Goal: Task Accomplishment & Management: Use online tool/utility

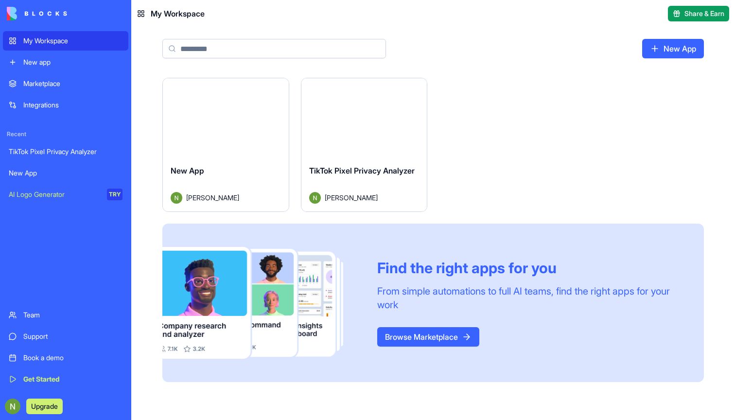
click at [23, 168] on link "New App" at bounding box center [65, 172] width 125 height 19
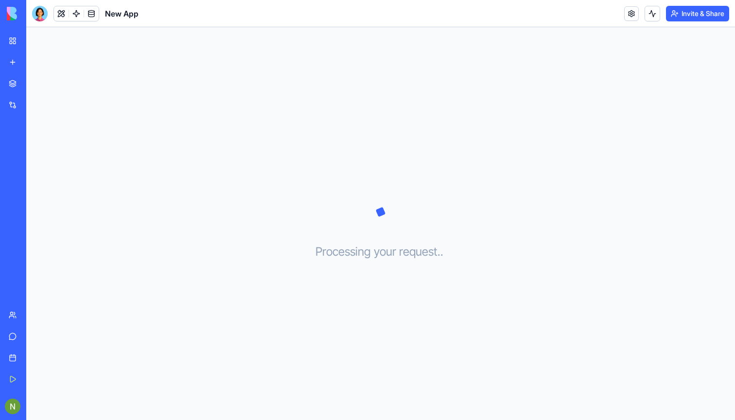
click at [21, 35] on link "My Workspace" at bounding box center [22, 40] width 39 height 19
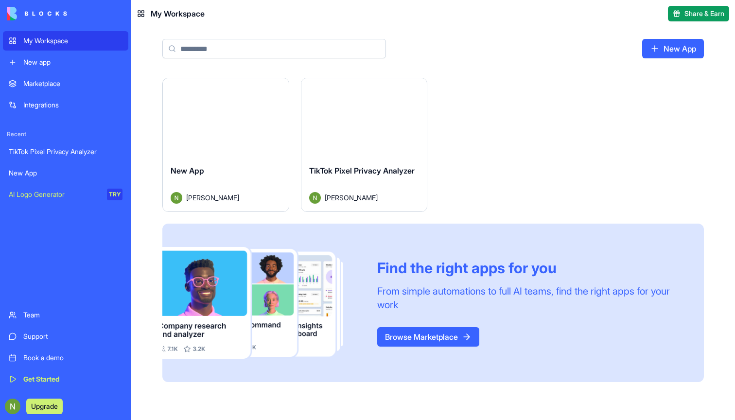
click at [276, 88] on html "My Workspace New app Marketplace Integrations Recent TikTok Pixel Privacy Analy…" at bounding box center [367, 210] width 735 height 420
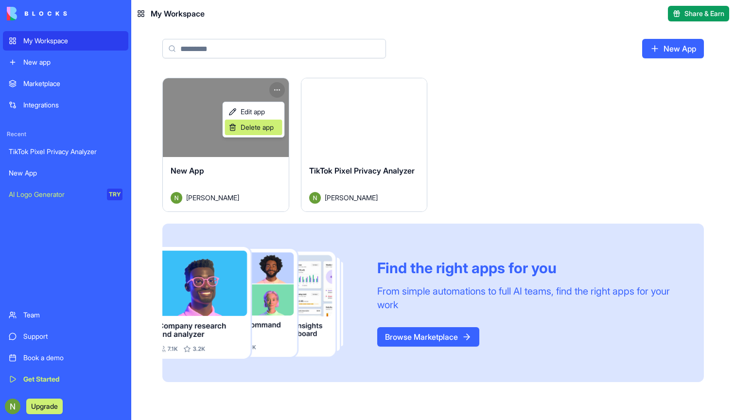
click at [254, 126] on span "Delete app" at bounding box center [257, 128] width 33 height 10
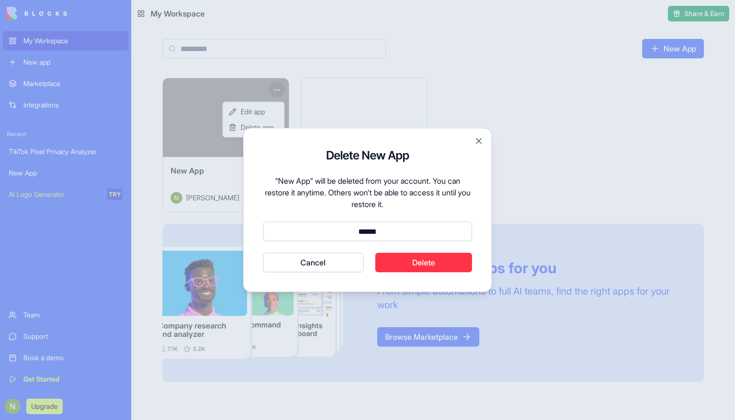
type input "******"
click at [313, 263] on button "Cancel" at bounding box center [313, 262] width 101 height 19
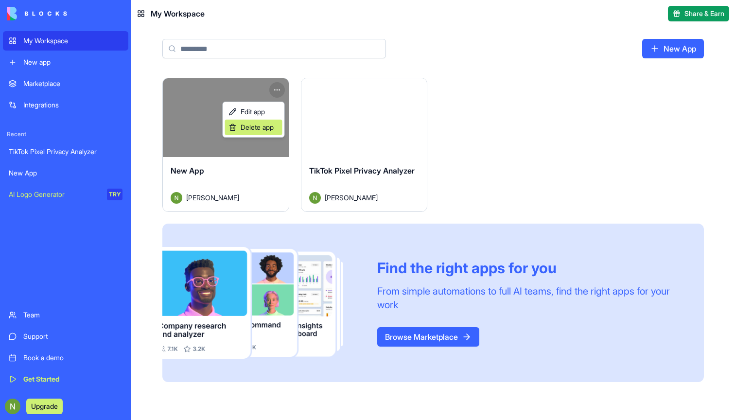
click at [258, 130] on span "Delete app" at bounding box center [257, 128] width 33 height 10
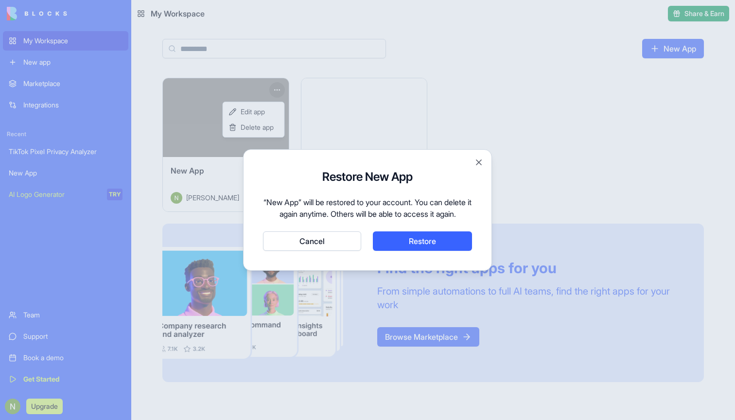
click at [476, 158] on button "Close" at bounding box center [479, 163] width 10 height 10
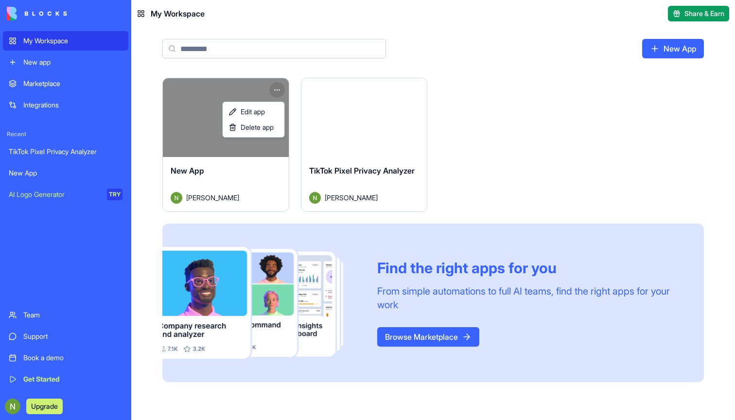
click at [484, 87] on html "My Workspace New app Marketplace Integrations Recent TikTok Pixel Privacy Analy…" at bounding box center [367, 210] width 735 height 420
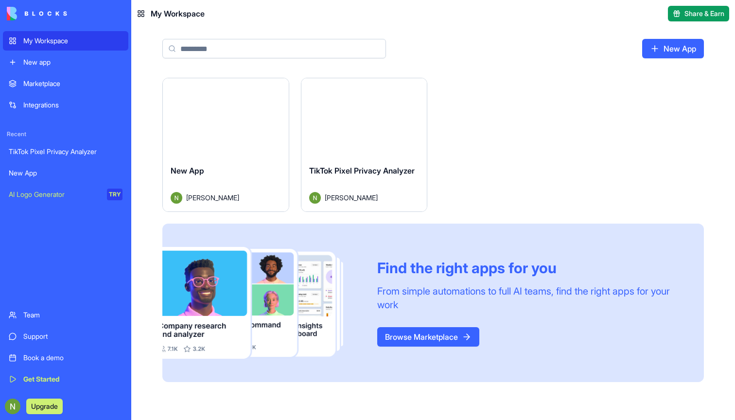
click at [47, 406] on button "Upgrade" at bounding box center [44, 407] width 36 height 16
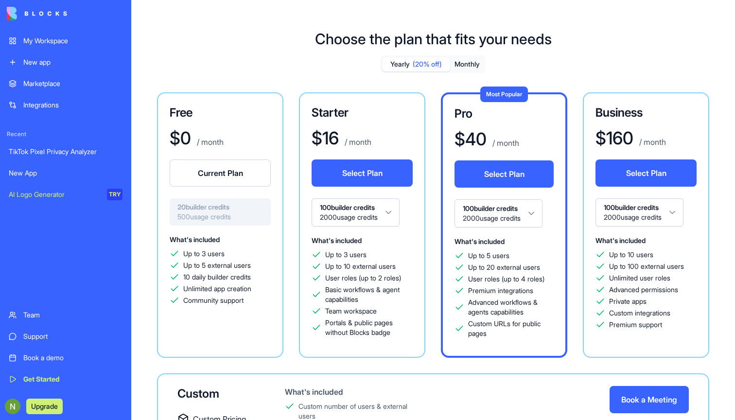
click at [362, 173] on button "Select Plan" at bounding box center [362, 173] width 101 height 27
click at [465, 62] on button "Monthly" at bounding box center [467, 64] width 34 height 14
click at [359, 168] on button "Select Plan" at bounding box center [362, 173] width 101 height 27
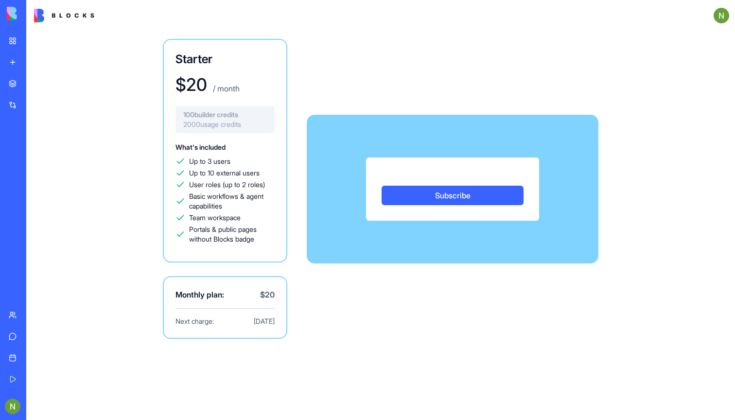
click at [362, 176] on div "Subscribe" at bounding box center [453, 189] width 292 height 63
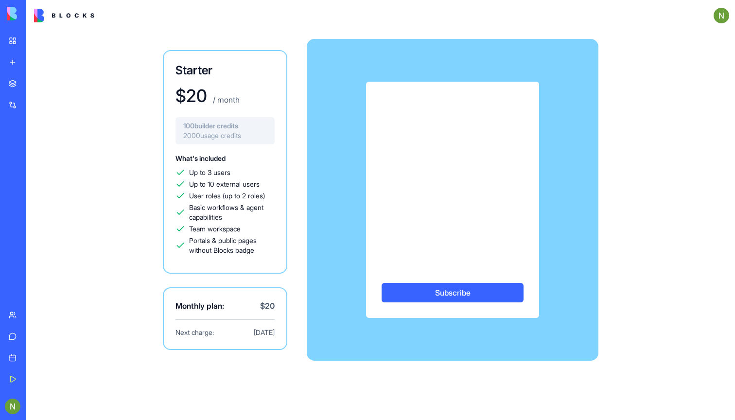
click at [432, 294] on button "Subscribe" at bounding box center [453, 292] width 142 height 19
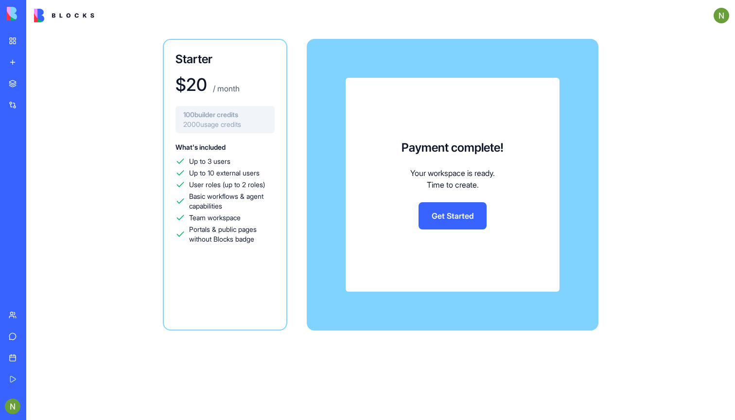
click at [447, 216] on link "Get Started" at bounding box center [453, 215] width 68 height 27
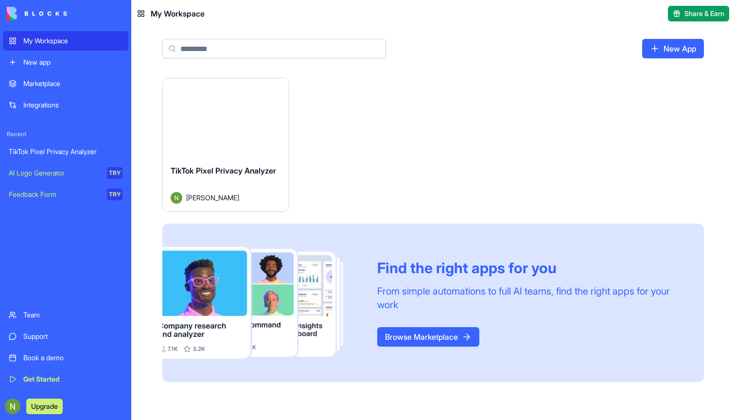
click at [675, 43] on link "New App" at bounding box center [673, 48] width 62 height 19
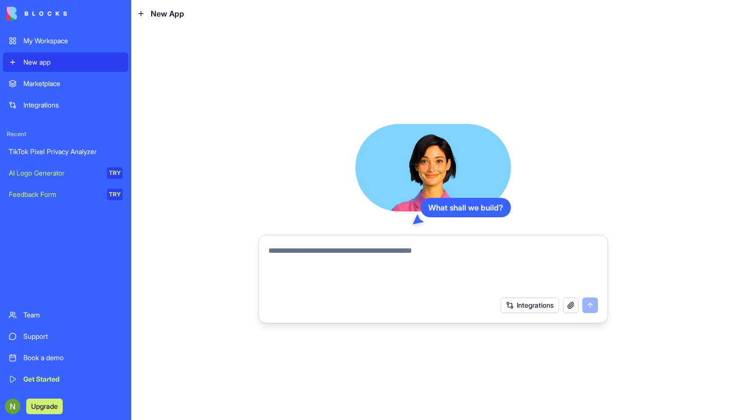
paste textarea "*********"
type textarea "*********"
paste textarea "**********"
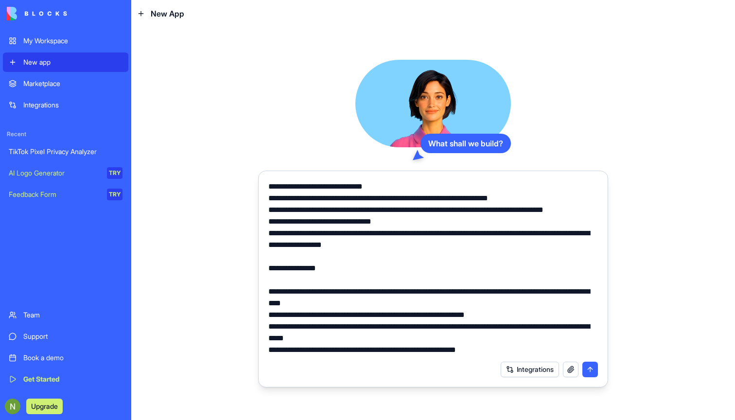
paste textarea "**********"
type textarea "**********"
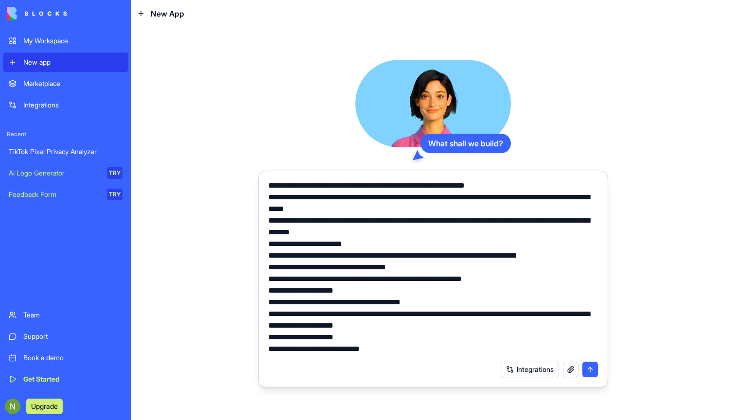
scroll to position [390, 0]
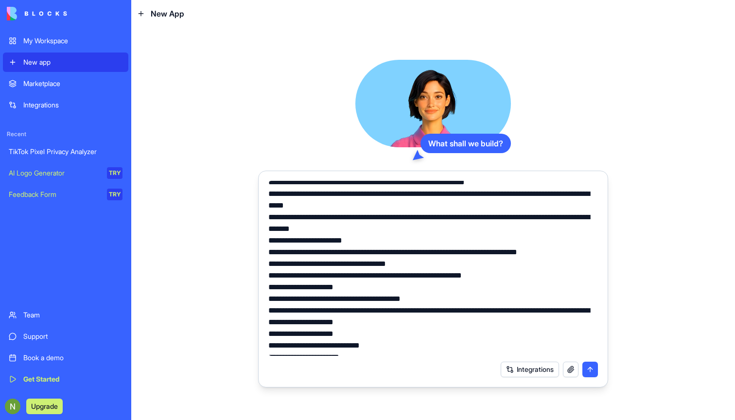
click at [514, 249] on textarea at bounding box center [433, 268] width 330 height 175
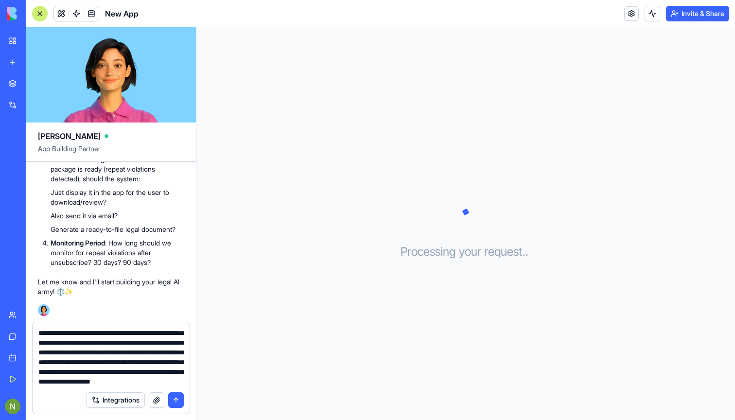
scroll to position [48, 0]
paste textarea "**********"
type textarea "**********"
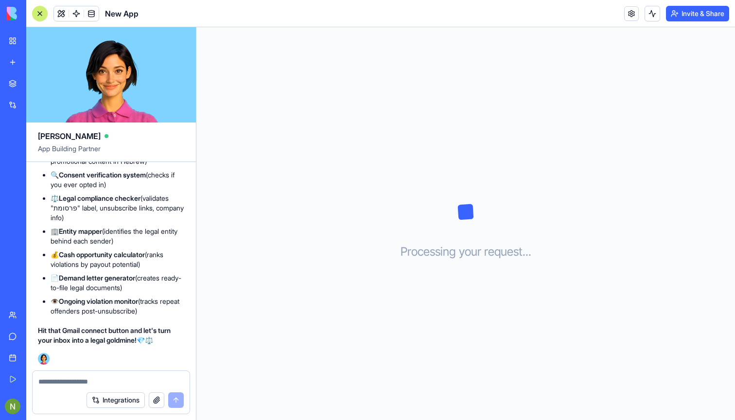
scroll to position [1826, 0]
click at [485, 182] on div "Processing your request . . ." at bounding box center [465, 223] width 539 height 393
click at [149, 337] on p "Hit that Gmail connect button and let's turn your inbox into a legal goldmine! …" at bounding box center [111, 335] width 146 height 19
click at [529, 168] on div "Processing your request . . ." at bounding box center [465, 223] width 539 height 393
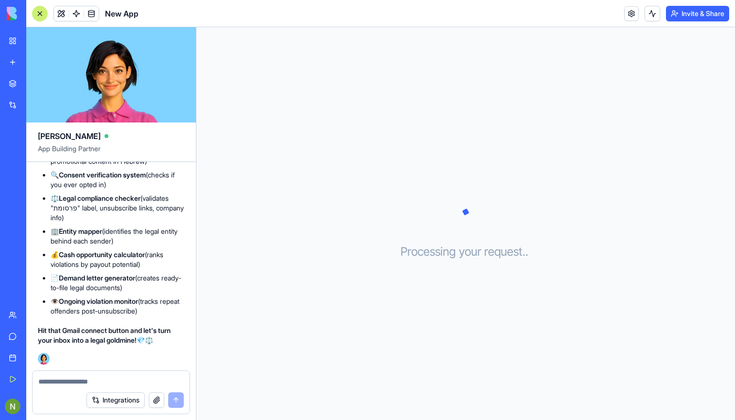
click at [124, 393] on button "Integrations" at bounding box center [116, 400] width 58 height 16
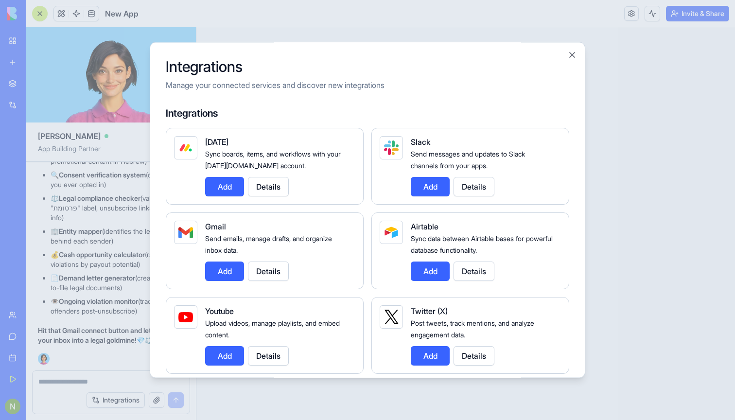
click at [220, 269] on button "Add" at bounding box center [224, 271] width 39 height 19
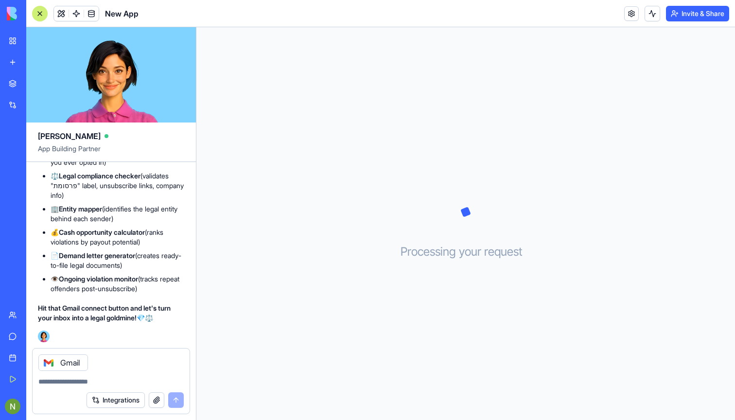
click at [111, 369] on div "Gmail" at bounding box center [111, 360] width 157 height 22
click at [50, 360] on icon at bounding box center [49, 363] width 8 height 8
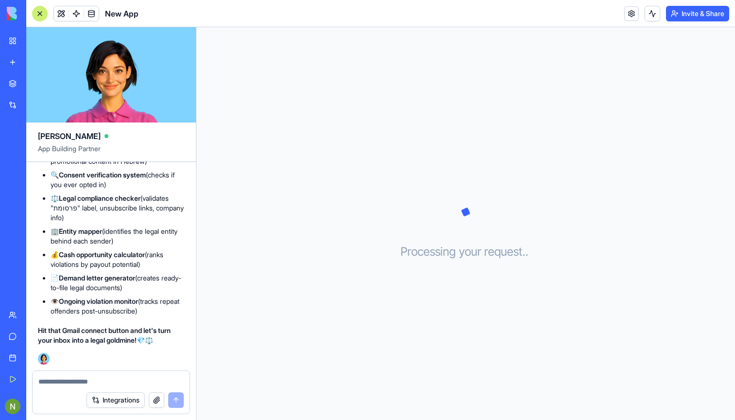
click at [100, 348] on div "🎯 Perfect! Now I See the Full Picture! Got it - this is WAY more powerful than …" at bounding box center [111, 151] width 146 height 395
click at [390, 271] on div "Processing your request . . ." at bounding box center [465, 223] width 539 height 393
click at [399, 189] on div "Processing your request . . ." at bounding box center [465, 223] width 539 height 393
click at [120, 401] on button "Integrations" at bounding box center [116, 400] width 58 height 16
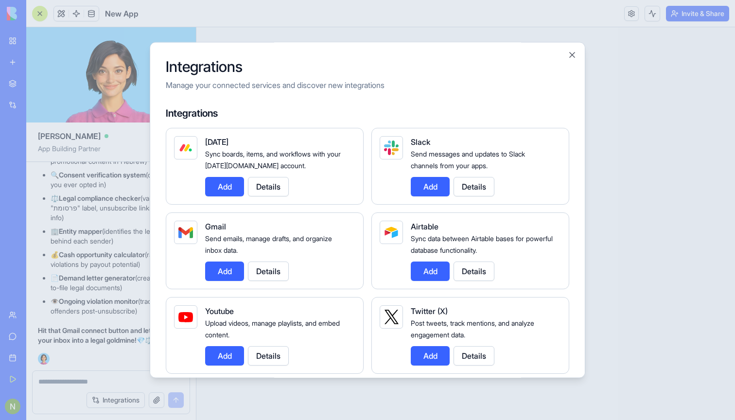
click at [223, 275] on button "Add" at bounding box center [224, 271] width 39 height 19
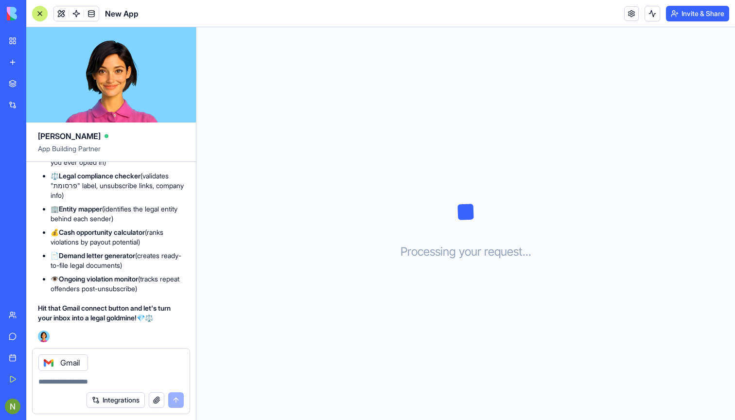
click at [68, 379] on textarea at bounding box center [110, 382] width 145 height 10
type textarea "**********"
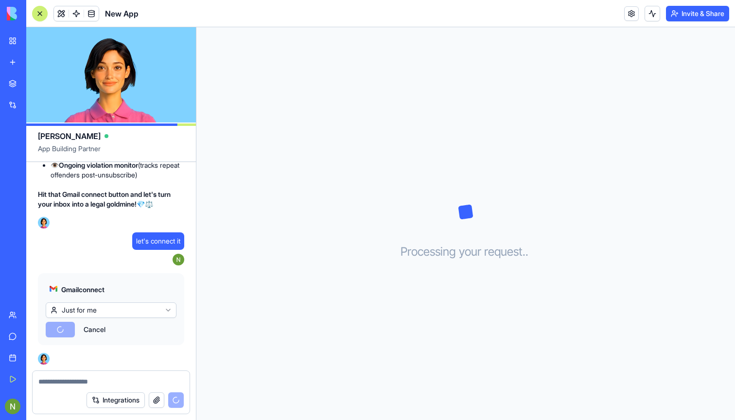
scroll to position [0, 0]
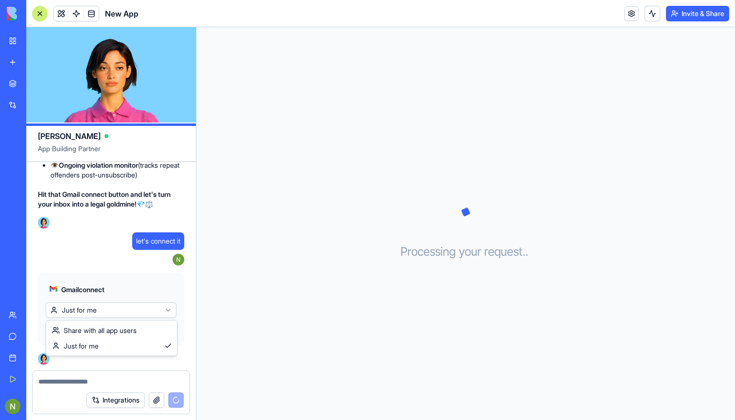
click at [141, 311] on html "My Workspace New app Marketplace Integrations Recent TikTok Pixel Privacy Analy…" at bounding box center [367, 210] width 735 height 420
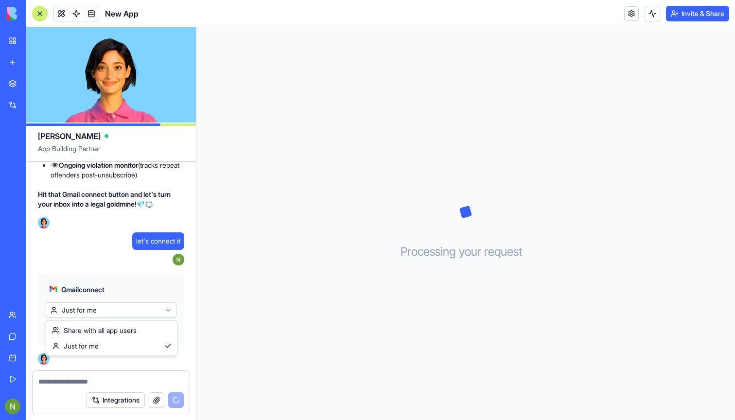
click at [141, 311] on html "My Workspace New app Marketplace Integrations Recent TikTok Pixel Privacy Analy…" at bounding box center [367, 210] width 735 height 420
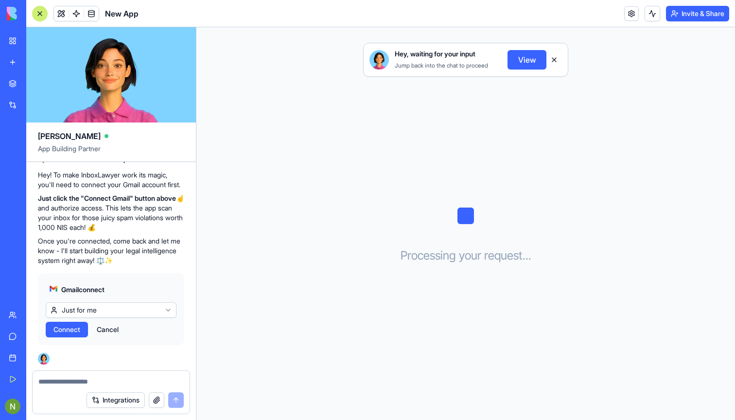
scroll to position [2093, 0]
click at [67, 336] on button "Connect" at bounding box center [67, 330] width 42 height 16
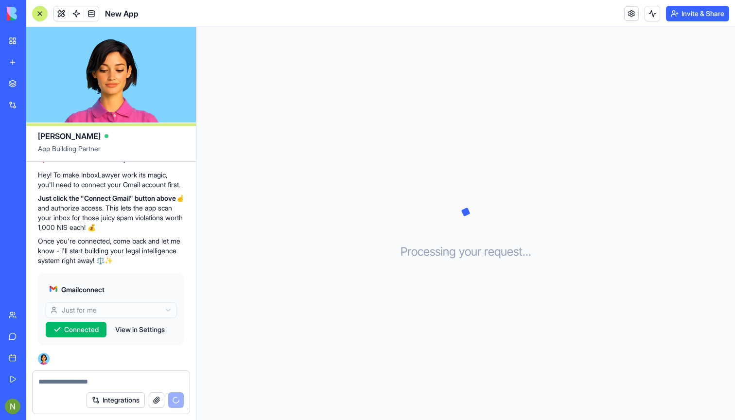
scroll to position [2093, 0]
click at [146, 330] on button "View in Settings" at bounding box center [139, 330] width 59 height 16
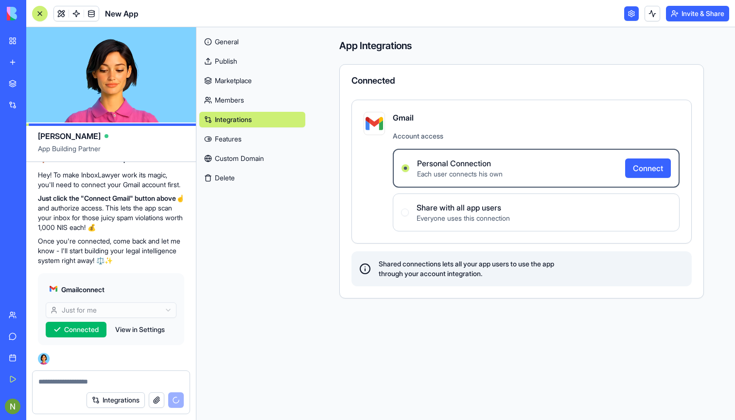
click at [231, 45] on link "General" at bounding box center [252, 42] width 106 height 16
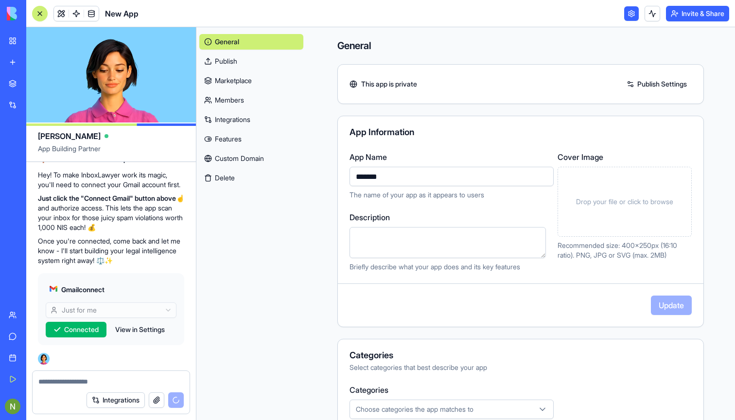
click at [255, 310] on div "General Publish Marketplace Members Integrations Features Custom Domain Delete" at bounding box center [251, 223] width 110 height 393
click at [629, 12] on link at bounding box center [631, 13] width 15 height 15
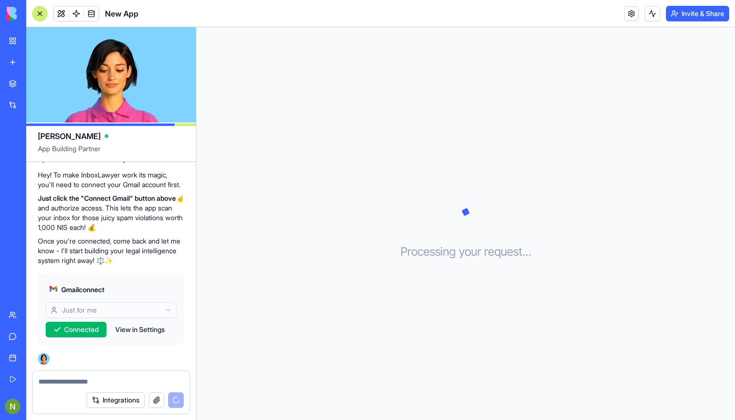
click at [109, 378] on textarea at bounding box center [110, 382] width 145 height 10
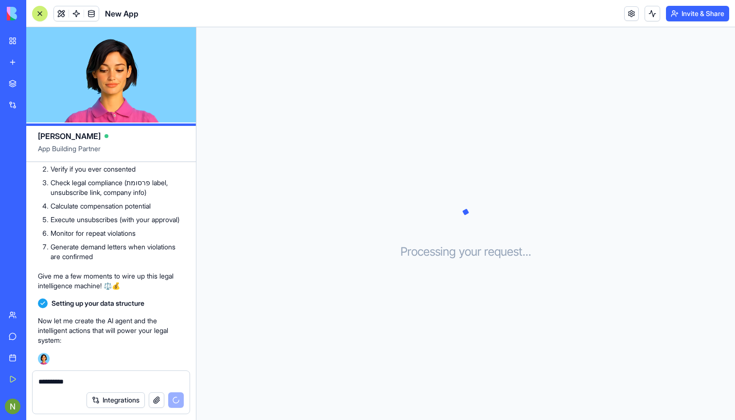
scroll to position [2477, 0]
type textarea "*"
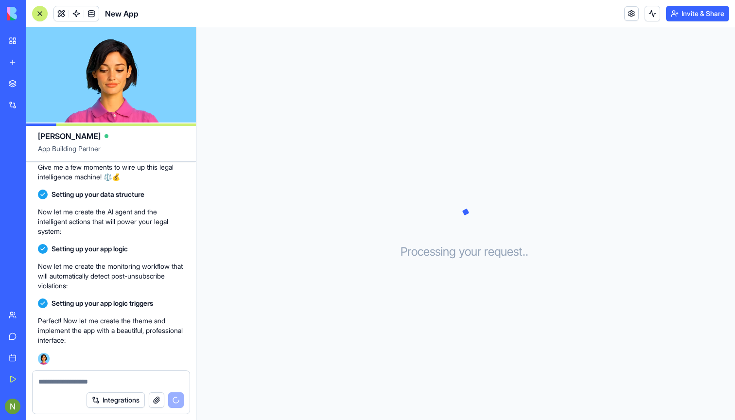
scroll to position [2637, 0]
click at [633, 17] on link at bounding box center [631, 13] width 15 height 15
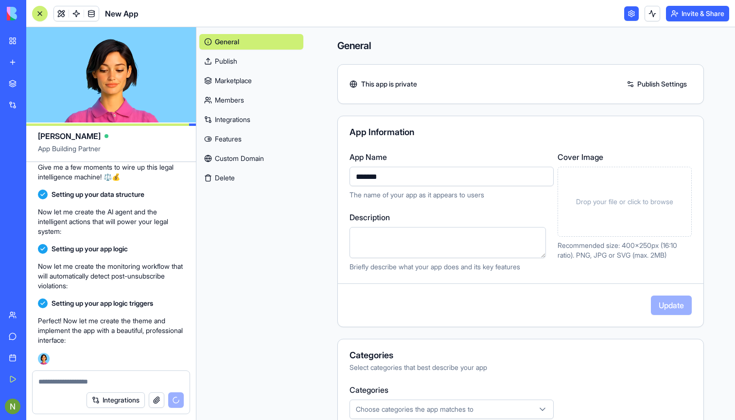
click at [256, 65] on link "Publish" at bounding box center [251, 61] width 104 height 16
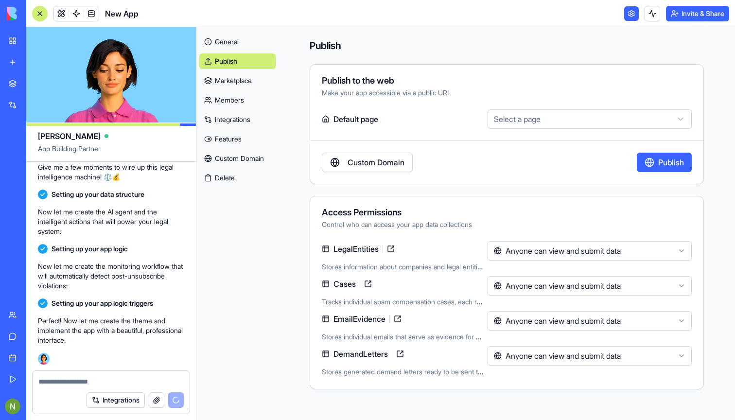
click at [533, 258] on html "My Workspace New app Marketplace Integrations Recent TikTok Pixel Privacy Analy…" at bounding box center [367, 210] width 735 height 420
click at [564, 214] on html "My Workspace New app Marketplace Integrations Recent TikTok Pixel Privacy Analy…" at bounding box center [367, 210] width 735 height 420
click at [632, 16] on link at bounding box center [631, 13] width 15 height 15
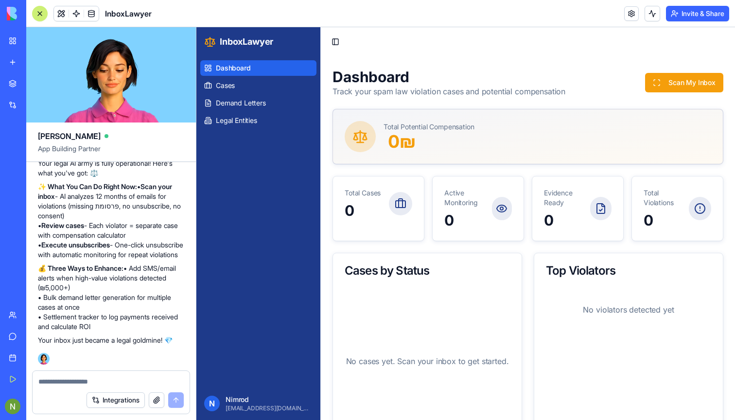
scroll to position [2993, 0]
drag, startPoint x: 46, startPoint y: 318, endPoint x: 130, endPoint y: 324, distance: 84.9
click at [130, 324] on p "💰 Three Ways to Enhance: • Add SMS/email alerts when high-value violations dete…" at bounding box center [111, 298] width 146 height 68
copy p "Settlement tracker to log payments received and calculate ROI"
click at [97, 382] on textarea at bounding box center [110, 382] width 145 height 10
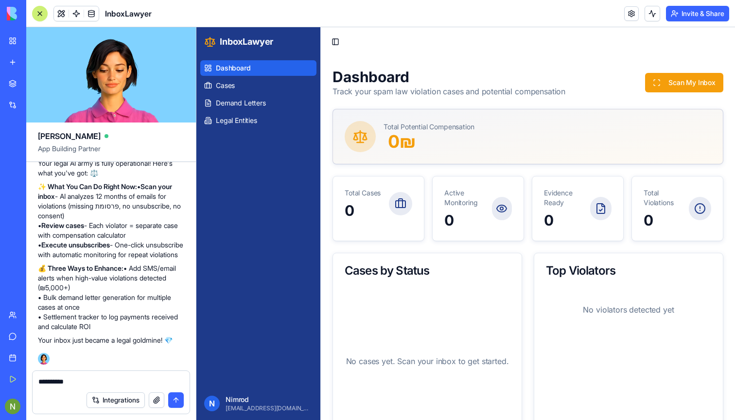
paste textarea "**********"
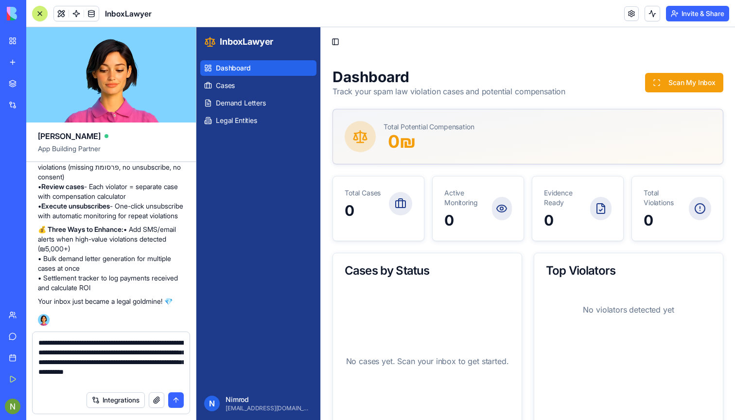
type textarea "**********"
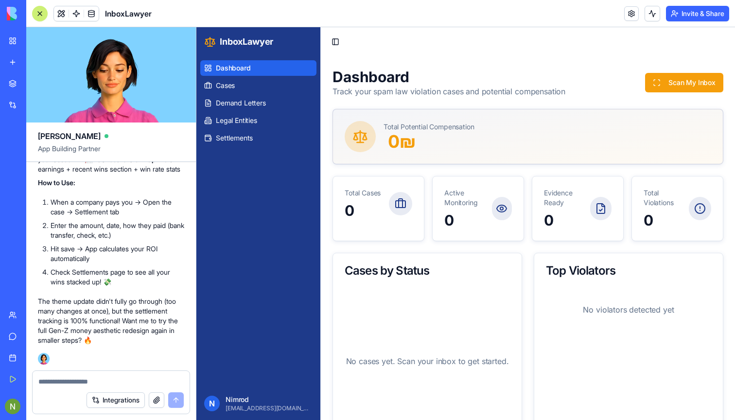
scroll to position [4025, 0]
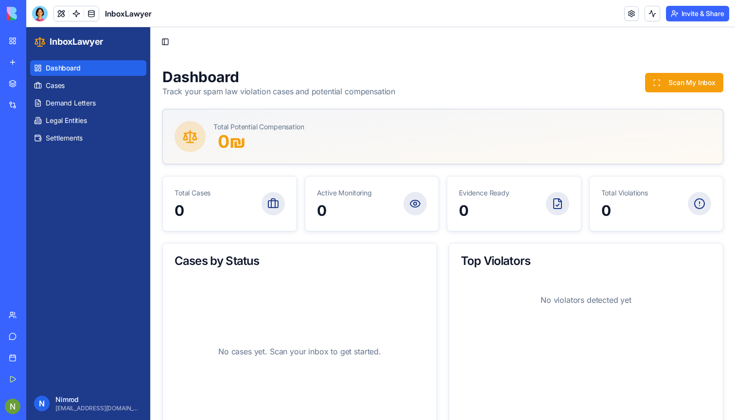
click at [49, 70] on span "Dashboard" at bounding box center [63, 68] width 35 height 10
click at [686, 80] on button "Scan My Inbox" at bounding box center [684, 82] width 78 height 19
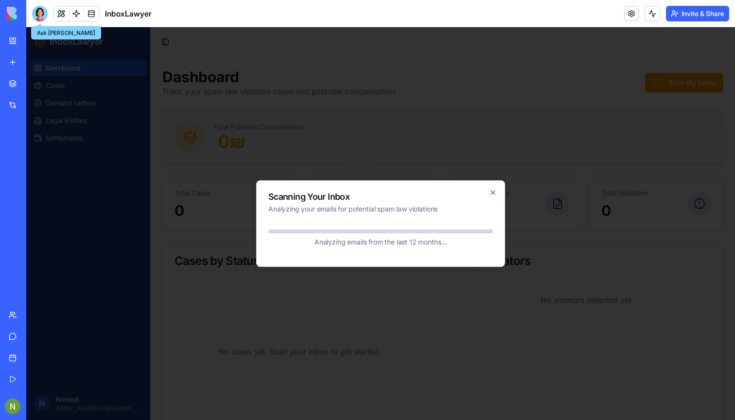
click at [37, 13] on div at bounding box center [40, 14] width 16 height 16
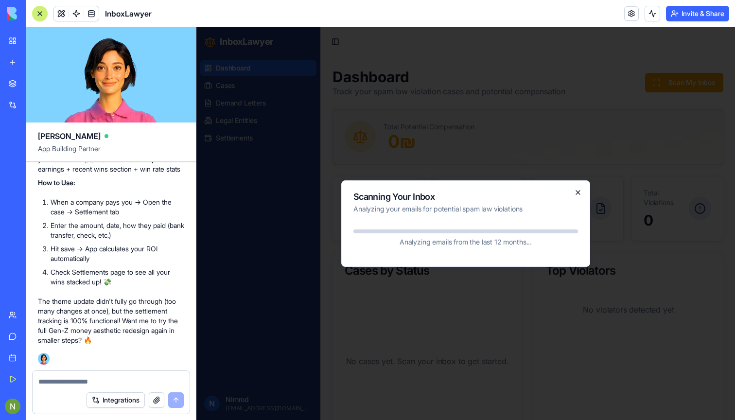
click at [578, 193] on icon "button" at bounding box center [578, 193] width 4 height 4
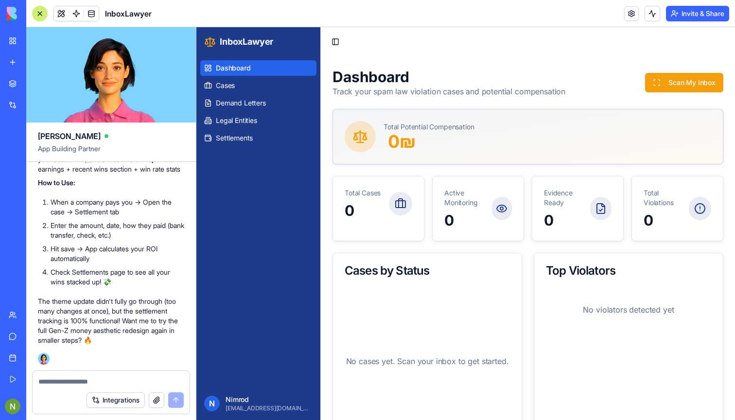
click at [57, 384] on textarea at bounding box center [110, 382] width 145 height 10
type textarea "***"
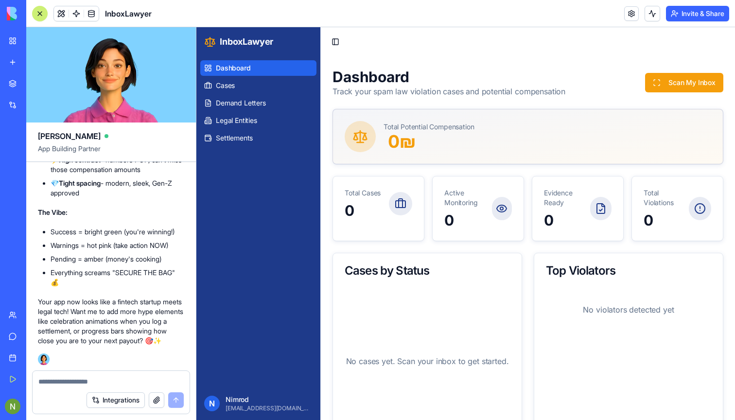
scroll to position [4420, 0]
click at [334, 42] on button "Toggle Sidebar" at bounding box center [336, 42] width 14 height 14
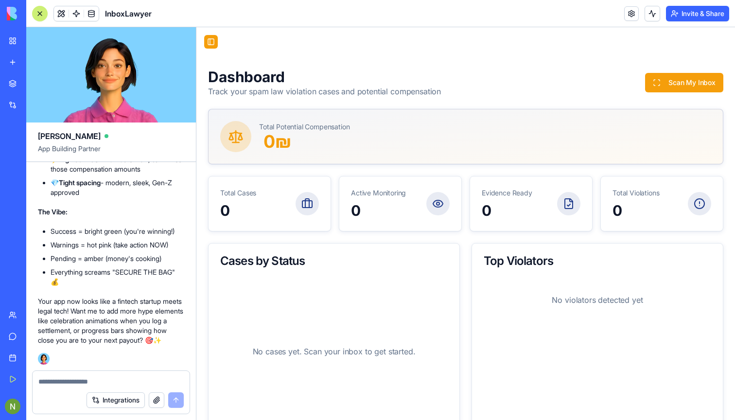
click at [212, 40] on button "Toggle Sidebar" at bounding box center [211, 42] width 14 height 14
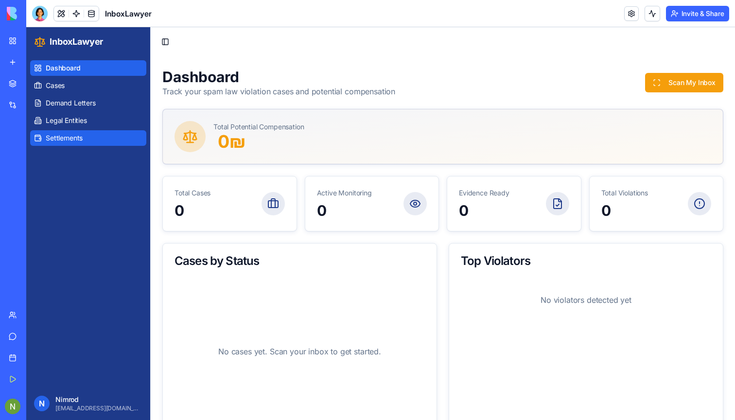
click at [64, 135] on span "Settlements" at bounding box center [64, 138] width 37 height 10
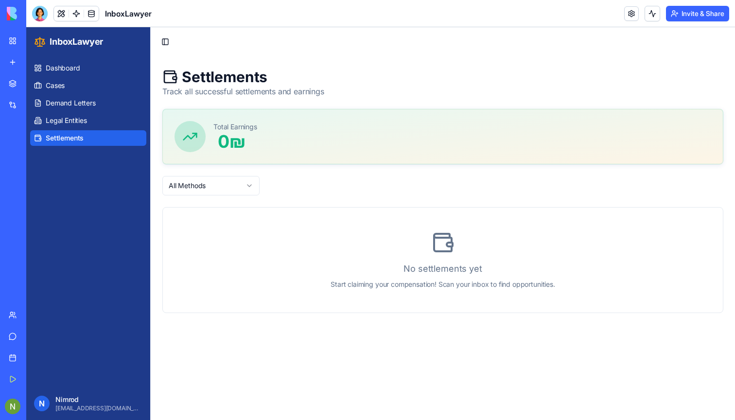
click at [78, 128] on ul "Dashboard Cases Demand Letters Legal Entities Settlements" at bounding box center [88, 103] width 116 height 86
click at [71, 125] on span "Legal Entities" at bounding box center [66, 121] width 41 height 10
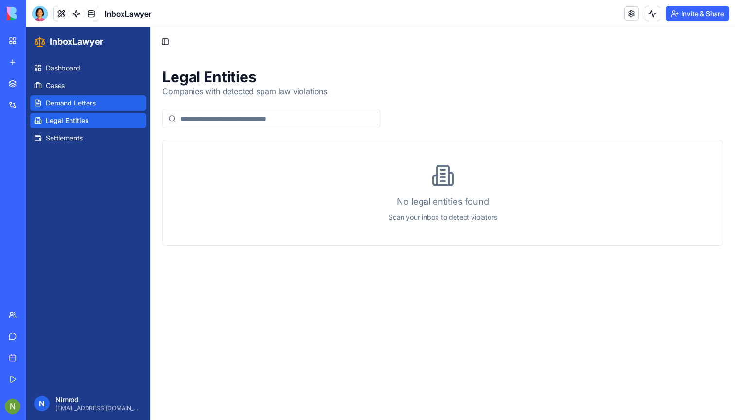
click at [65, 107] on span "Demand Letters" at bounding box center [71, 103] width 50 height 10
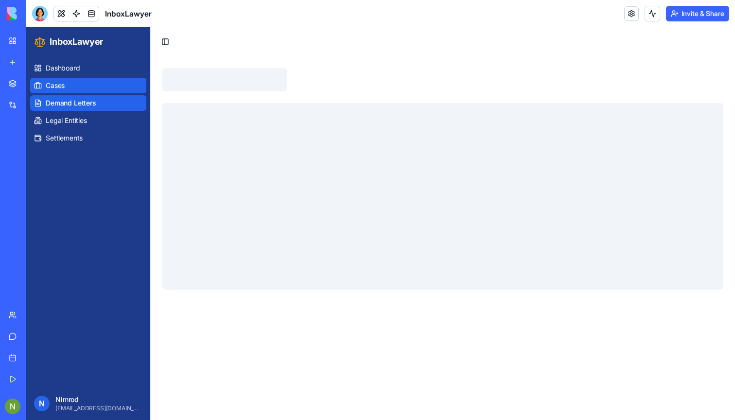
click at [62, 79] on link "Cases" at bounding box center [88, 86] width 116 height 16
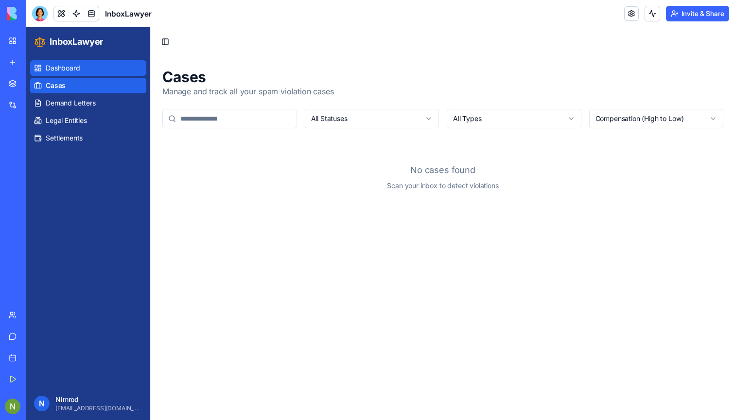
click at [58, 71] on span "Dashboard" at bounding box center [63, 68] width 35 height 10
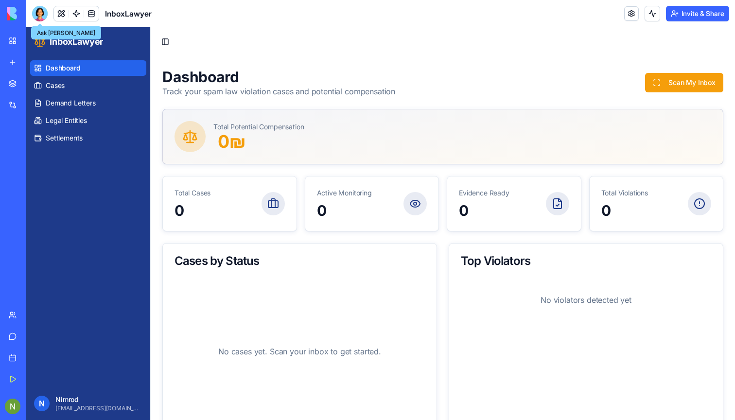
click at [40, 14] on div at bounding box center [40, 14] width 16 height 16
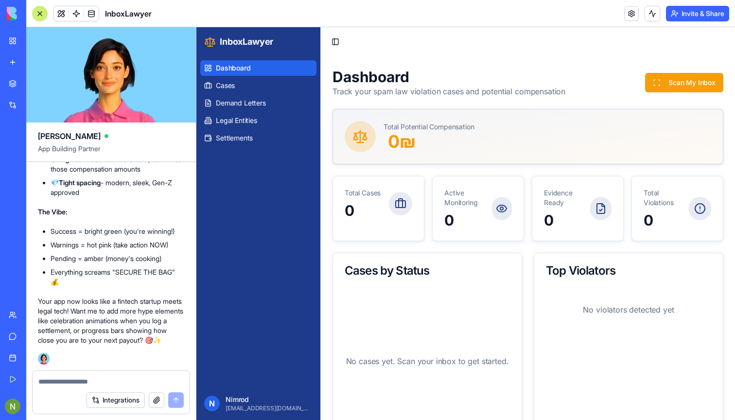
scroll to position [4435, 0]
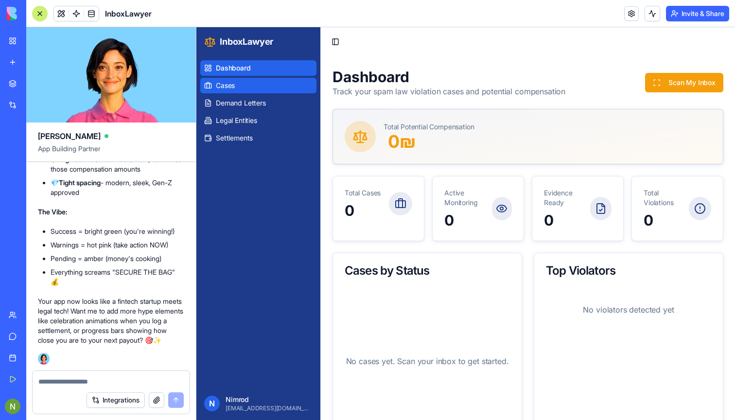
click at [236, 79] on link "Cases" at bounding box center [258, 86] width 116 height 16
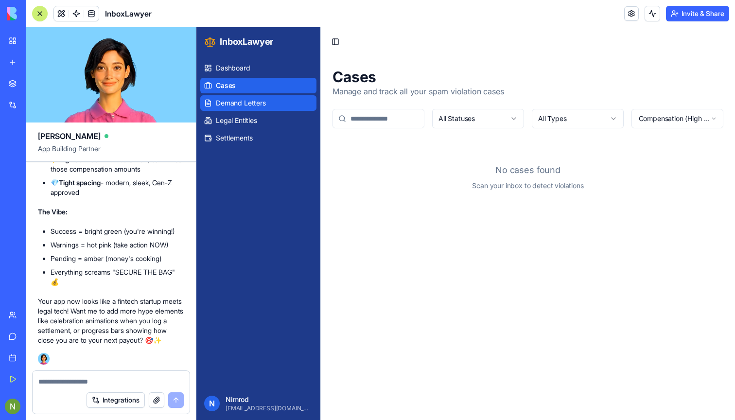
click at [239, 95] on link "Demand Letters" at bounding box center [258, 103] width 116 height 16
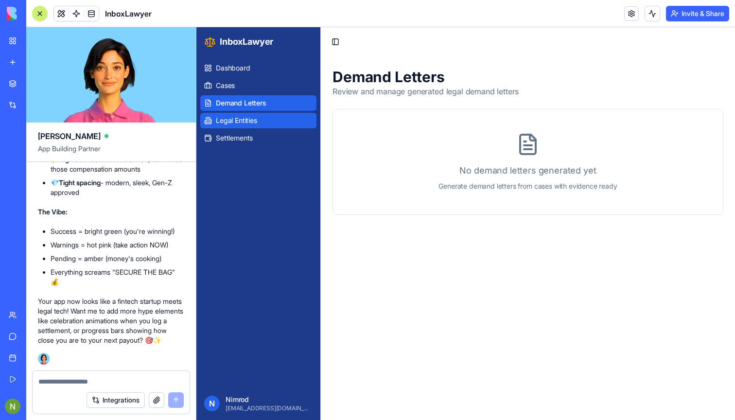
click at [247, 119] on span "Legal Entities" at bounding box center [236, 121] width 41 height 10
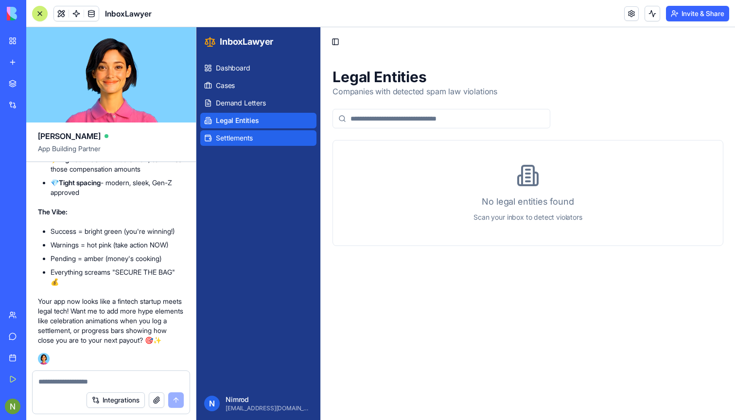
click at [244, 132] on link "Settlements" at bounding box center [258, 138] width 116 height 16
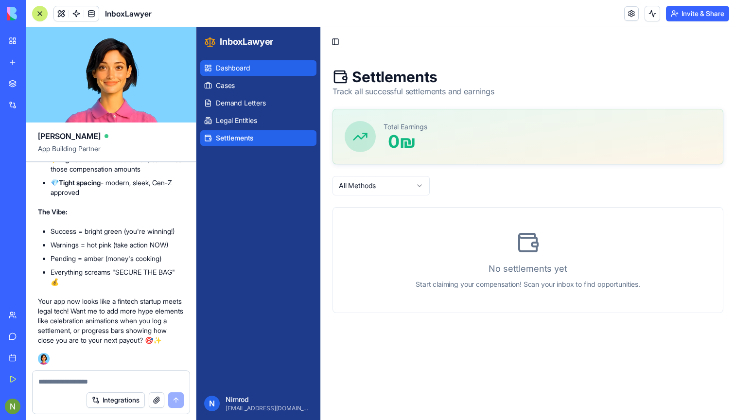
click at [238, 67] on span "Dashboard" at bounding box center [233, 68] width 35 height 10
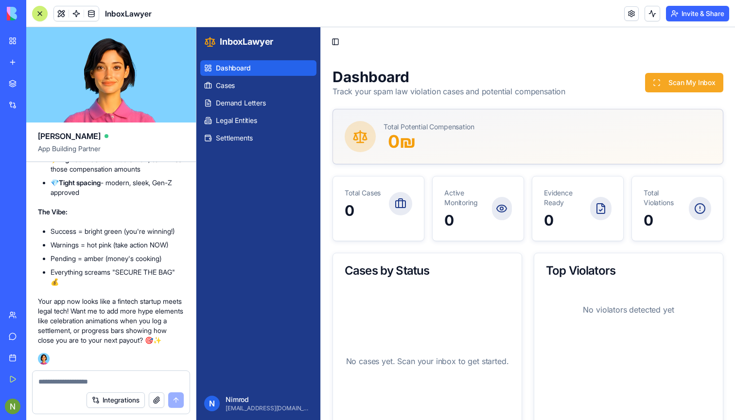
click at [674, 81] on button "Scan My Inbox" at bounding box center [684, 82] width 78 height 19
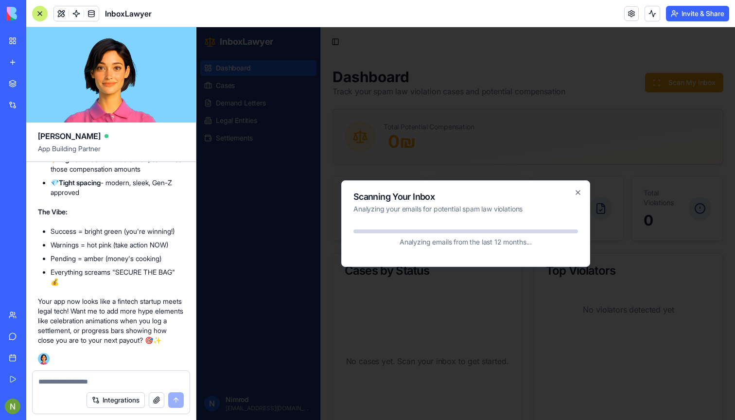
scroll to position [4575, 0]
click at [99, 378] on textarea at bounding box center [110, 382] width 145 height 10
type textarea "***"
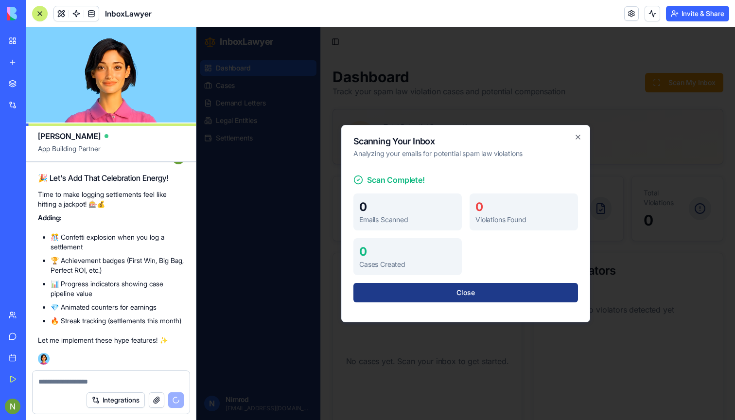
scroll to position [4840, 0]
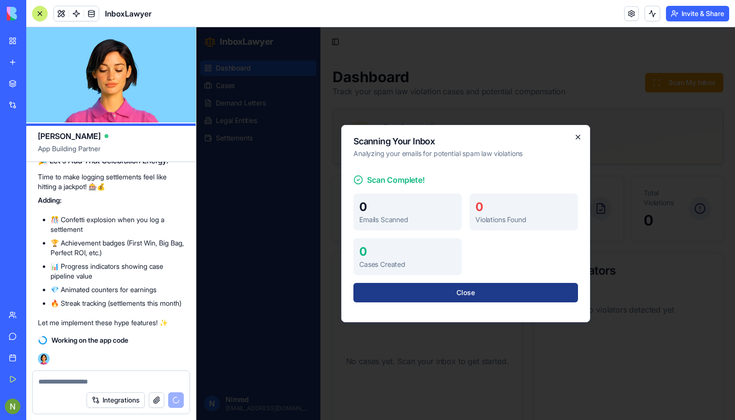
click at [578, 139] on icon "button" at bounding box center [578, 137] width 8 height 8
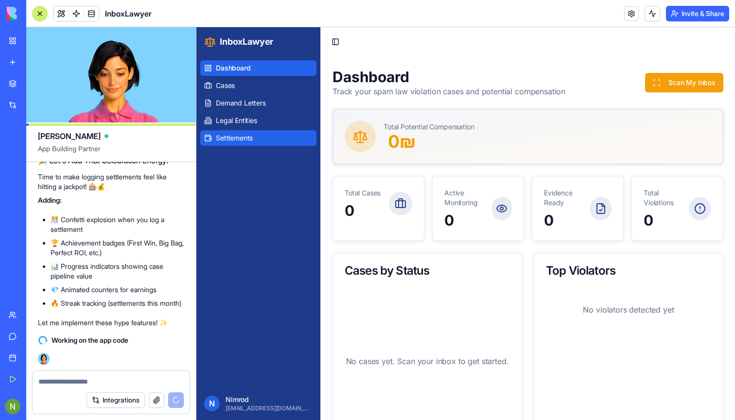
click at [229, 144] on link "Settlements" at bounding box center [258, 138] width 116 height 16
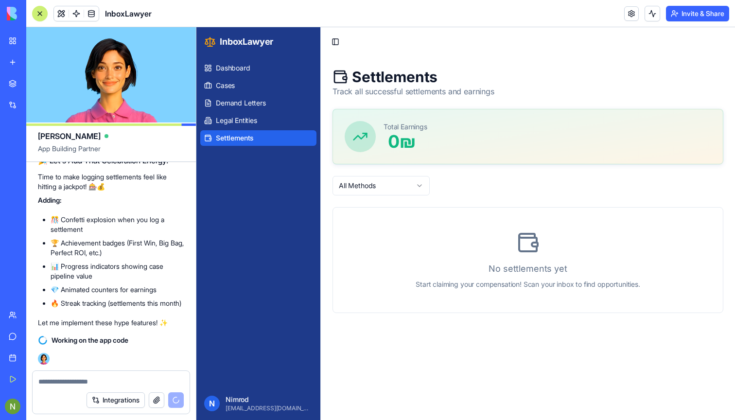
click at [229, 130] on ul "Dashboard Cases Demand Letters Legal Entities Settlements" at bounding box center [258, 103] width 116 height 86
click at [234, 116] on span "Legal Entities" at bounding box center [236, 121] width 41 height 10
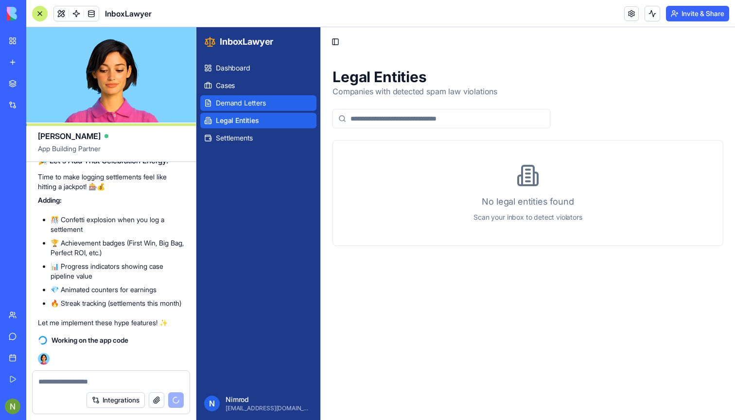
click at [236, 103] on span "Demand Letters" at bounding box center [241, 103] width 50 height 10
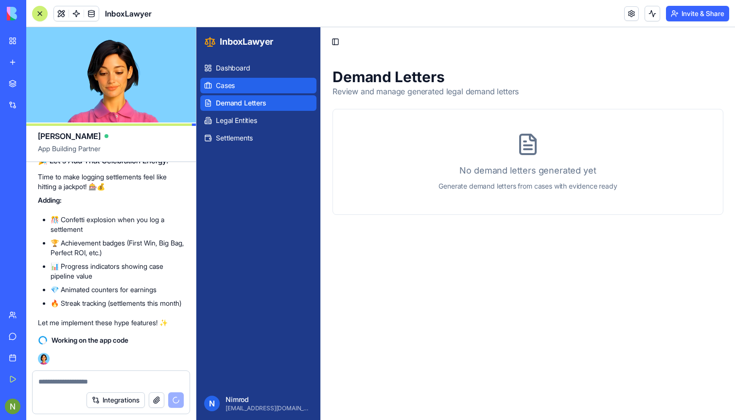
click at [238, 91] on link "Cases" at bounding box center [258, 86] width 116 height 16
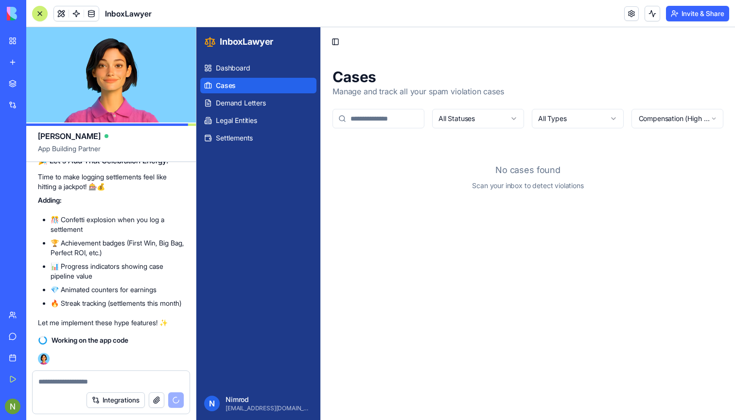
click at [229, 78] on link "Cases" at bounding box center [258, 86] width 116 height 16
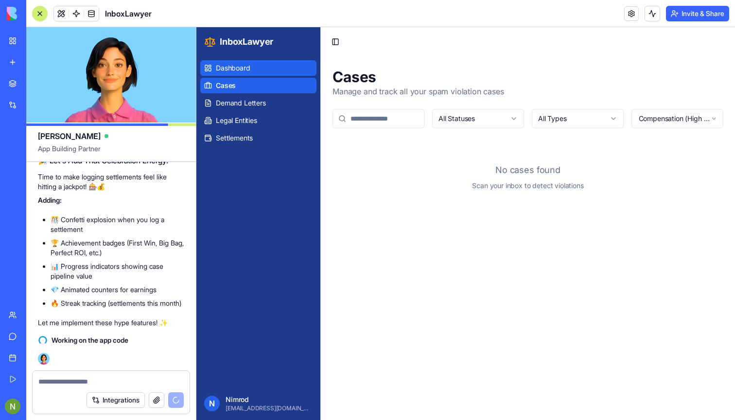
click at [234, 73] on link "Dashboard" at bounding box center [258, 68] width 116 height 16
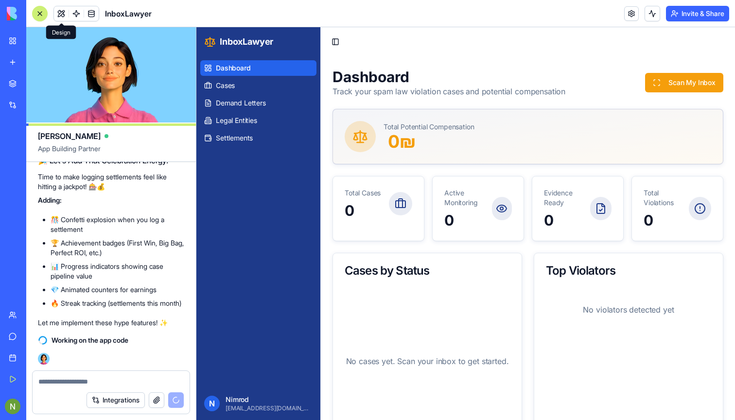
click at [66, 11] on button at bounding box center [61, 13] width 15 height 15
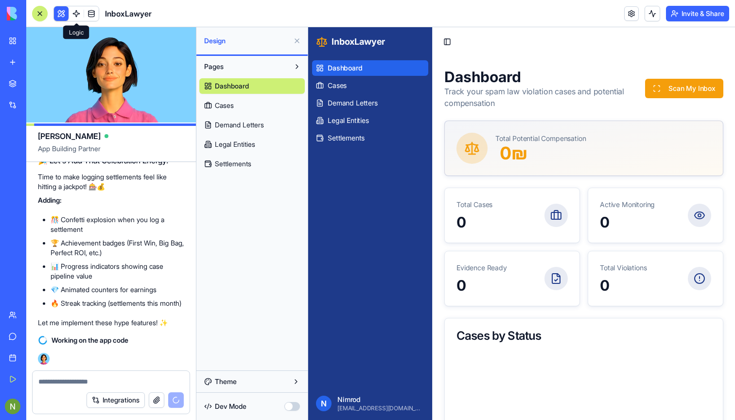
click at [76, 12] on link at bounding box center [76, 13] width 15 height 15
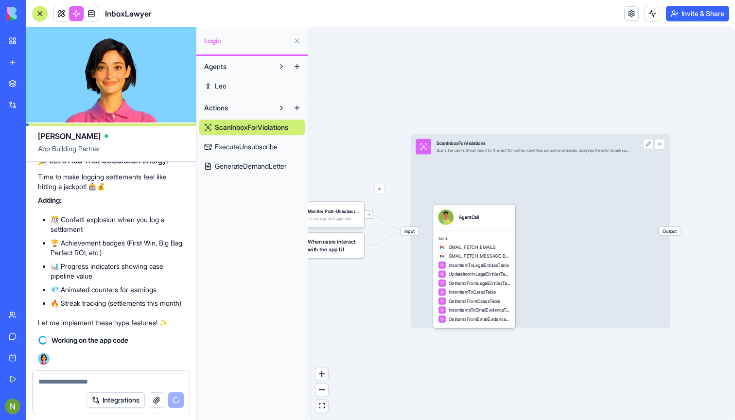
click at [246, 143] on span "ExecuteUnsubscribe" at bounding box center [246, 147] width 63 height 10
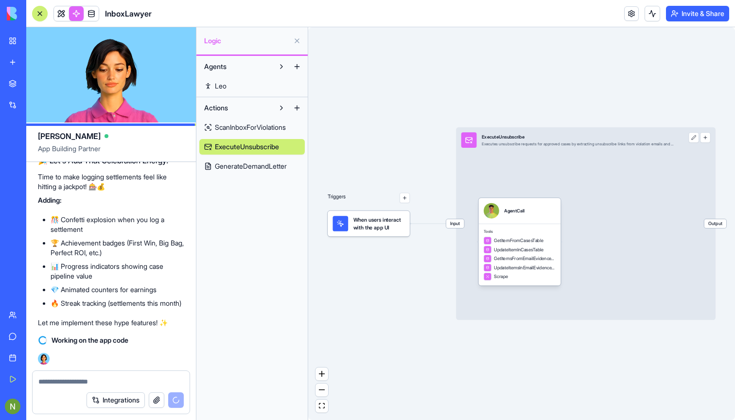
click at [240, 130] on span "ScanInboxForViolations" at bounding box center [250, 128] width 71 height 10
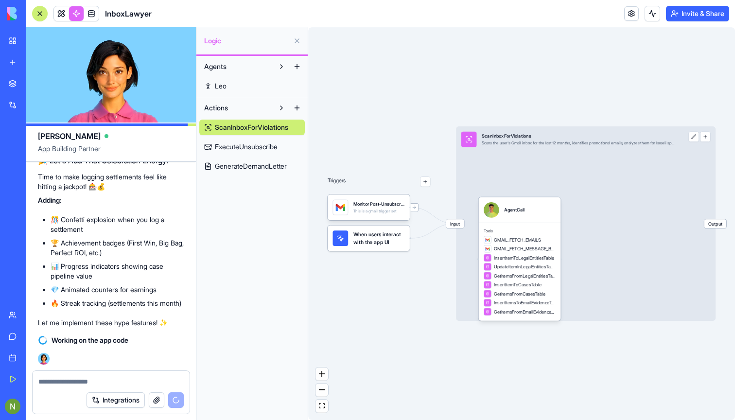
click at [244, 149] on span "ExecuteUnsubscribe" at bounding box center [246, 147] width 63 height 10
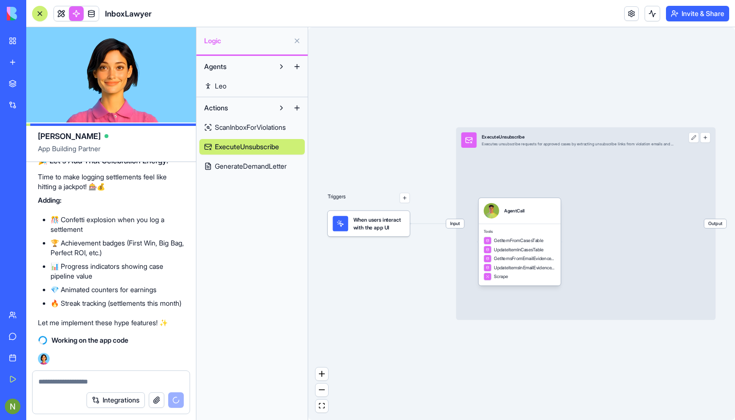
click at [248, 163] on span "GenerateDemandLetter" at bounding box center [251, 166] width 72 height 10
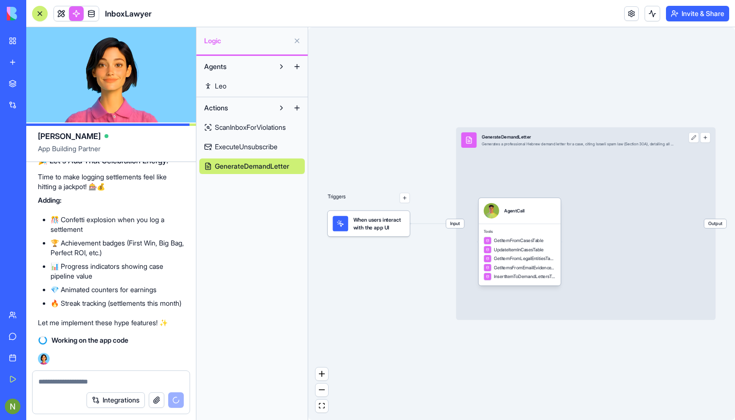
click at [242, 137] on div "ScanInboxForViolations ExecuteUnsubscribe GenerateDemandLetter" at bounding box center [252, 145] width 106 height 58
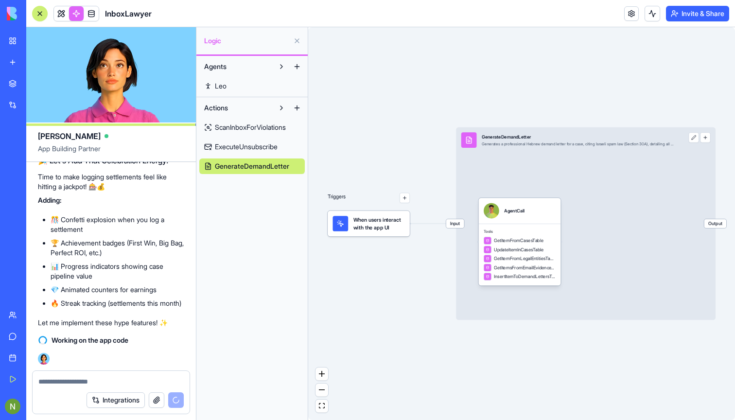
click at [226, 83] on span "Leo" at bounding box center [221, 86] width 12 height 10
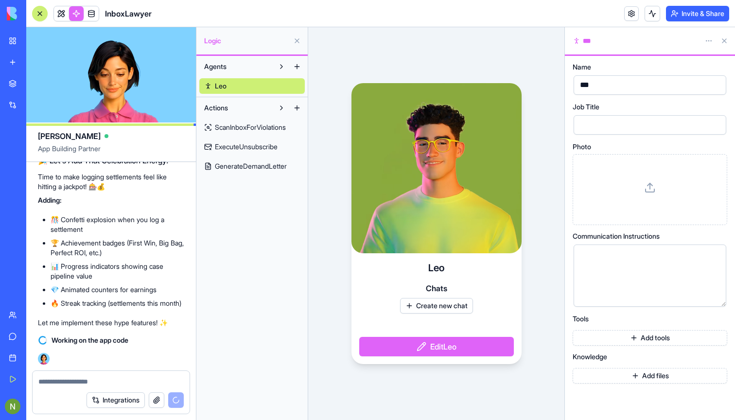
click at [249, 128] on span "ScanInboxForViolations" at bounding box center [250, 128] width 71 height 10
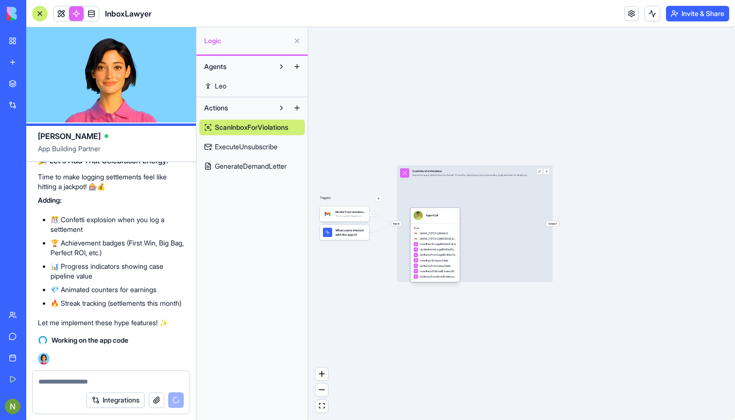
click at [434, 218] on div "AgentCall" at bounding box center [432, 215] width 12 height 9
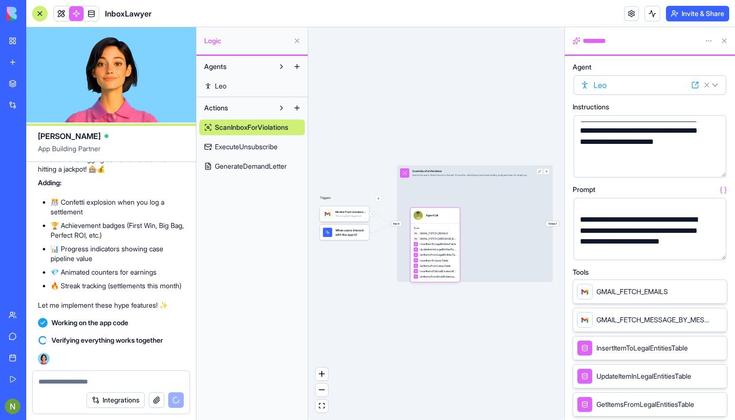
scroll to position [121, 0]
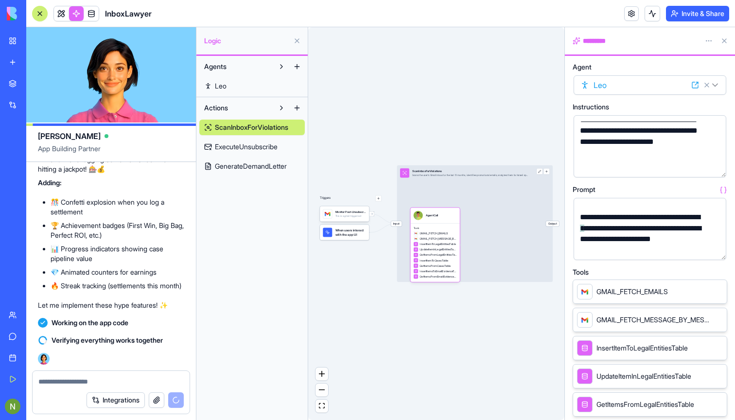
click at [608, 225] on div "**********" at bounding box center [641, 233] width 129 height 43
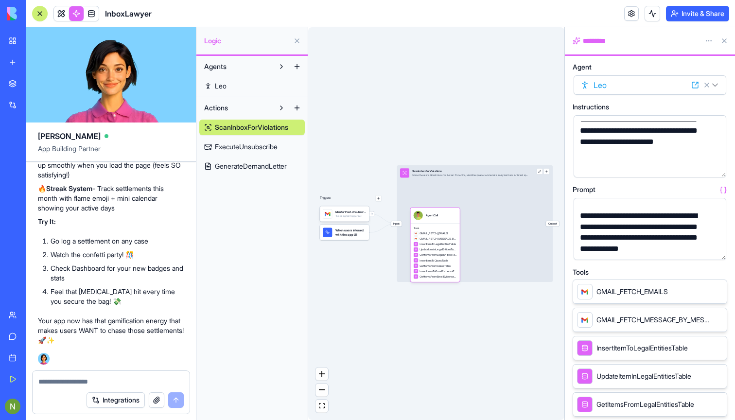
scroll to position [126, 0]
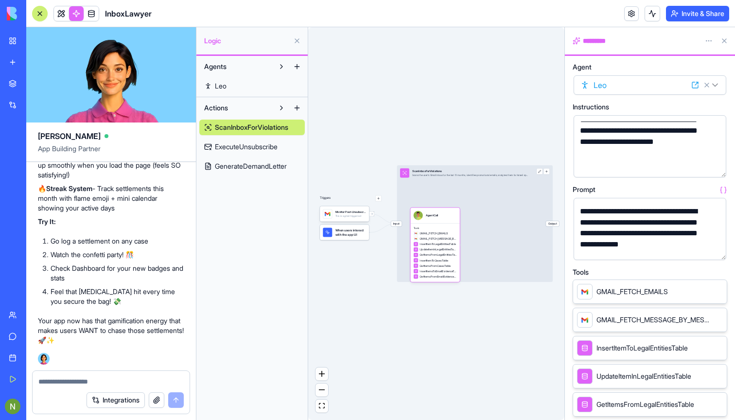
click at [694, 218] on div "**********" at bounding box center [641, 232] width 129 height 53
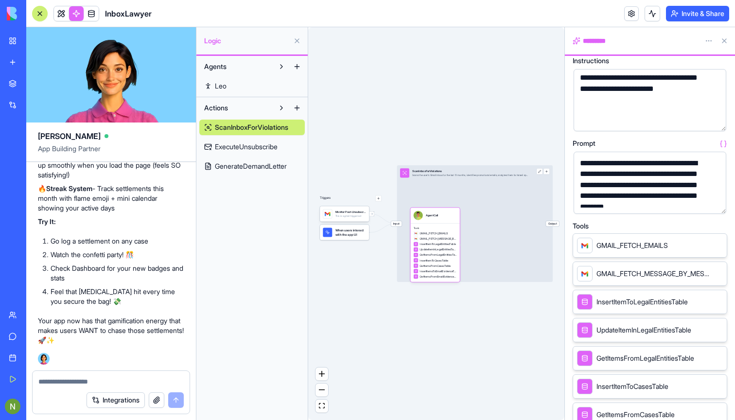
scroll to position [46, 0]
click at [725, 38] on button at bounding box center [725, 41] width 16 height 16
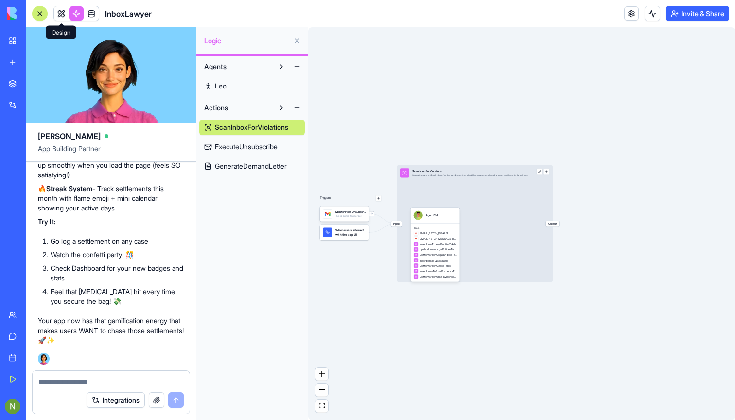
click at [71, 13] on link at bounding box center [76, 13] width 15 height 15
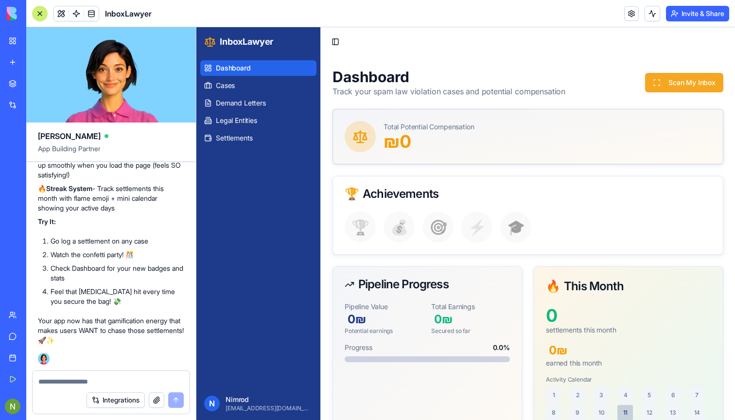
click at [662, 81] on button "Scan My Inbox" at bounding box center [684, 82] width 78 height 19
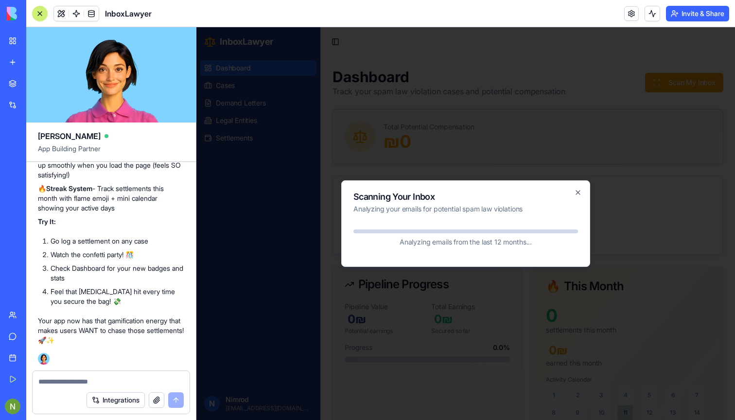
click at [233, 82] on div at bounding box center [465, 223] width 539 height 393
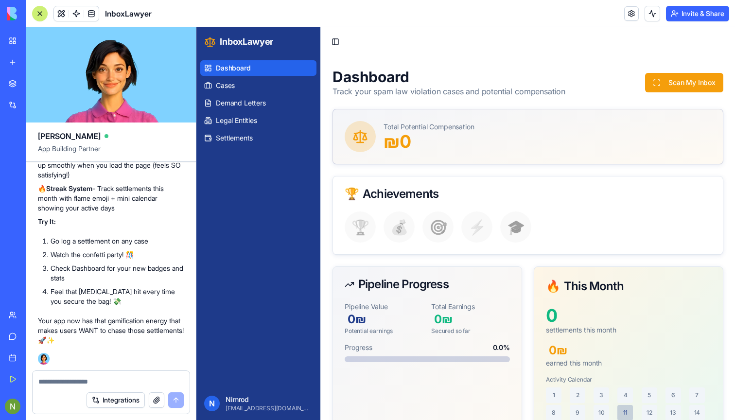
click at [233, 82] on span "Cases" at bounding box center [225, 86] width 19 height 10
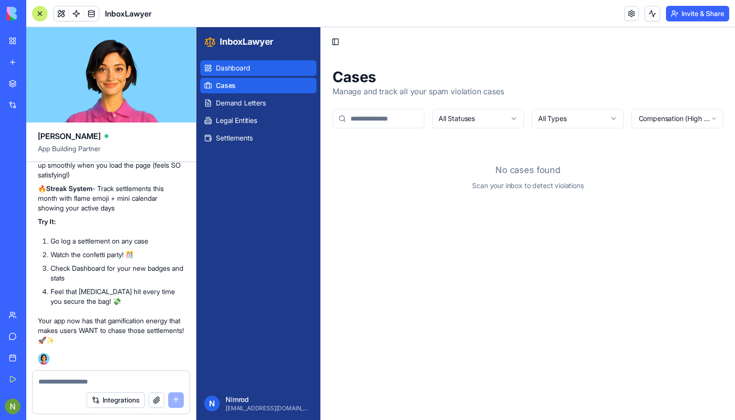
click at [233, 63] on link "Dashboard" at bounding box center [258, 68] width 116 height 16
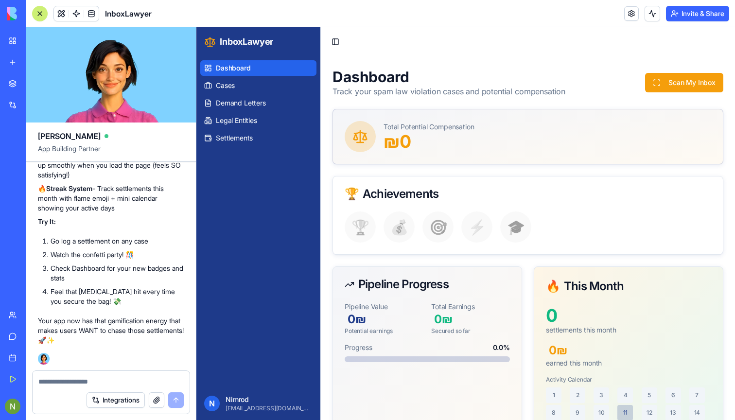
click at [82, 381] on textarea at bounding box center [110, 382] width 145 height 10
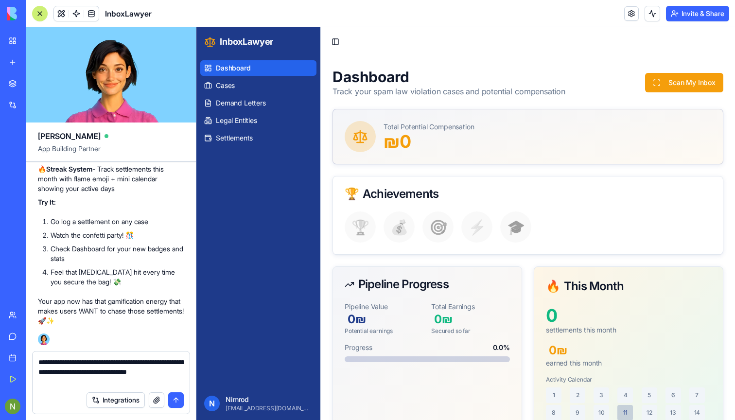
type textarea "**********"
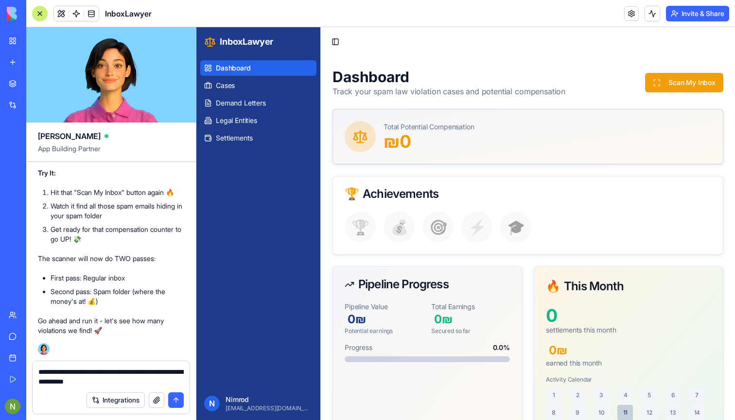
type textarea "**********"
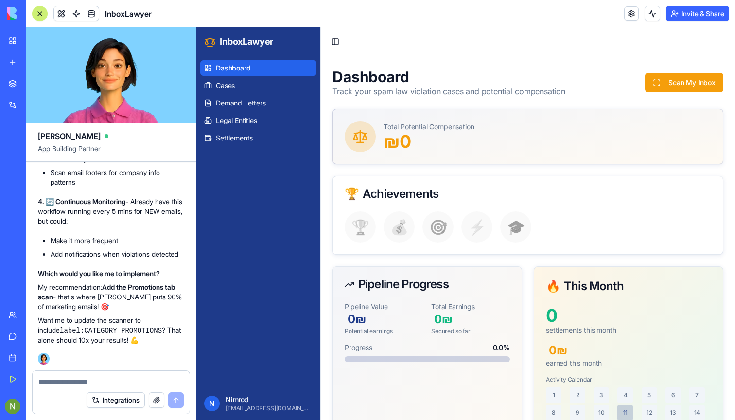
scroll to position [6480, 0]
click at [105, 379] on textarea at bounding box center [110, 382] width 145 height 10
type textarea "*"
type textarea "****"
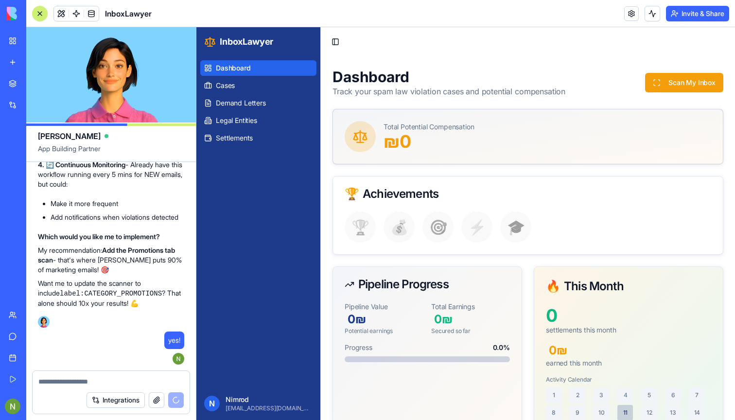
scroll to position [6465, 0]
click at [77, 222] on li "Add notifications when violations detected" at bounding box center [118, 218] width 134 height 10
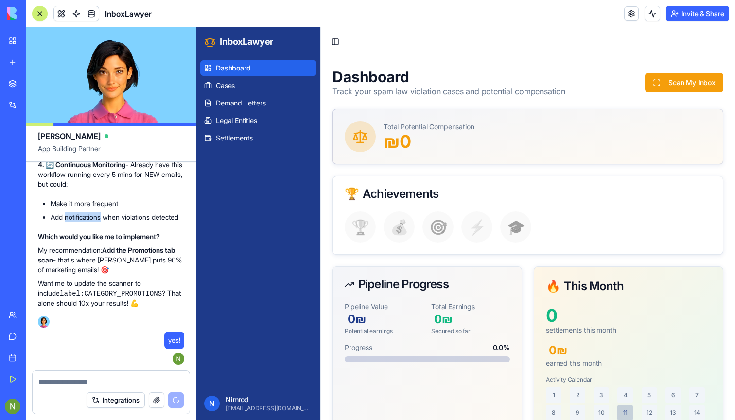
click at [77, 222] on li "Add notifications when violations detected" at bounding box center [118, 218] width 134 height 10
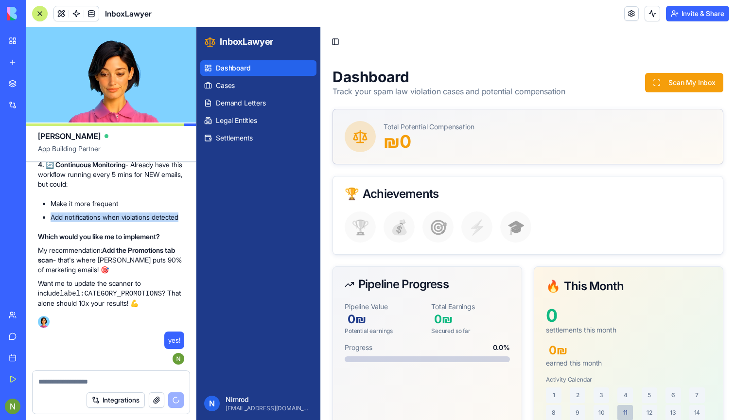
copy div "Add notifications when violations detected"
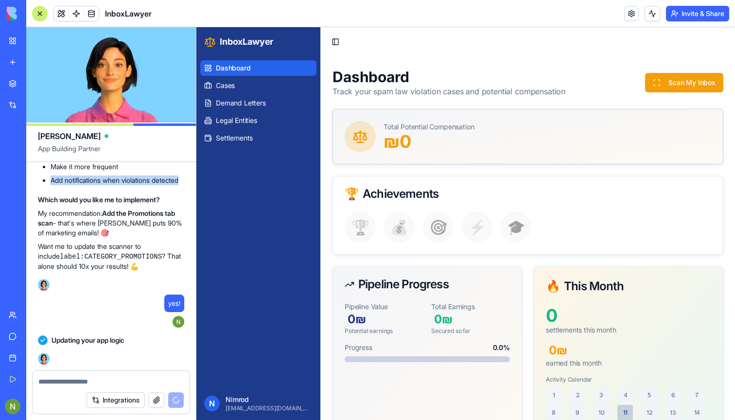
scroll to position [6554, 0]
click at [59, 377] on textarea at bounding box center [110, 382] width 145 height 10
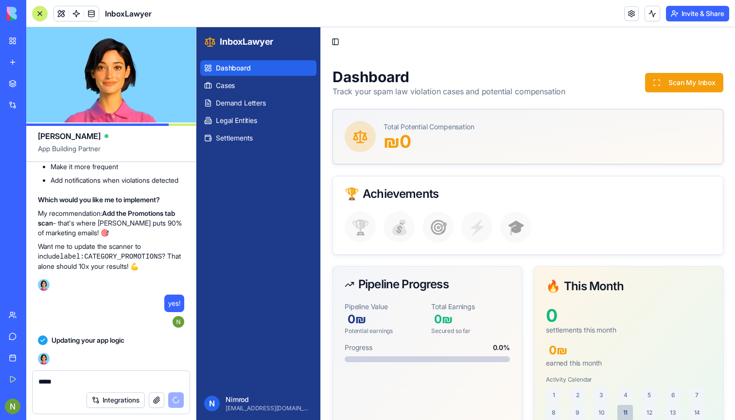
paste textarea "**********"
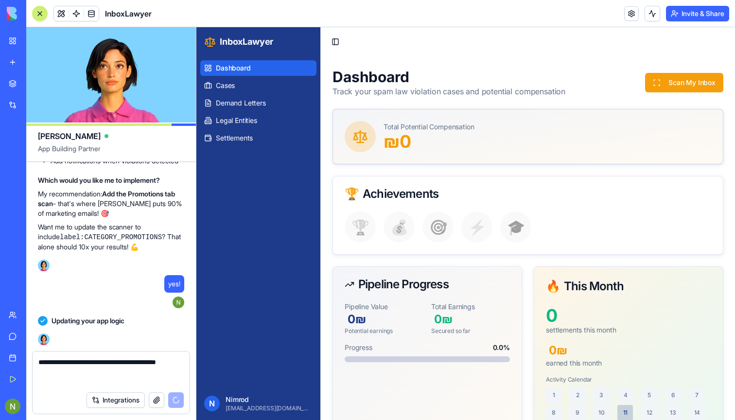
click at [56, 363] on textarea "**********" at bounding box center [110, 371] width 145 height 29
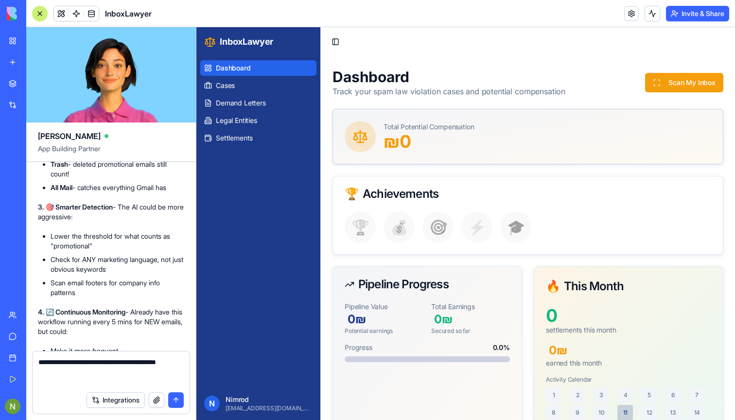
scroll to position [6181, 0]
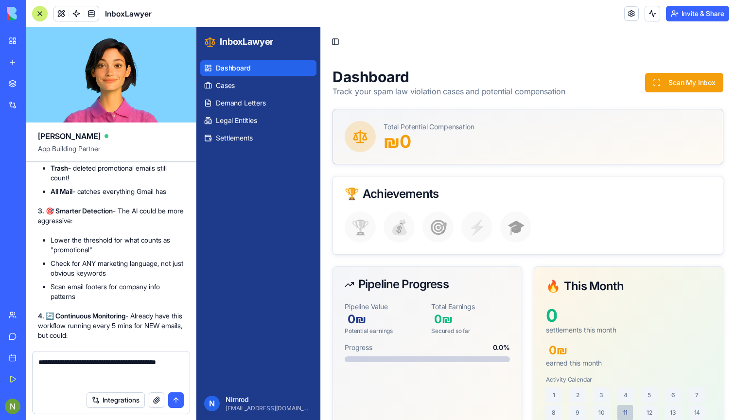
click at [82, 374] on textarea "**********" at bounding box center [110, 371] width 145 height 29
drag, startPoint x: 50, startPoint y: 204, endPoint x: 95, endPoint y: 215, distance: 46.1
click at [95, 68] on ul "Let users choose scan period (6 months, 1 year, 2 years, ALL TIME) Longer = mor…" at bounding box center [111, 51] width 146 height 33
copy li "Let users choose scan period (6 months, 1 year, 2 years"
click at [87, 372] on textarea "**********" at bounding box center [110, 371] width 145 height 29
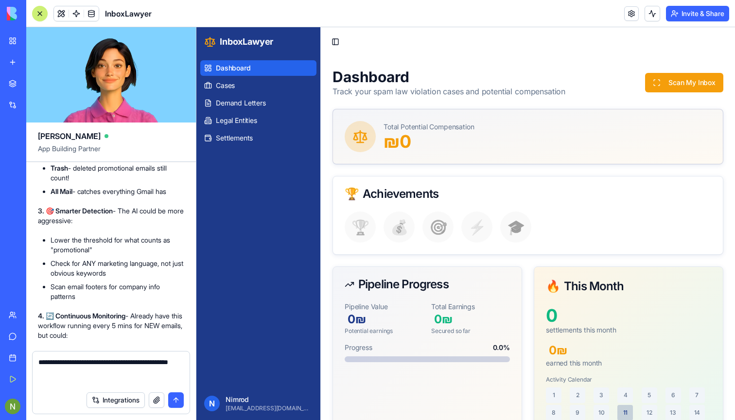
paste textarea "**********"
type textarea "**********"
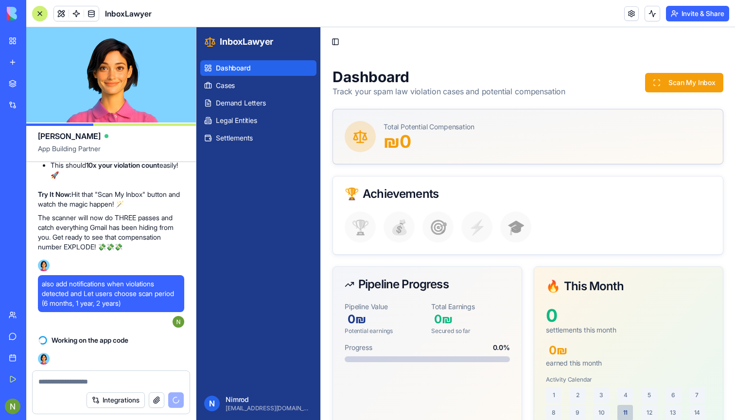
scroll to position [0, 0]
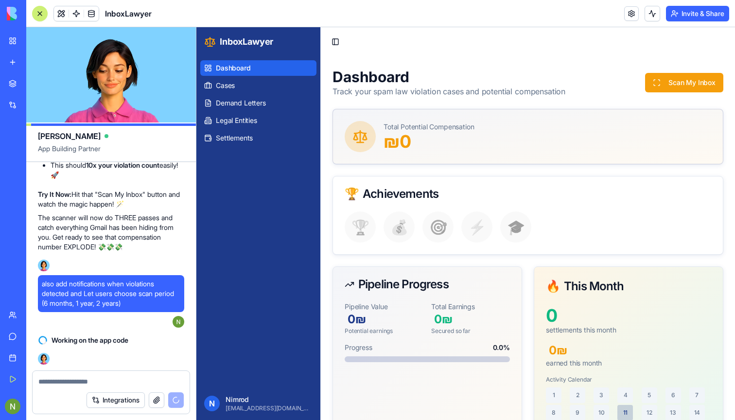
click at [108, 384] on textarea at bounding box center [110, 382] width 145 height 10
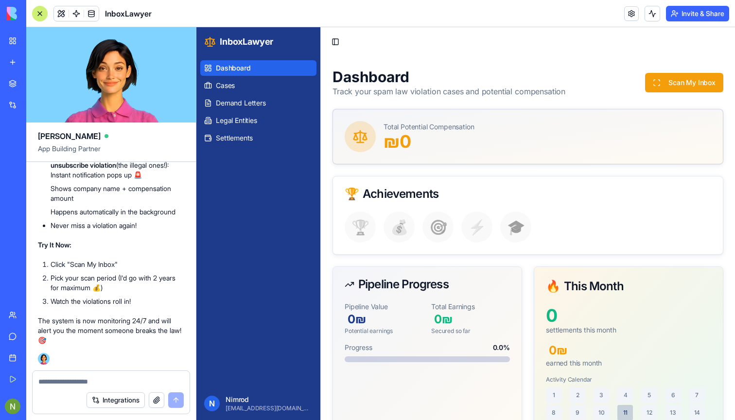
scroll to position [7285, 0]
click at [691, 80] on button "Scan My Inbox" at bounding box center [684, 82] width 78 height 19
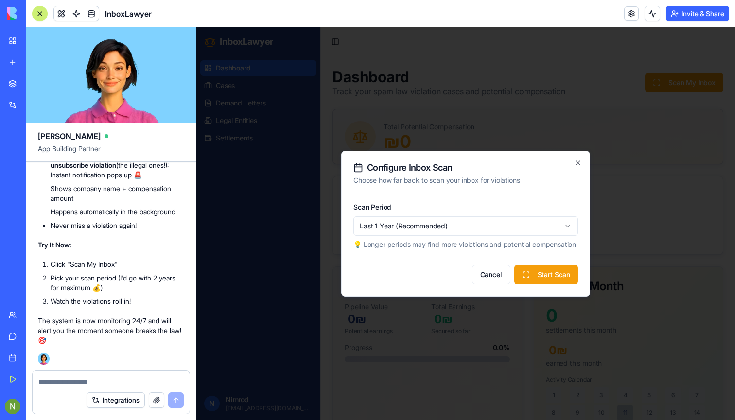
click at [538, 274] on button "Start Scan" at bounding box center [547, 274] width 64 height 19
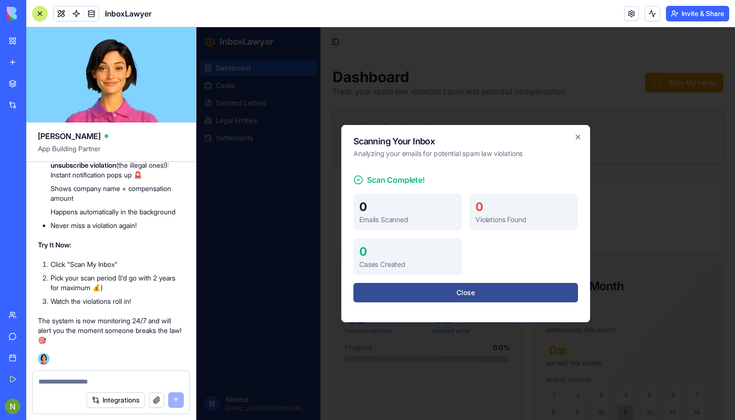
click at [425, 295] on button "Close" at bounding box center [466, 292] width 225 height 19
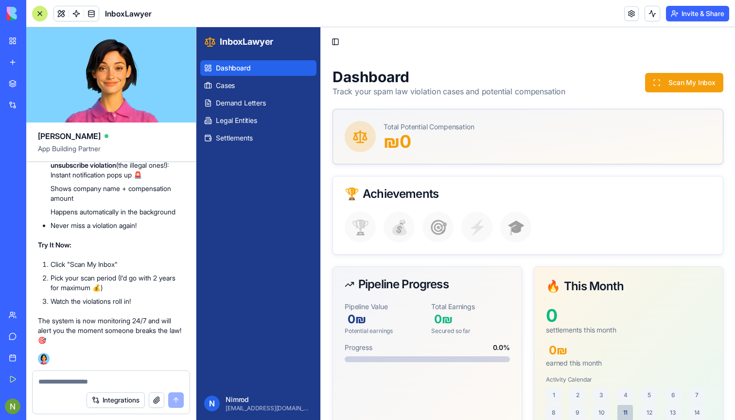
scroll to position [0, 0]
click at [84, 379] on textarea at bounding box center [110, 382] width 145 height 10
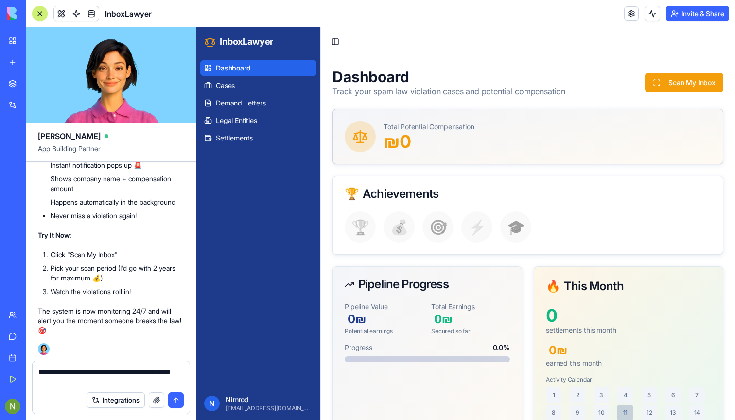
type textarea "**********"
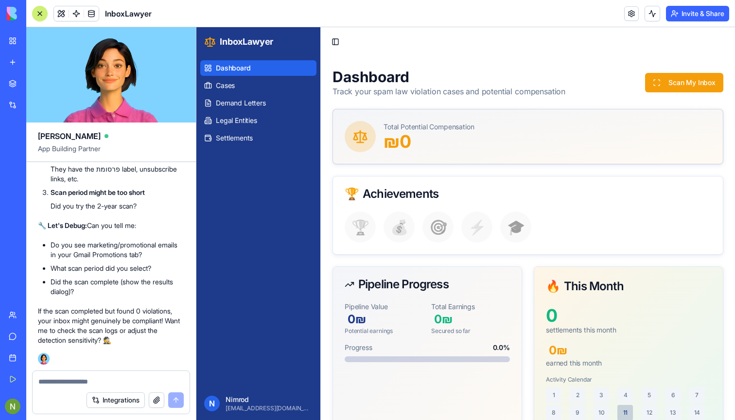
scroll to position [7676, 0]
click at [72, 380] on textarea at bounding box center [110, 382] width 145 height 10
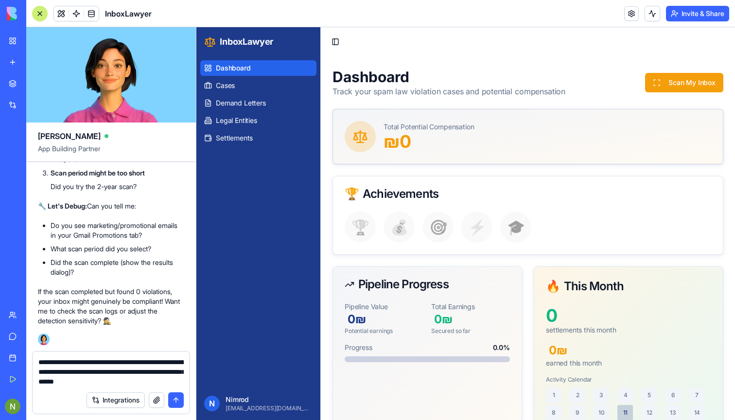
type textarea "**********"
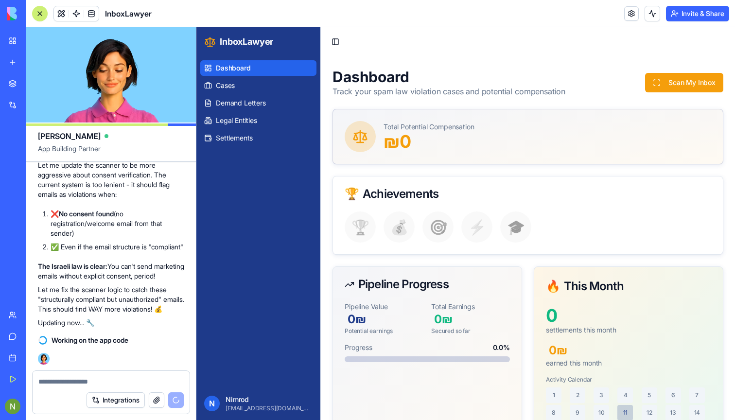
scroll to position [7919, 0]
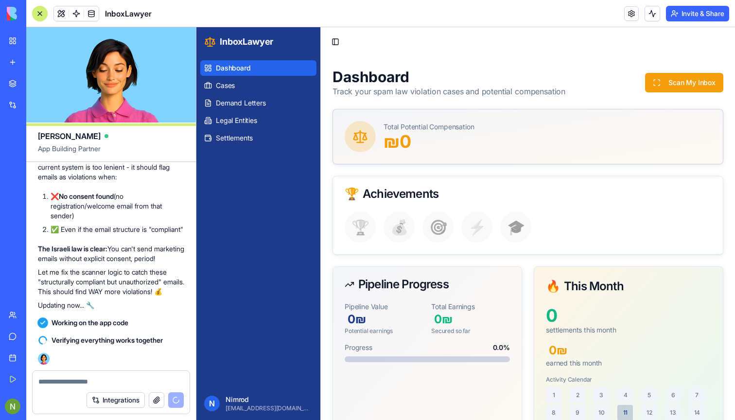
click at [152, 267] on p "Let me fix the scanner logic to catch these "structurally compliant but unautho…" at bounding box center [111, 281] width 146 height 29
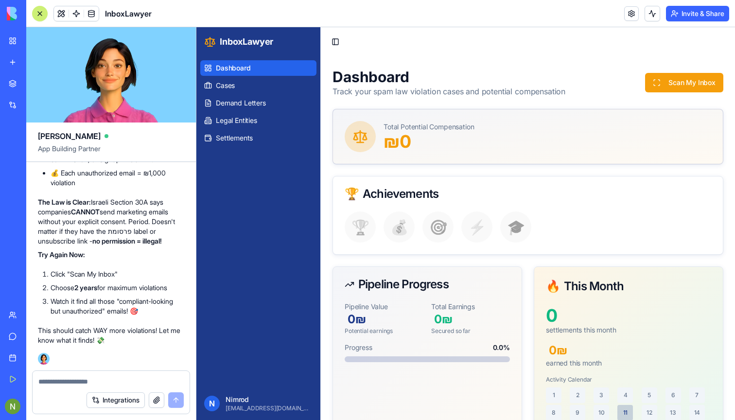
scroll to position [0, 0]
click at [677, 86] on button "Scan My Inbox" at bounding box center [684, 82] width 78 height 19
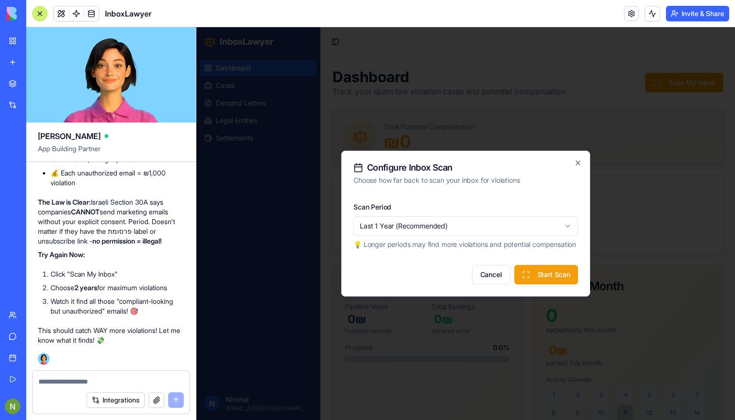
click at [551, 273] on button "Start Scan" at bounding box center [547, 274] width 64 height 19
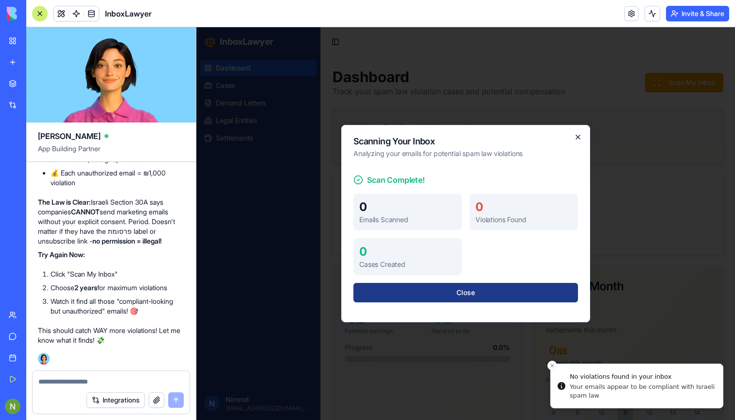
click at [578, 140] on icon "button" at bounding box center [578, 137] width 8 height 8
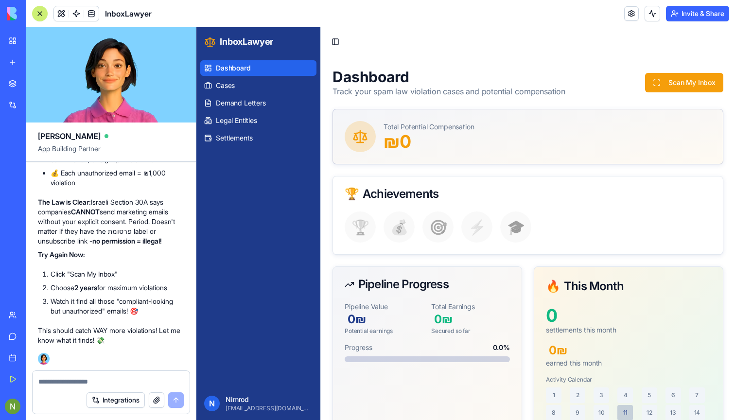
scroll to position [8470, 0]
click at [59, 384] on textarea at bounding box center [110, 382] width 145 height 10
type textarea "**********"
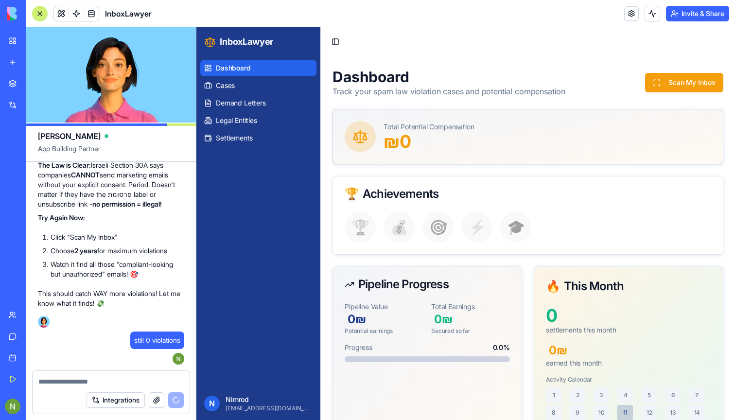
click at [122, 12] on span "InboxLawyer" at bounding box center [128, 14] width 47 height 12
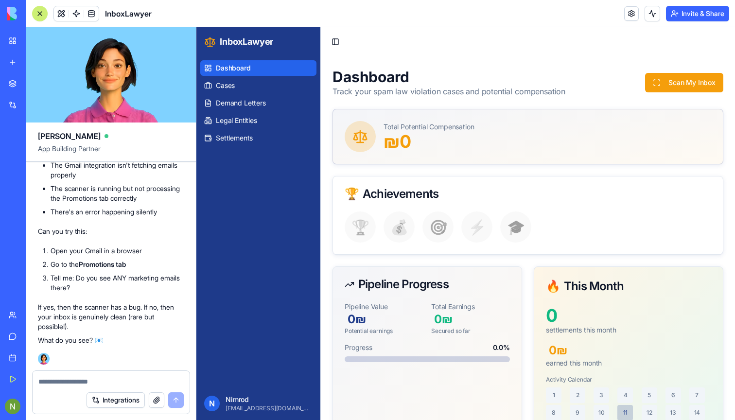
scroll to position [8962, 0]
click at [59, 386] on textarea at bounding box center [110, 382] width 145 height 10
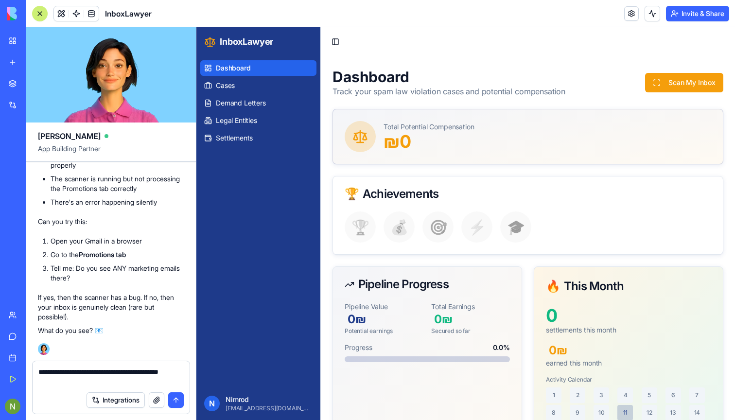
type textarea "**********"
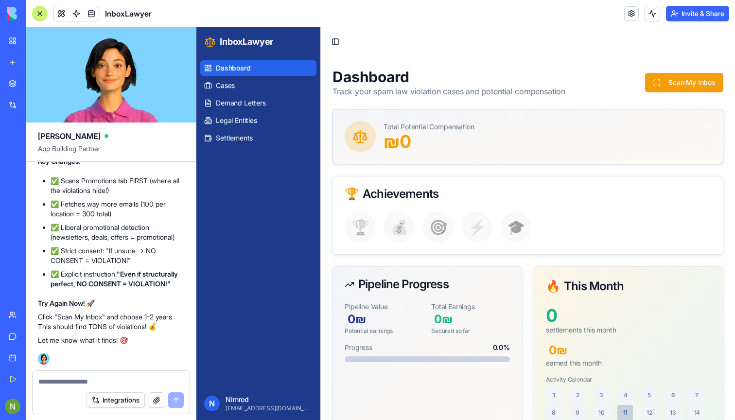
scroll to position [9754, 0]
click at [677, 80] on button "Scan My Inbox" at bounding box center [684, 82] width 78 height 19
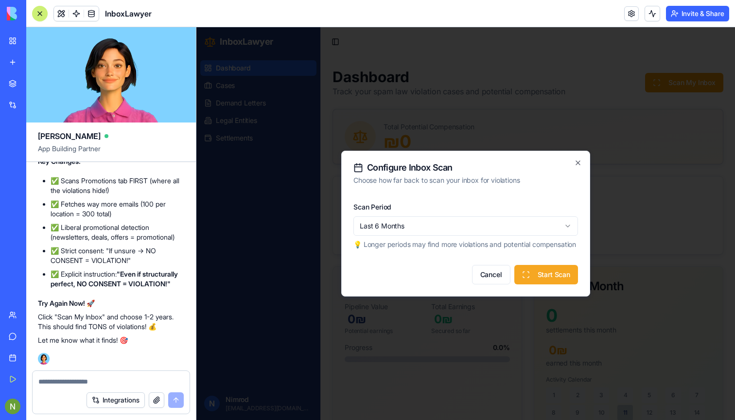
click at [526, 279] on button "Start Scan" at bounding box center [547, 274] width 64 height 19
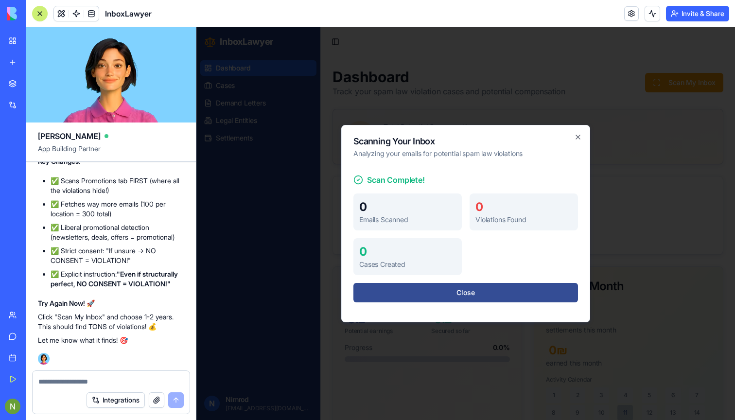
click at [470, 297] on button "Close" at bounding box center [466, 292] width 225 height 19
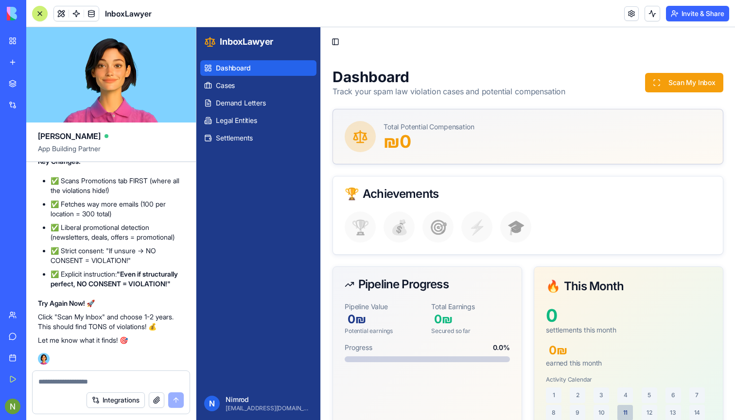
click at [86, 383] on textarea at bounding box center [110, 382] width 145 height 10
type textarea "**********"
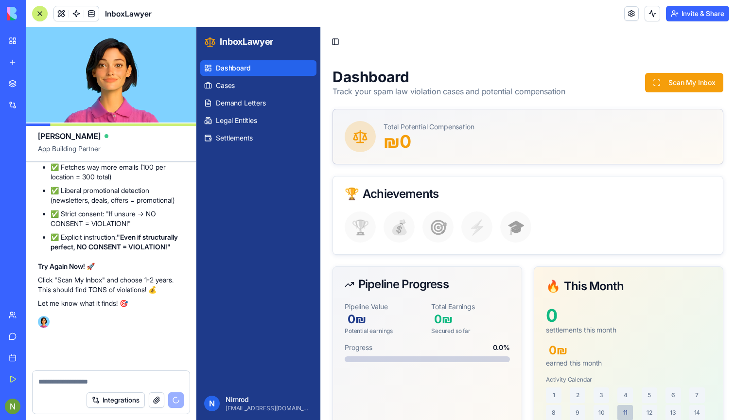
scroll to position [9791, 0]
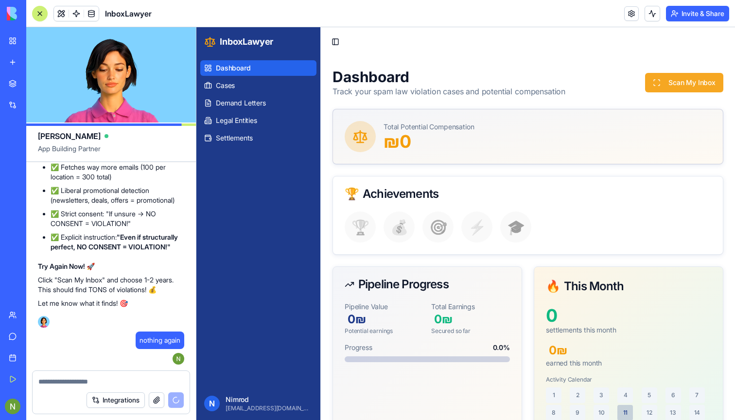
click at [696, 85] on button "Scan My Inbox" at bounding box center [684, 82] width 78 height 19
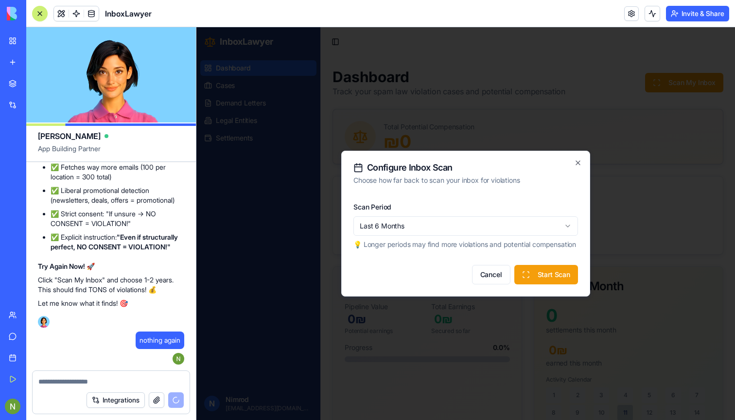
click at [469, 209] on div "Scan Period Last 6 Months 💡 Longer periods may find more violations and potenti…" at bounding box center [466, 225] width 225 height 49
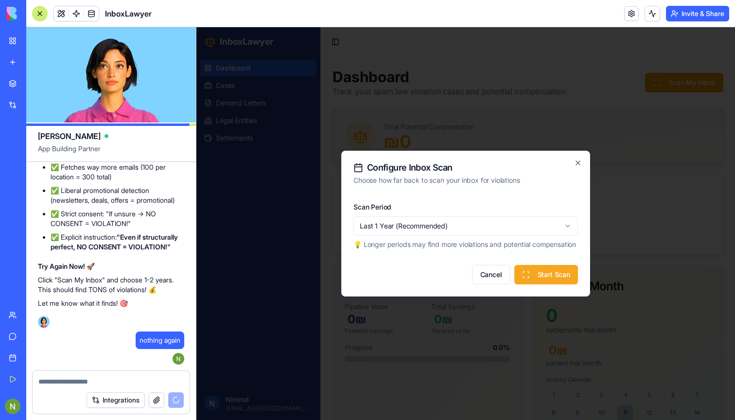
click at [547, 279] on button "Start Scan" at bounding box center [547, 274] width 64 height 19
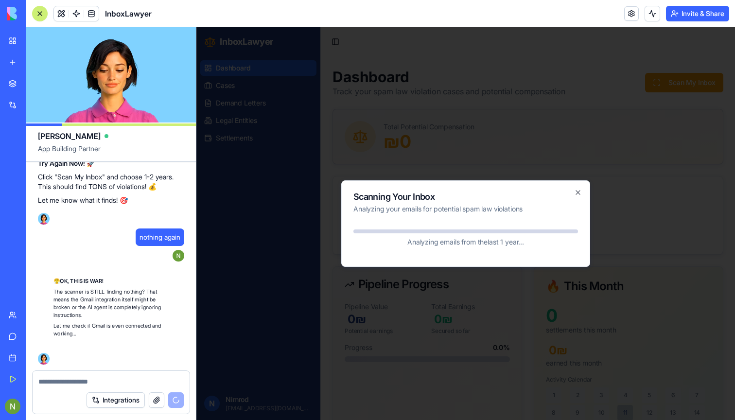
scroll to position [9894, 0]
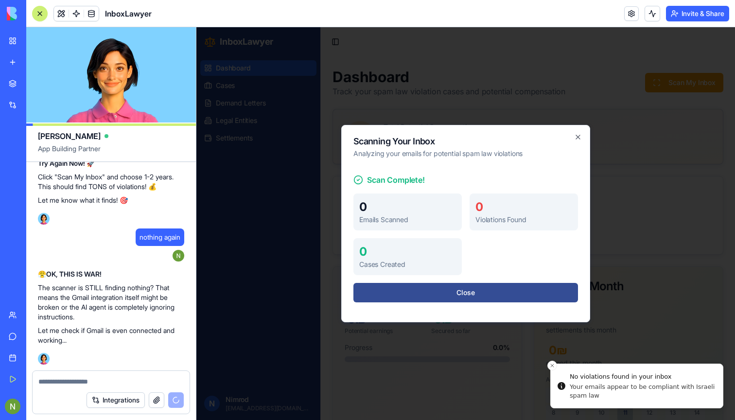
click at [441, 298] on button "Close" at bounding box center [466, 292] width 225 height 19
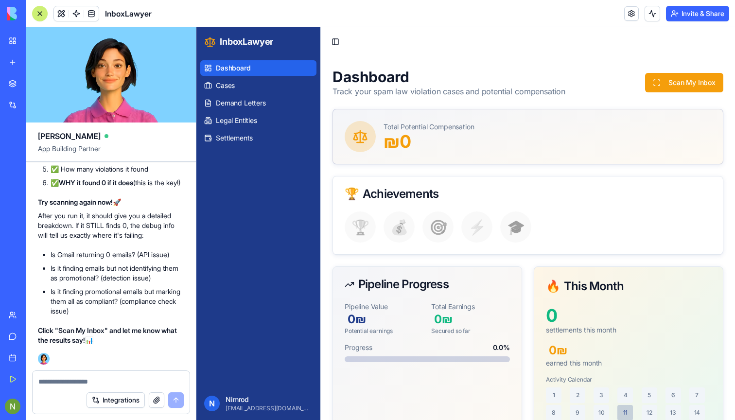
scroll to position [10285, 0]
click at [681, 79] on button "Scan My Inbox" at bounding box center [684, 82] width 78 height 19
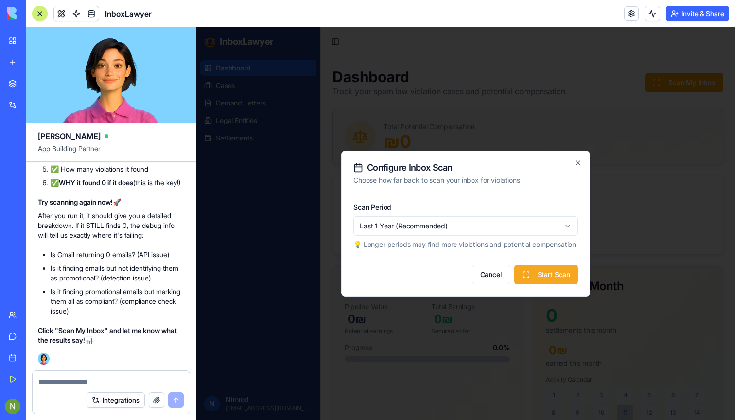
click at [550, 275] on button "Start Scan" at bounding box center [547, 274] width 64 height 19
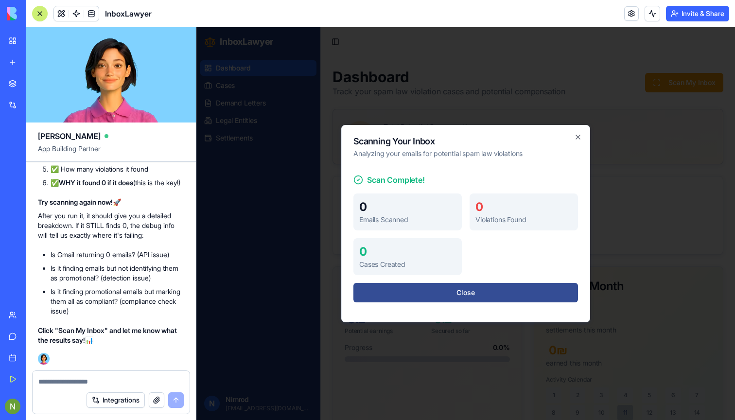
click at [424, 285] on button "Close" at bounding box center [466, 292] width 225 height 19
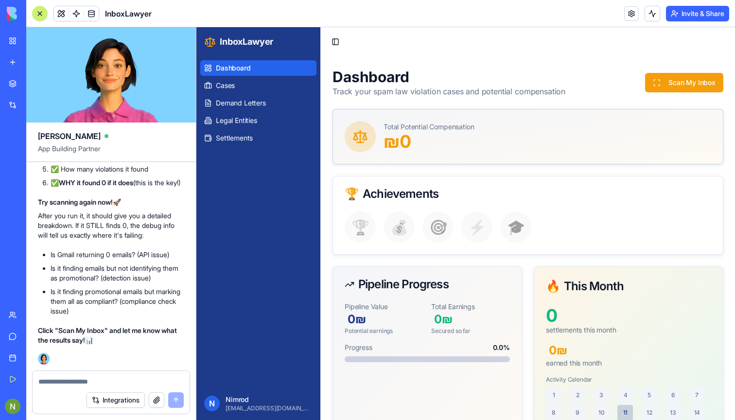
click at [66, 376] on div at bounding box center [111, 379] width 157 height 16
click at [67, 384] on textarea at bounding box center [110, 382] width 145 height 10
type textarea "*"
type textarea "*******"
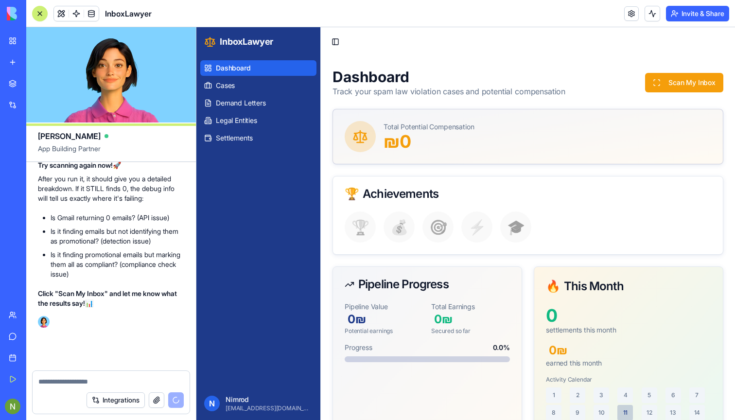
scroll to position [10322, 0]
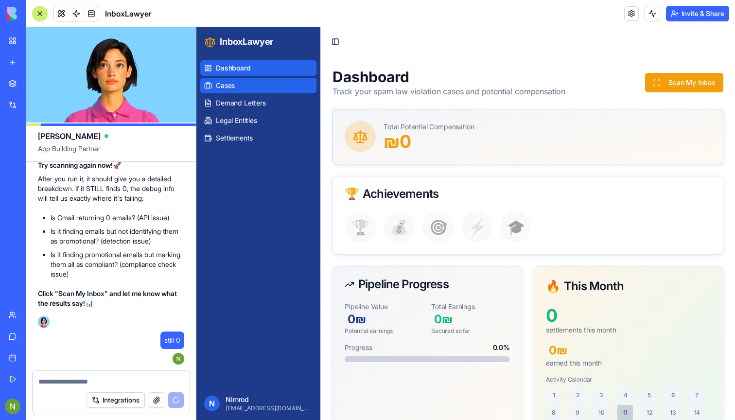
click at [251, 89] on link "Cases" at bounding box center [258, 86] width 116 height 16
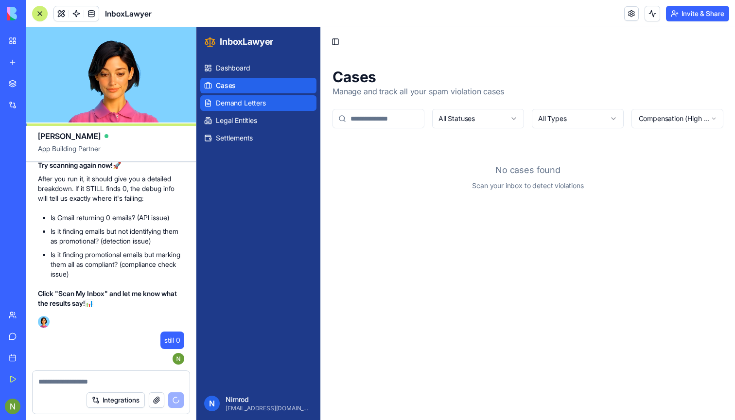
click at [257, 104] on span "Demand Letters" at bounding box center [241, 103] width 50 height 10
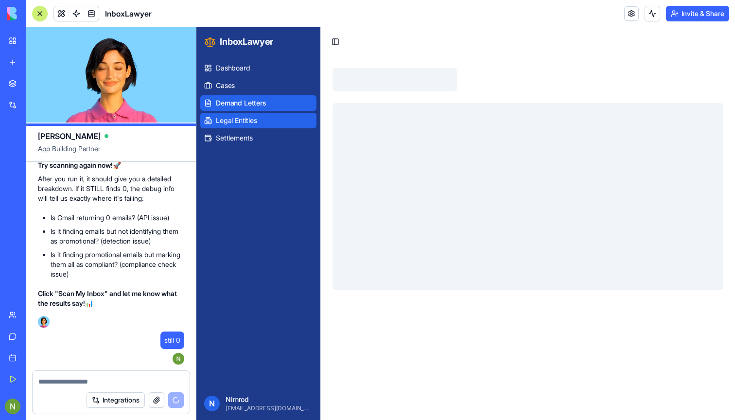
click at [255, 115] on link "Legal Entities" at bounding box center [258, 121] width 116 height 16
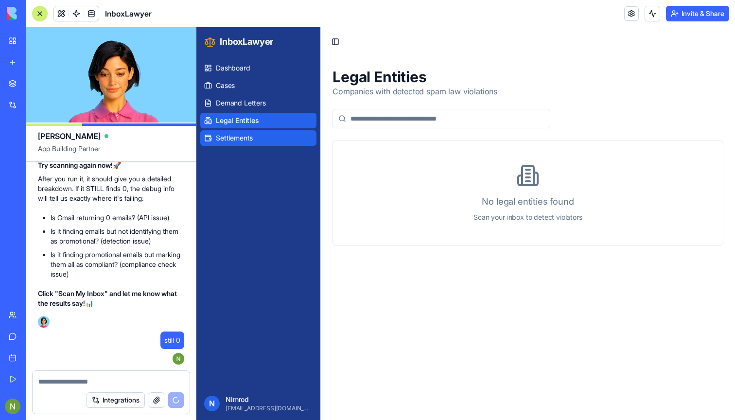
click at [250, 135] on span "Settlements" at bounding box center [234, 138] width 37 height 10
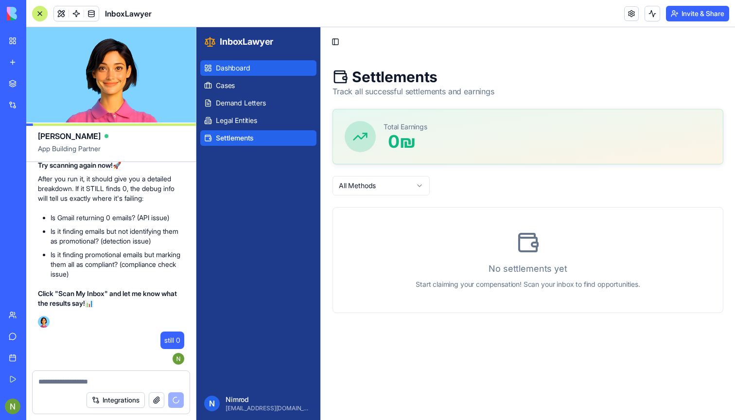
click at [241, 71] on span "Dashboard" at bounding box center [233, 68] width 35 height 10
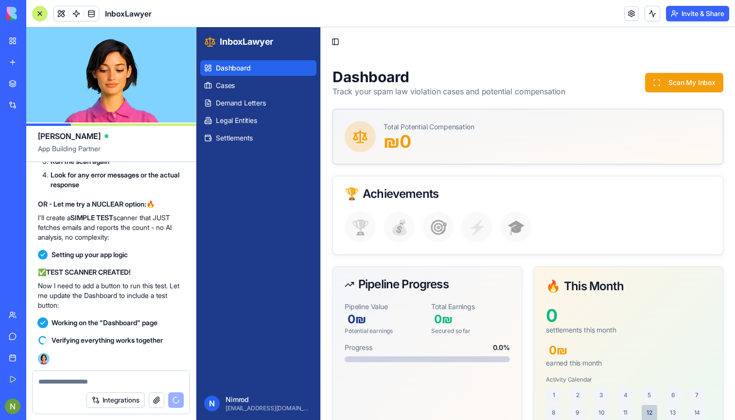
scroll to position [10670, 0]
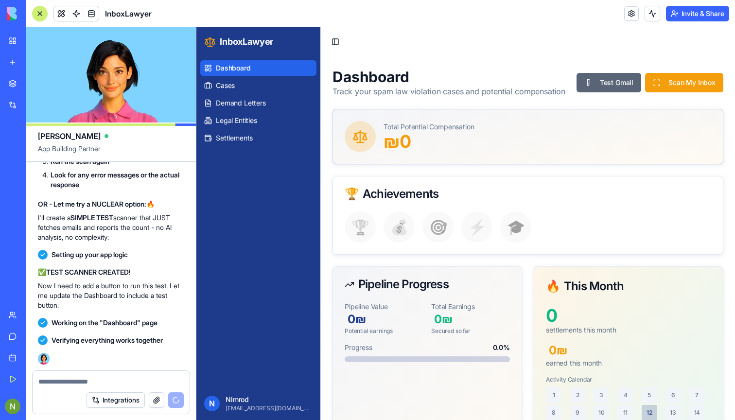
click at [609, 86] on button "Test Gmail" at bounding box center [609, 82] width 65 height 19
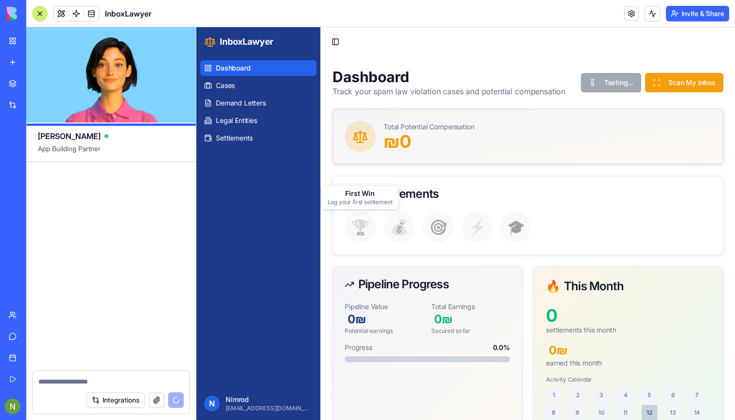
scroll to position [10933, 0]
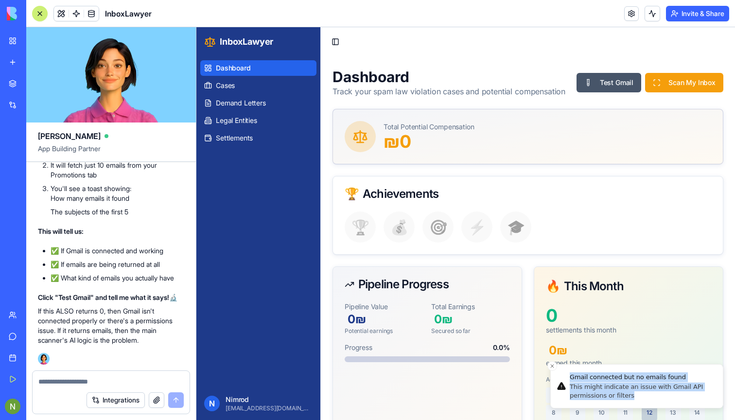
drag, startPoint x: 571, startPoint y: 377, endPoint x: 643, endPoint y: 396, distance: 74.6
click at [643, 396] on div "Gmail connected but no emails found This might indicate an issue with Gmail API…" at bounding box center [642, 387] width 145 height 28
copy div "Gmail connected but no emails found This might indicate an issue with Gmail API…"
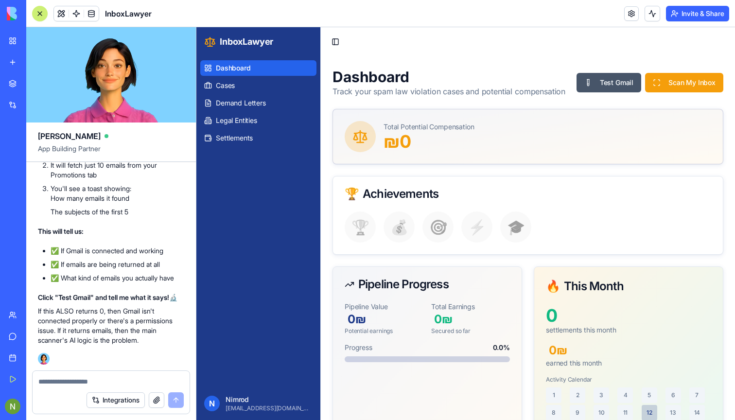
click at [100, 381] on textarea at bounding box center [110, 382] width 145 height 10
paste textarea "**********"
type textarea "**********"
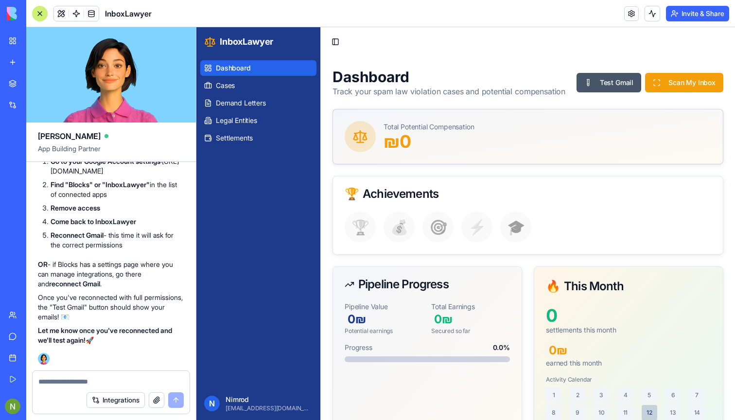
scroll to position [11464, 0]
click at [97, 175] on link "[URL][DOMAIN_NAME]" at bounding box center [115, 166] width 128 height 18
click at [671, 83] on button "Scan My Inbox" at bounding box center [684, 82] width 78 height 19
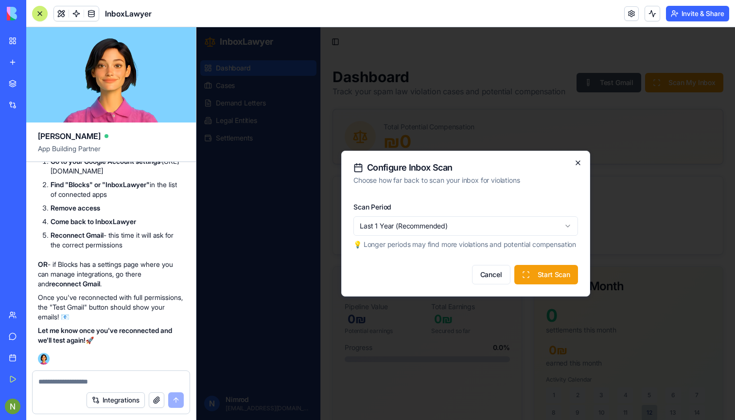
click at [577, 159] on icon "button" at bounding box center [578, 163] width 8 height 8
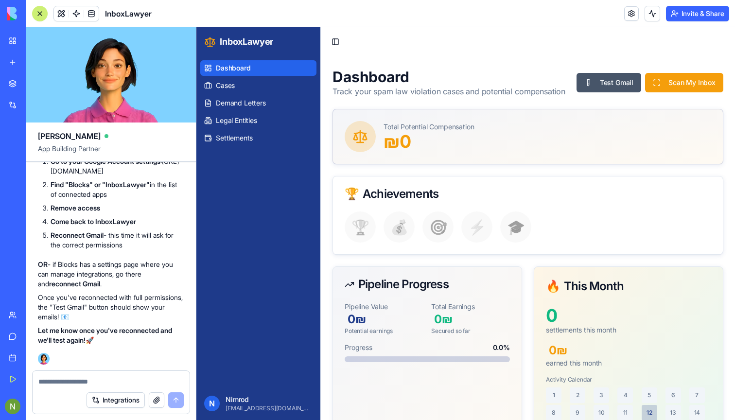
scroll to position [11491, 0]
click at [238, 402] on p "Nimrod" at bounding box center [269, 400] width 87 height 10
click at [630, 11] on link at bounding box center [631, 13] width 15 height 15
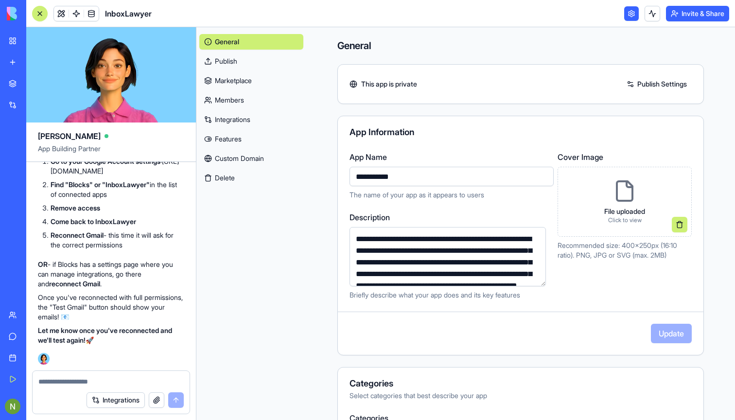
click at [238, 119] on link "Integrations" at bounding box center [251, 120] width 104 height 16
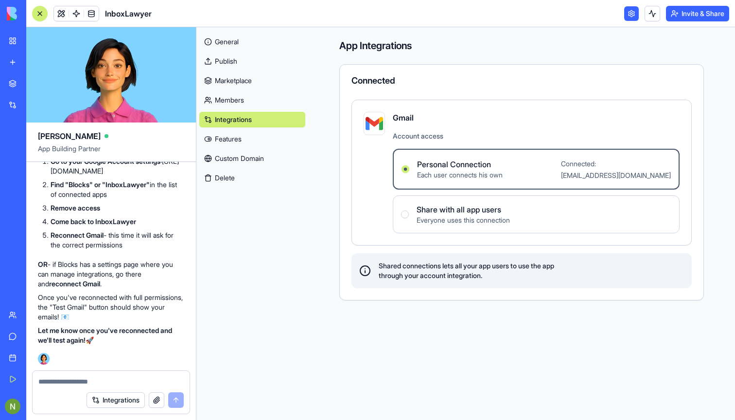
click at [523, 164] on label "Personal Connection Each user connects his own Connected: aharon.nimrod@gmail.c…" at bounding box center [536, 169] width 287 height 41
click at [410, 165] on Connection "Personal Connection Each user connects his own Connected: aharon.nimrod@gmail.c…" at bounding box center [406, 169] width 8 height 8
click at [408, 172] on Connection "Personal Connection Each user connects his own Connected: aharon.nimrod@gmail.c…" at bounding box center [406, 169] width 8 height 8
click at [450, 166] on span "Personal Connection" at bounding box center [460, 165] width 86 height 12
click at [410, 166] on Connection "Personal Connection Each user connects his own Connected: aharon.nimrod@gmail.c…" at bounding box center [406, 169] width 8 height 8
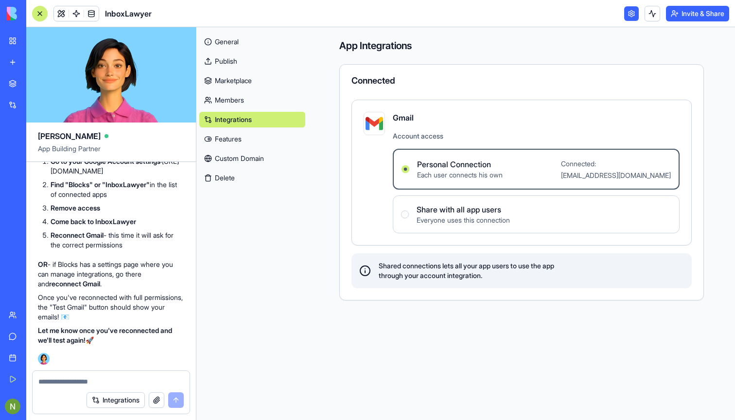
click at [234, 134] on link "Features" at bounding box center [252, 139] width 106 height 16
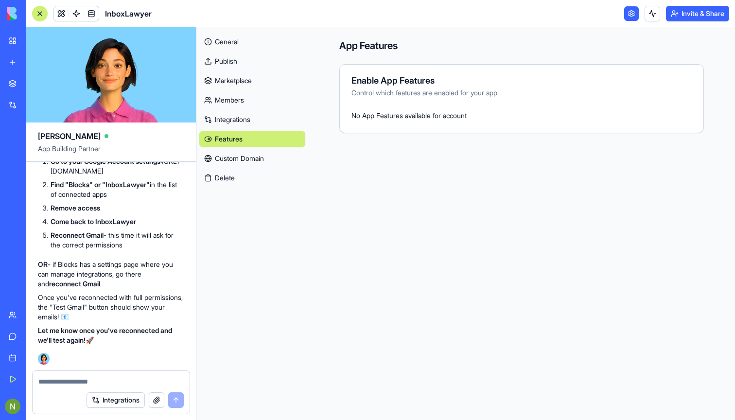
click at [252, 115] on link "Integrations" at bounding box center [252, 120] width 106 height 16
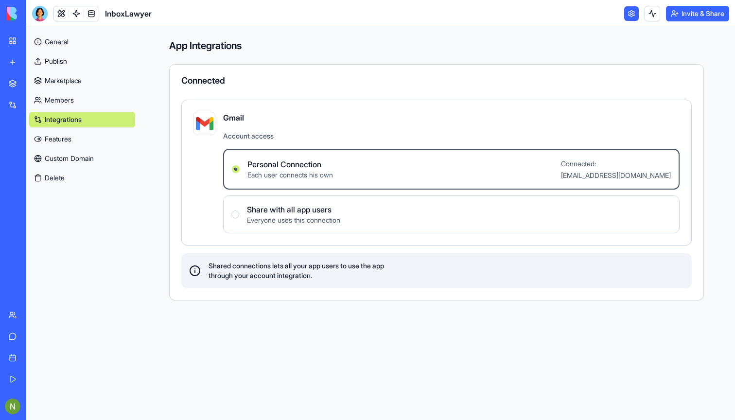
click at [41, 45] on link "General" at bounding box center [82, 42] width 106 height 16
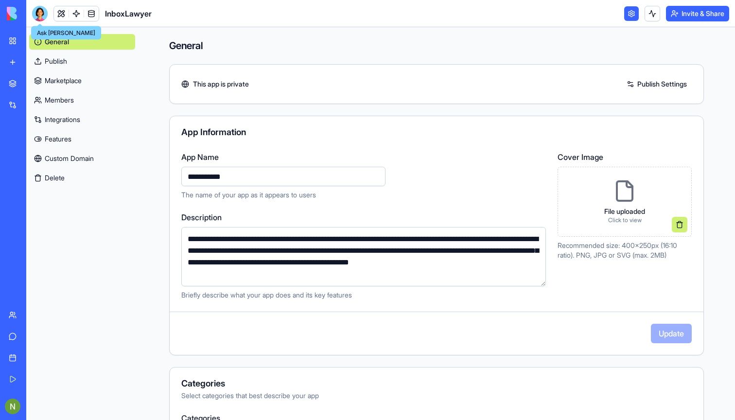
click at [46, 16] on div at bounding box center [40, 14] width 16 height 16
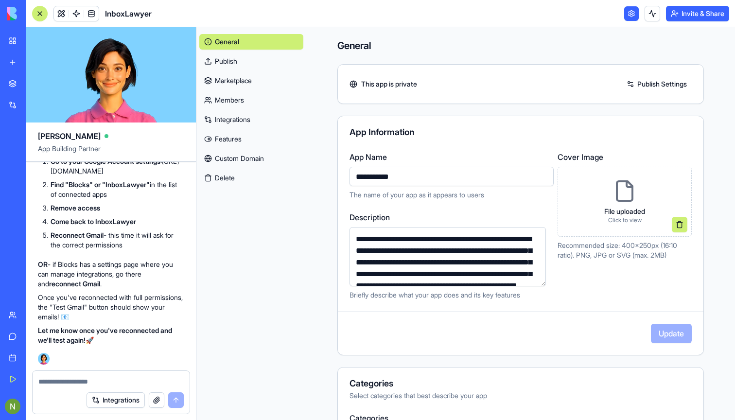
click at [632, 12] on link at bounding box center [631, 13] width 15 height 15
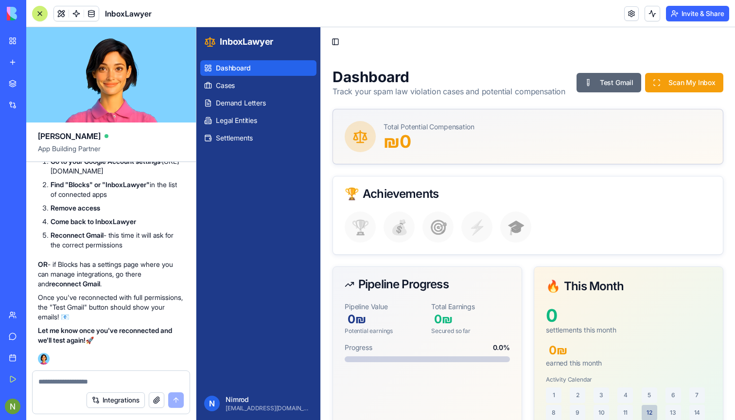
click at [610, 89] on button "Test Gmail" at bounding box center [609, 82] width 65 height 19
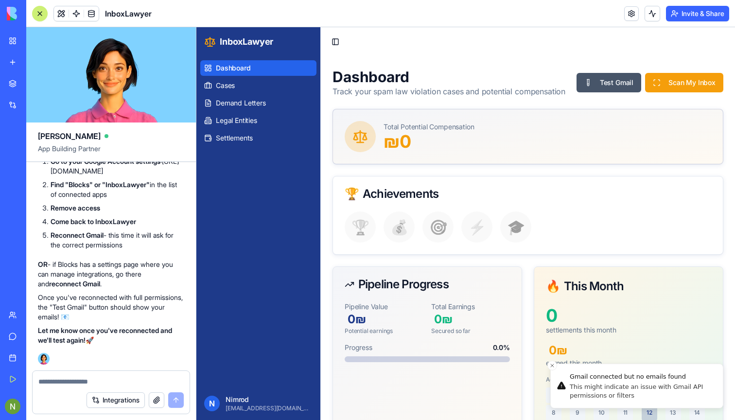
click at [619, 127] on div "Total Potential Compensation ₪ 0" at bounding box center [528, 136] width 367 height 31
click at [697, 80] on button "Scan My Inbox" at bounding box center [684, 82] width 78 height 19
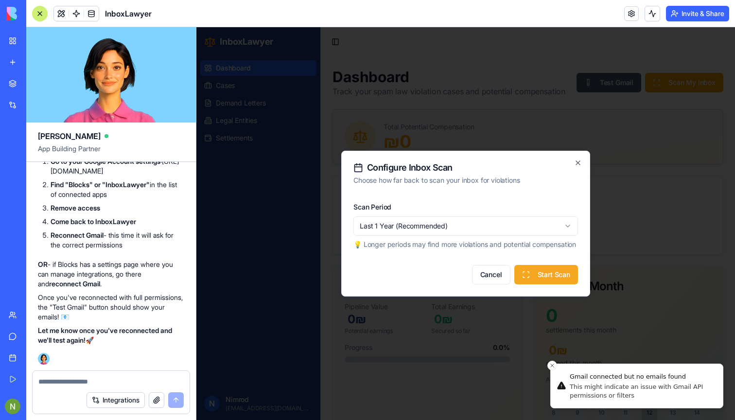
click at [538, 279] on button "Start Scan" at bounding box center [547, 274] width 64 height 19
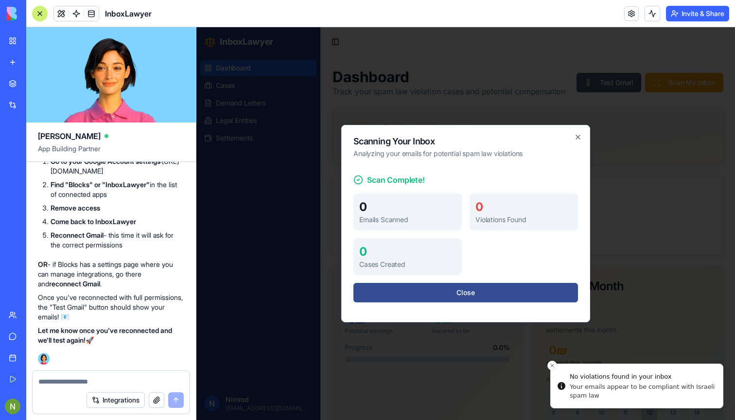
click at [507, 294] on button "Close" at bounding box center [466, 292] width 225 height 19
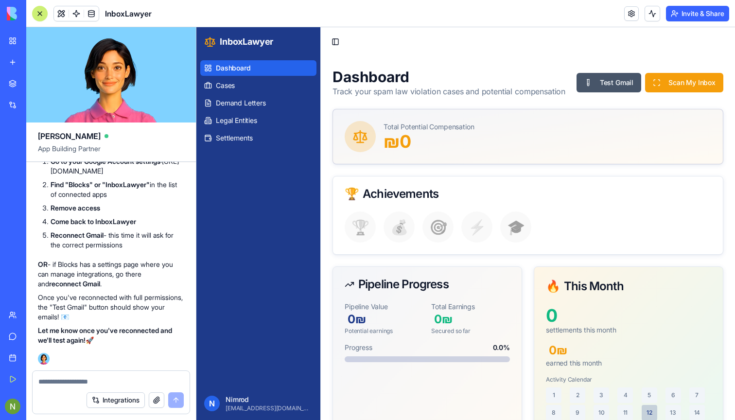
click at [240, 410] on p "[EMAIL_ADDRESS][DOMAIN_NAME]" at bounding box center [269, 409] width 87 height 8
click at [209, 396] on div "N" at bounding box center [212, 404] width 16 height 16
click at [98, 13] on link at bounding box center [91, 13] width 15 height 15
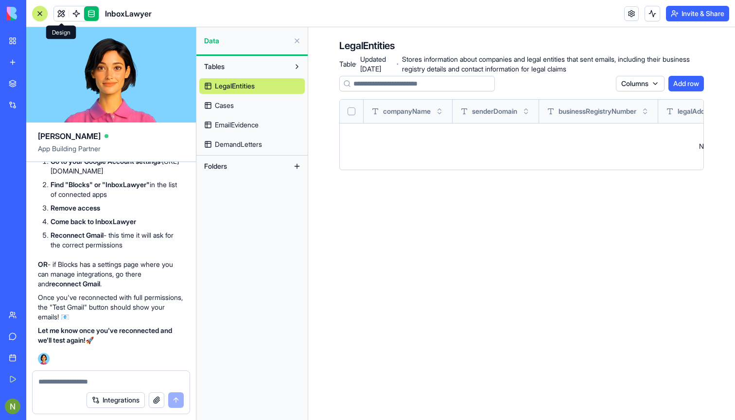
click at [59, 11] on link at bounding box center [61, 13] width 15 height 15
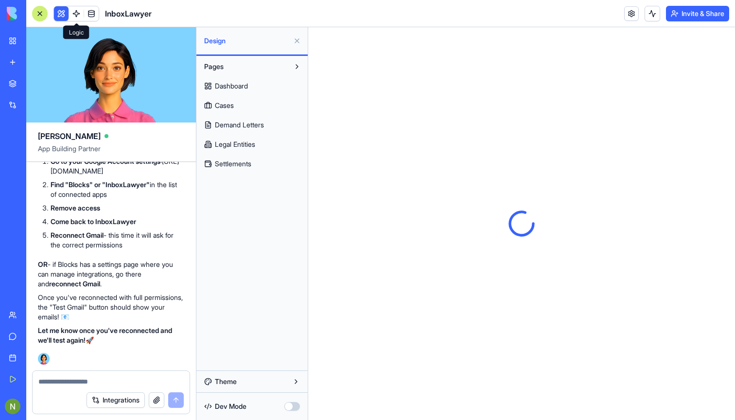
click at [81, 16] on link at bounding box center [76, 13] width 15 height 15
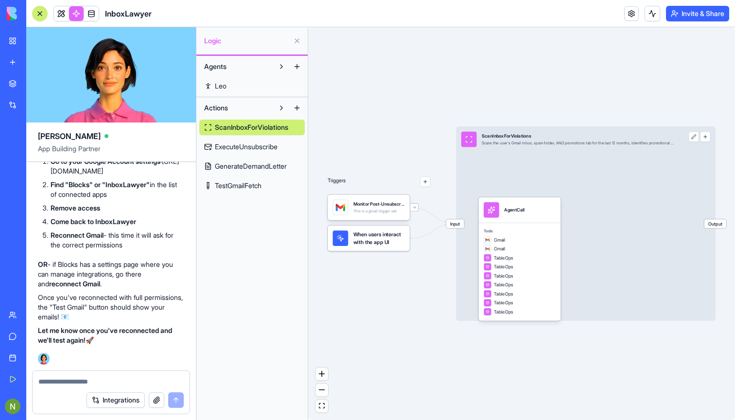
click at [72, 15] on link at bounding box center [76, 13] width 15 height 15
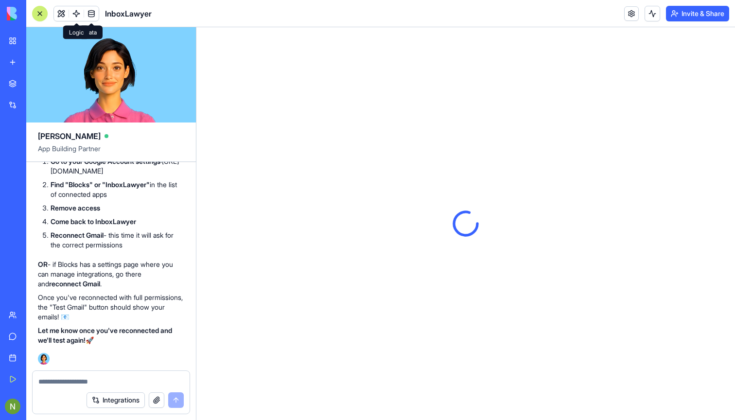
click at [71, 13] on link at bounding box center [76, 13] width 15 height 15
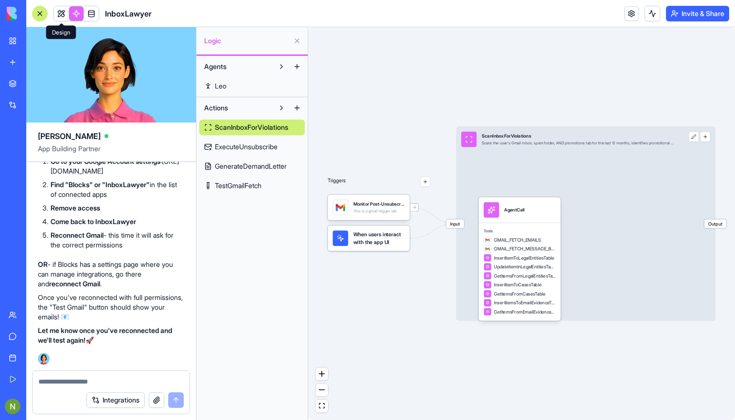
click at [62, 14] on link at bounding box center [61, 13] width 15 height 15
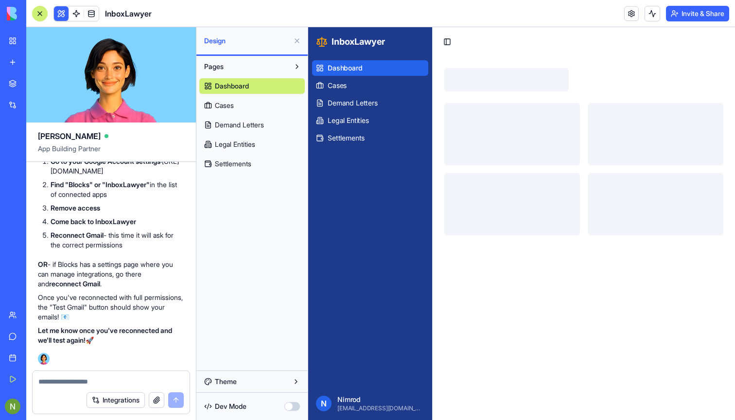
click at [263, 382] on button "Theme" at bounding box center [252, 382] width 106 height 16
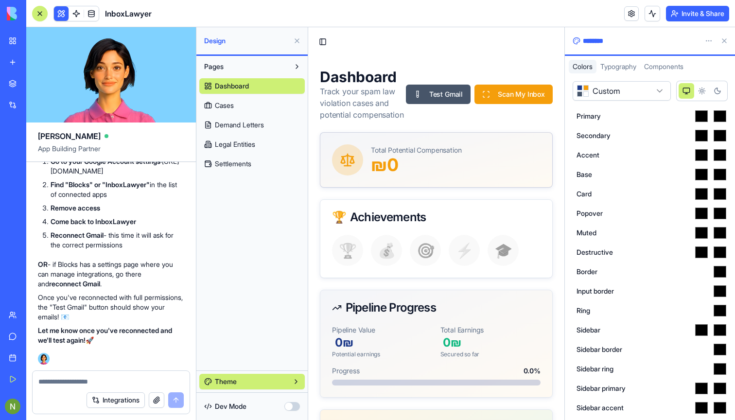
click at [630, 102] on form "**********" at bounding box center [650, 258] width 155 height 354
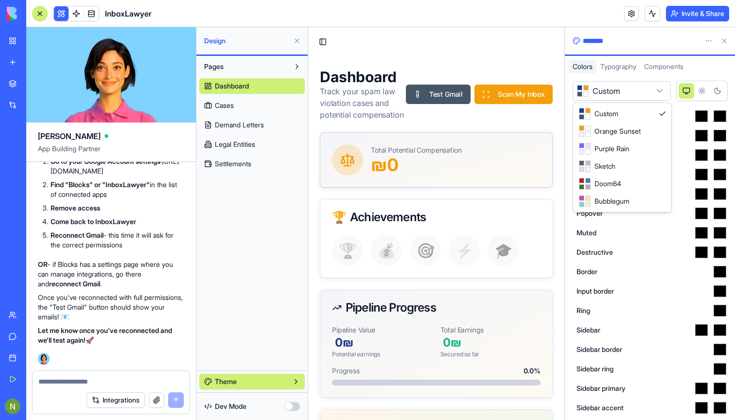
click at [652, 89] on html "My Workspace New app Marketplace Integrations Recent TikTok Pixel Privacy Analy…" at bounding box center [367, 210] width 735 height 420
click at [640, 91] on html "My Workspace New app Marketplace Integrations Recent TikTok Pixel Privacy Analy…" at bounding box center [367, 210] width 735 height 420
click at [702, 89] on circle "Light theme" at bounding box center [702, 90] width 2 height 2
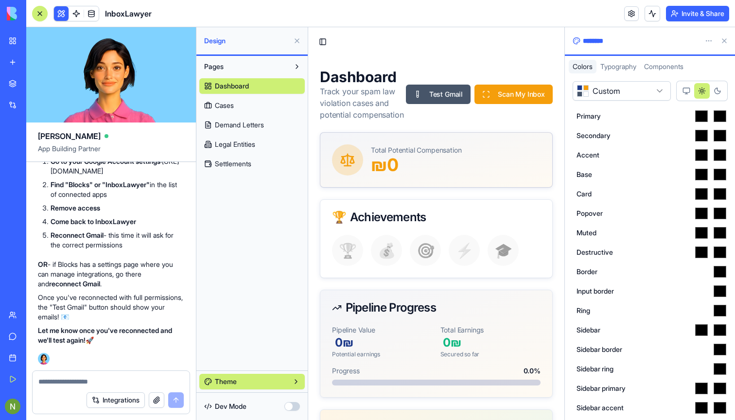
click at [683, 92] on icon "System theme" at bounding box center [687, 91] width 8 height 8
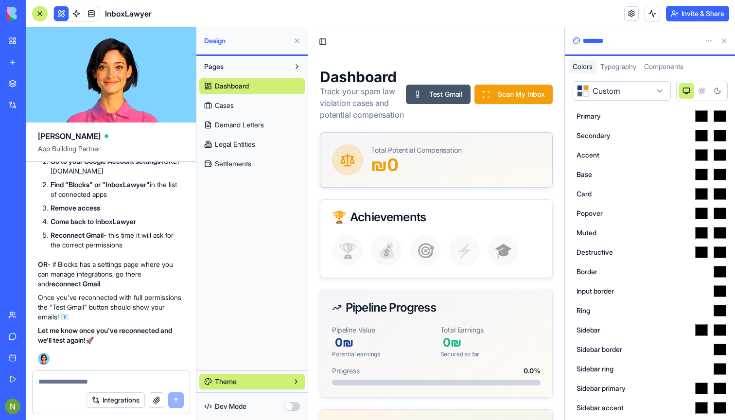
click at [670, 73] on div "**********" at bounding box center [650, 246] width 170 height 347
click at [658, 65] on span "Components" at bounding box center [663, 66] width 39 height 8
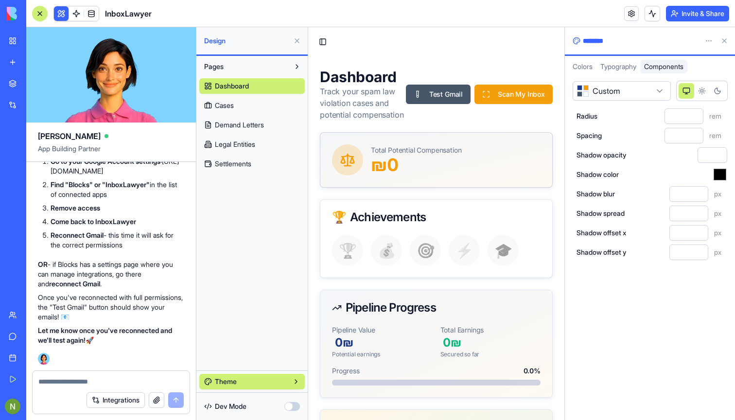
click at [620, 64] on span "Typography" at bounding box center [619, 66] width 36 height 8
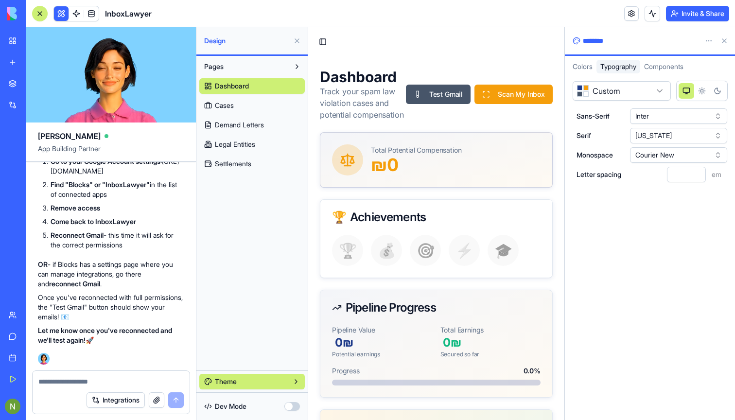
click at [724, 39] on button at bounding box center [725, 41] width 16 height 16
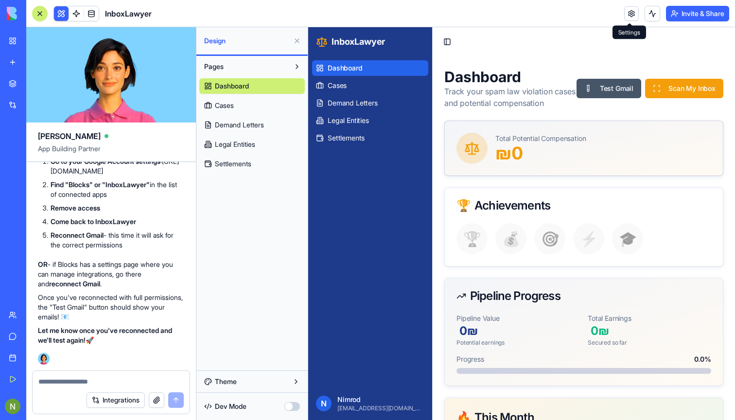
click at [632, 20] on link at bounding box center [631, 13] width 15 height 15
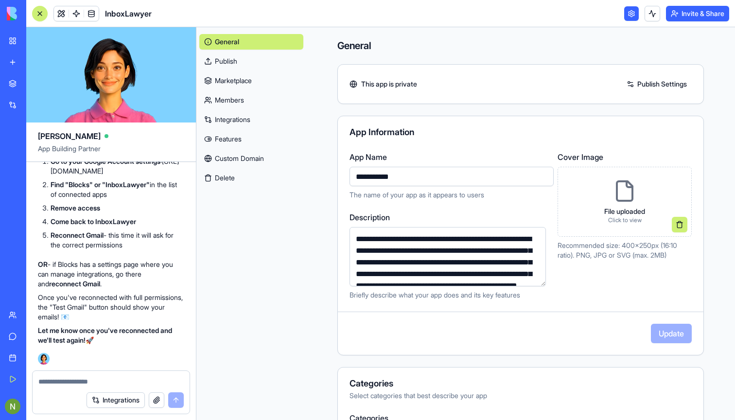
click at [233, 61] on link "Publish" at bounding box center [251, 61] width 104 height 16
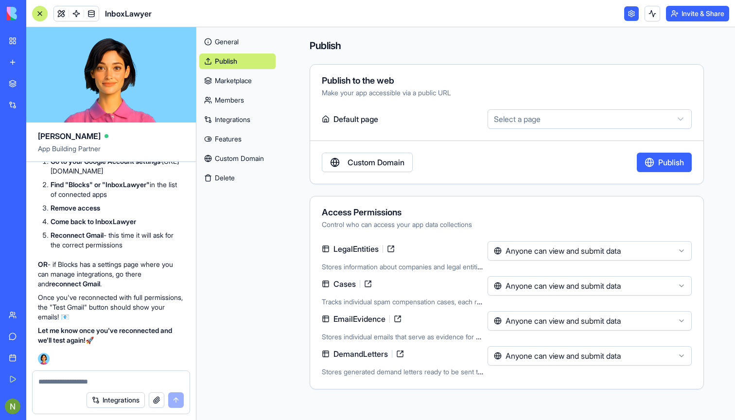
click at [252, 84] on link "Marketplace" at bounding box center [237, 81] width 76 height 16
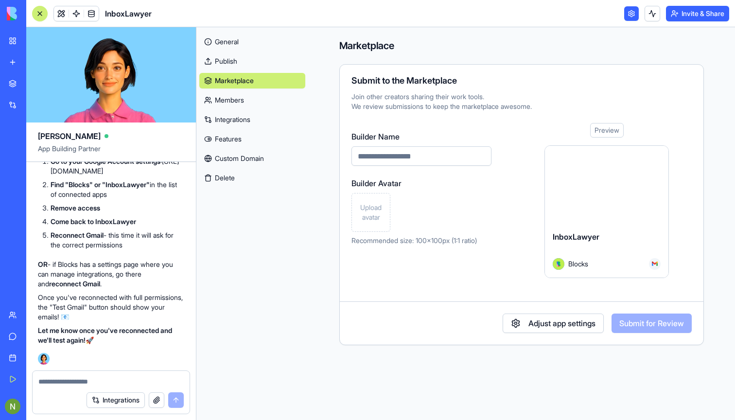
click at [249, 101] on link "Members" at bounding box center [252, 100] width 106 height 16
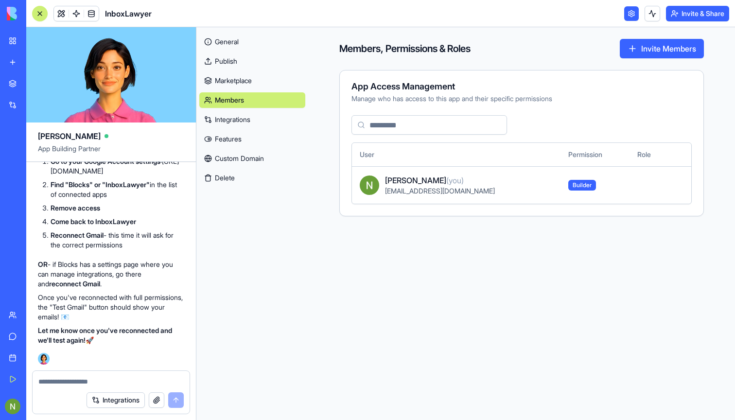
click at [249, 113] on link "Integrations" at bounding box center [252, 120] width 106 height 16
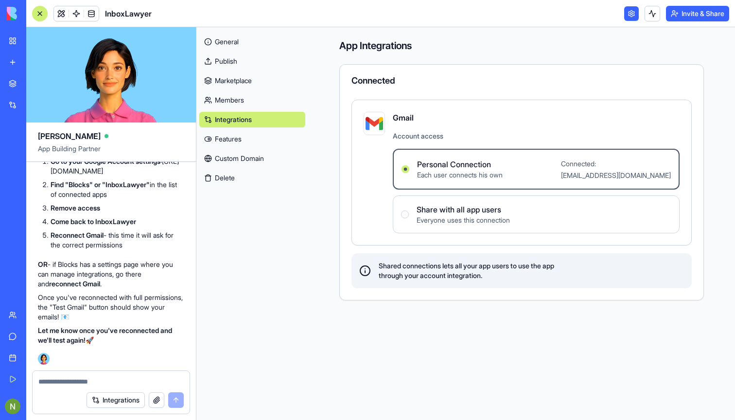
click at [594, 161] on span "Connected: aharon.nimrod@gmail.com" at bounding box center [616, 170] width 110 height 20
click at [410, 165] on Connection "Personal Connection Each user connects his own Connected: aharon.nimrod@gmail.c…" at bounding box center [406, 169] width 8 height 8
click at [615, 185] on label "Personal Connection Each user connects his own Connected: aharon.nimrod@gmail.c…" at bounding box center [536, 169] width 287 height 41
click at [410, 173] on Connection "Personal Connection Each user connects his own Connected: aharon.nimrod@gmail.c…" at bounding box center [406, 169] width 8 height 8
click at [410, 216] on div "Share with all app users Everyone uses this connection" at bounding box center [455, 214] width 109 height 21
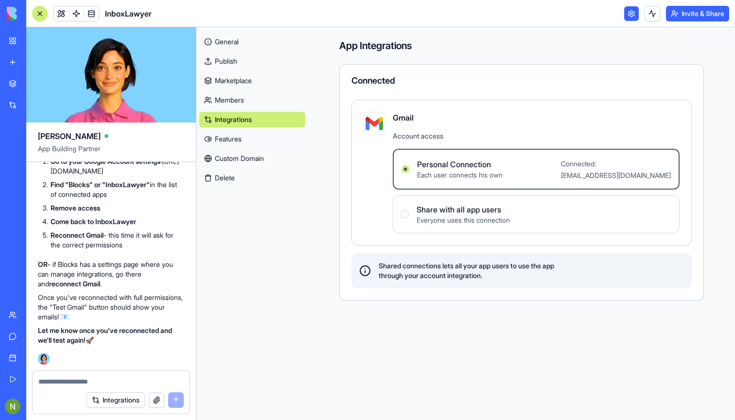
click at [409, 216] on users "Share with all app users Everyone uses this connection" at bounding box center [405, 215] width 8 height 8
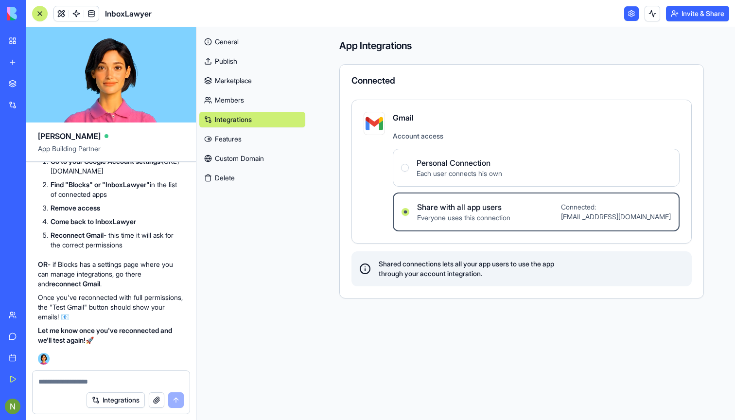
click at [407, 163] on div "Personal Connection Each user connects his own" at bounding box center [451, 167] width 101 height 21
click at [407, 164] on Connection "Personal Connection Each user connects his own" at bounding box center [405, 168] width 8 height 8
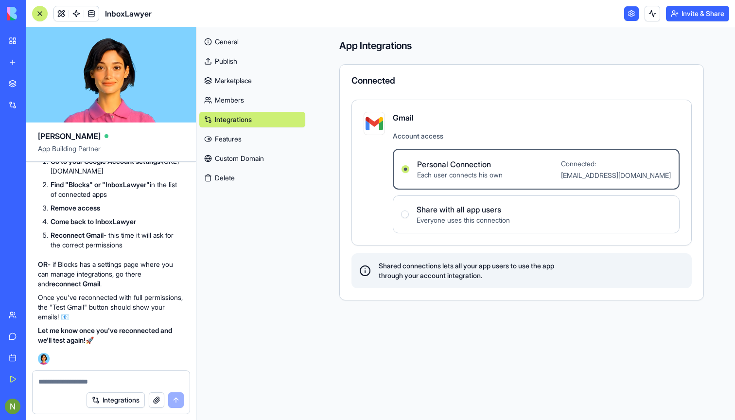
click at [232, 180] on button "Delete" at bounding box center [252, 178] width 106 height 16
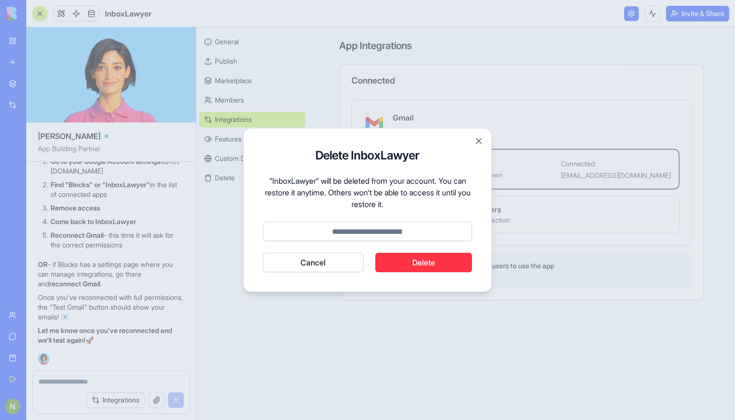
click at [480, 141] on button "Close" at bounding box center [479, 141] width 10 height 10
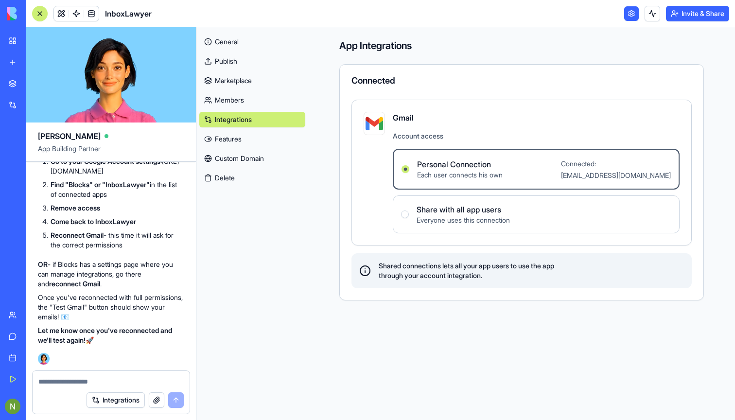
click at [249, 158] on link "Custom Domain" at bounding box center [252, 159] width 106 height 16
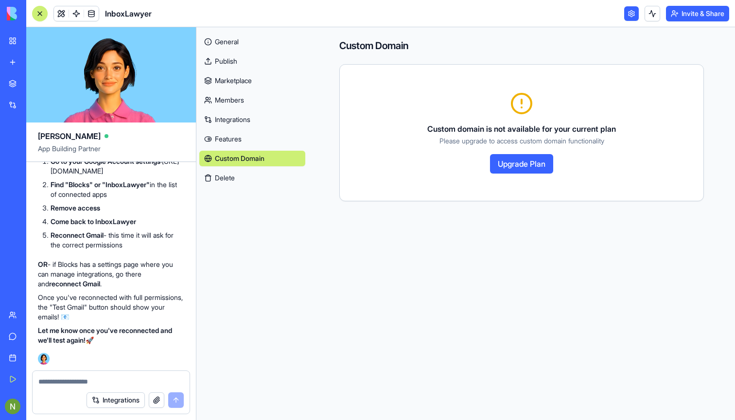
click at [227, 139] on link "Features" at bounding box center [252, 139] width 106 height 16
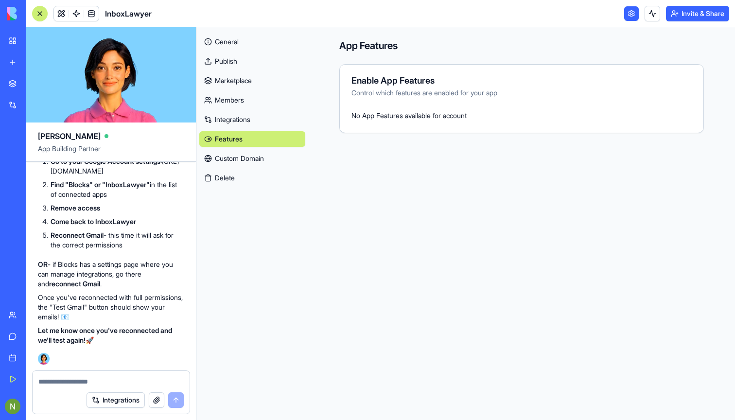
click at [237, 119] on link "Integrations" at bounding box center [252, 120] width 106 height 16
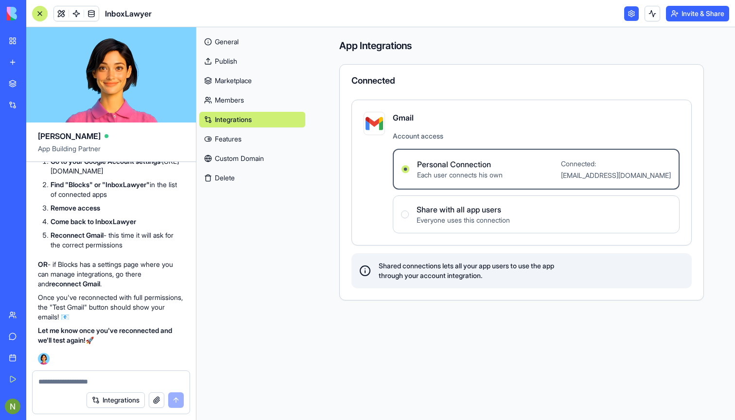
click at [232, 77] on link "Marketplace" at bounding box center [252, 81] width 106 height 16
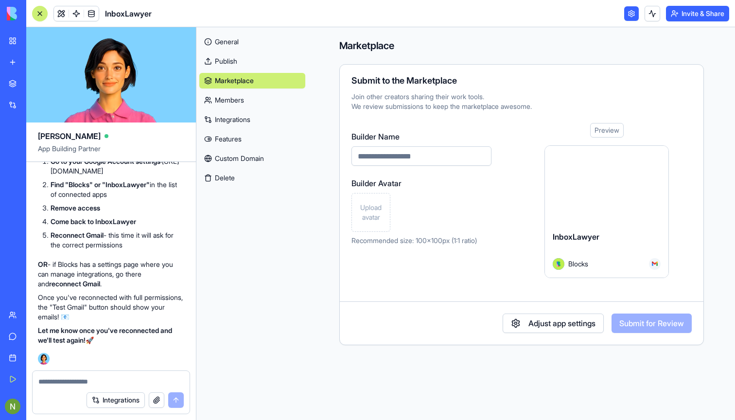
click at [235, 66] on link "Publish" at bounding box center [252, 61] width 106 height 16
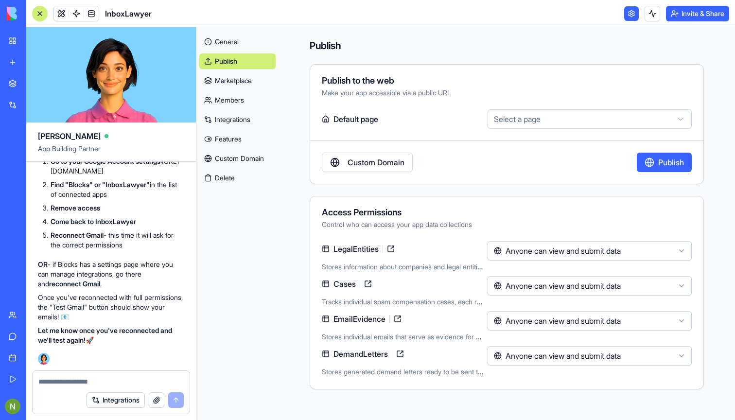
click at [232, 53] on link "Publish" at bounding box center [237, 61] width 76 height 16
click at [227, 41] on link "General" at bounding box center [237, 42] width 76 height 16
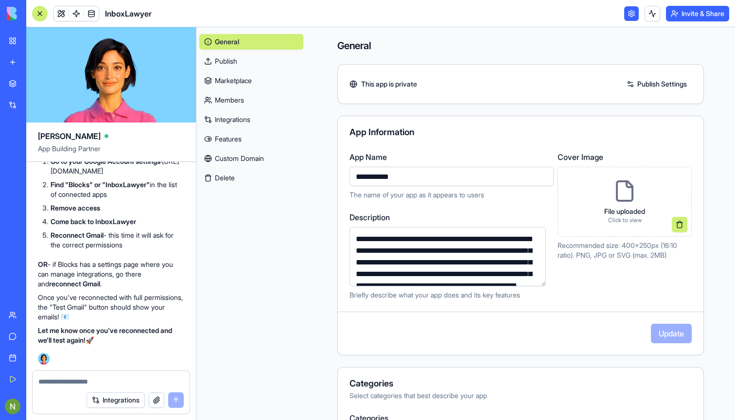
click at [112, 399] on button "Integrations" at bounding box center [116, 400] width 58 height 16
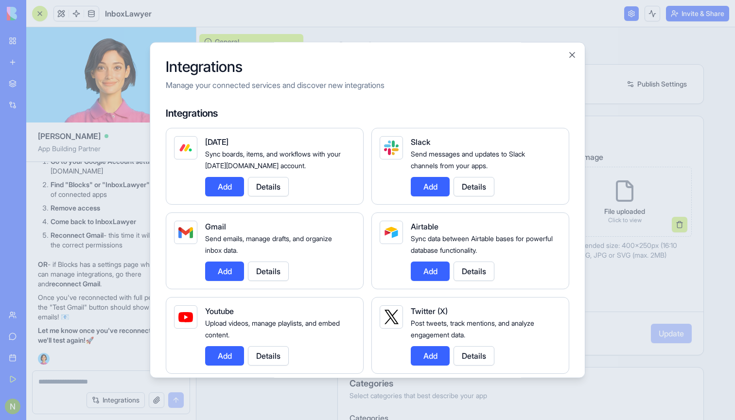
click at [226, 276] on button "Add" at bounding box center [224, 271] width 39 height 19
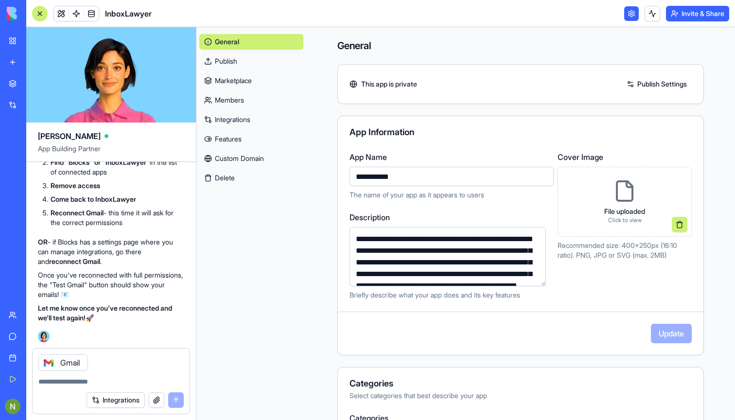
click at [100, 369] on div "Gmail" at bounding box center [111, 360] width 157 height 22
click at [71, 376] on div at bounding box center [111, 379] width 157 height 16
click at [56, 379] on textarea at bounding box center [110, 382] width 145 height 10
click at [76, 361] on div "Gmail" at bounding box center [63, 363] width 50 height 17
click at [44, 365] on div at bounding box center [49, 363] width 16 height 16
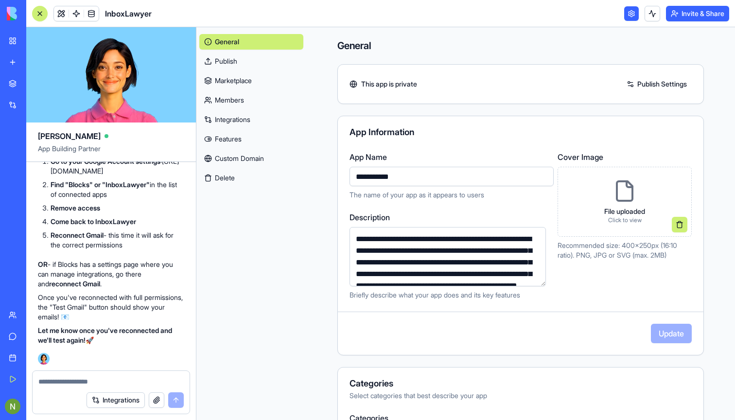
click at [288, 65] on link "Publish" at bounding box center [251, 61] width 104 height 16
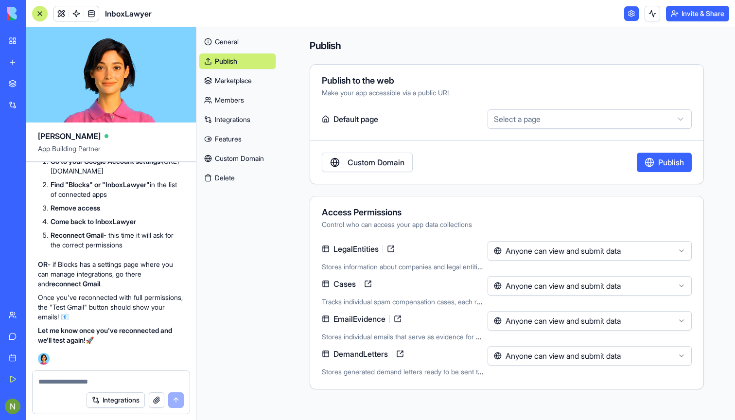
click at [256, 78] on link "Marketplace" at bounding box center [237, 81] width 76 height 16
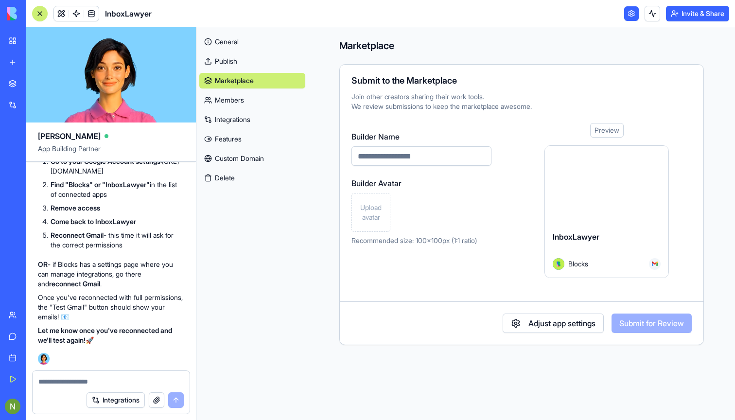
click at [225, 55] on link "Publish" at bounding box center [252, 61] width 106 height 16
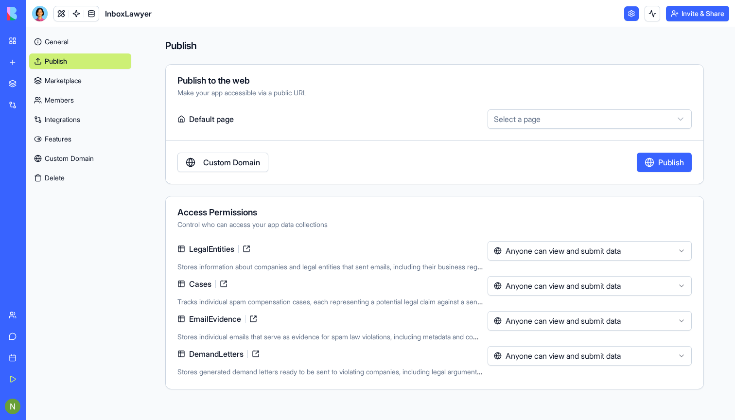
click at [626, 19] on link at bounding box center [631, 13] width 15 height 15
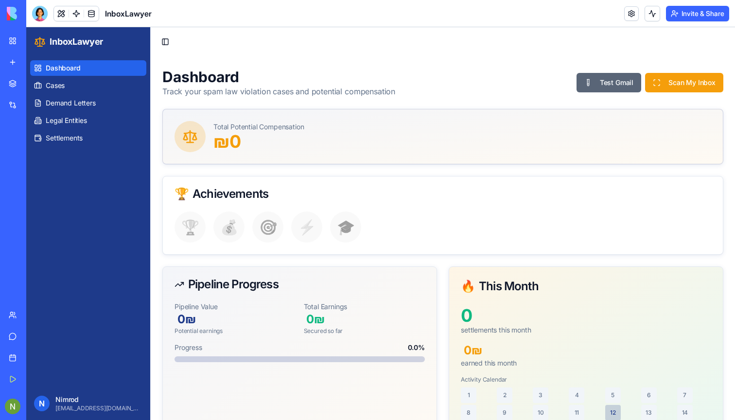
click at [620, 83] on button "Test Gmail" at bounding box center [609, 82] width 65 height 19
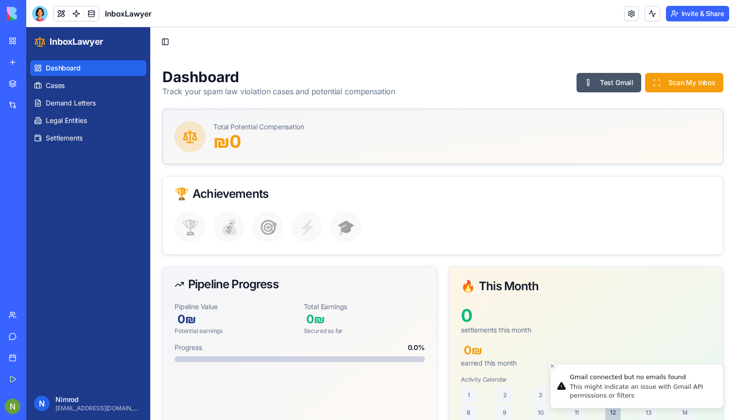
click at [552, 364] on icon "Close toast" at bounding box center [553, 366] width 6 height 6
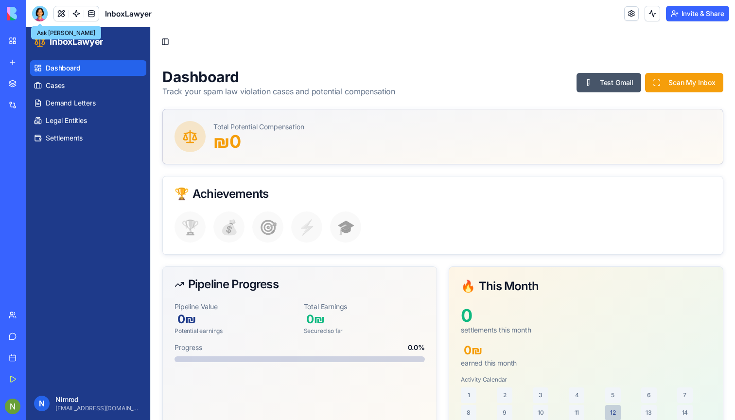
click at [42, 10] on div at bounding box center [40, 14] width 16 height 16
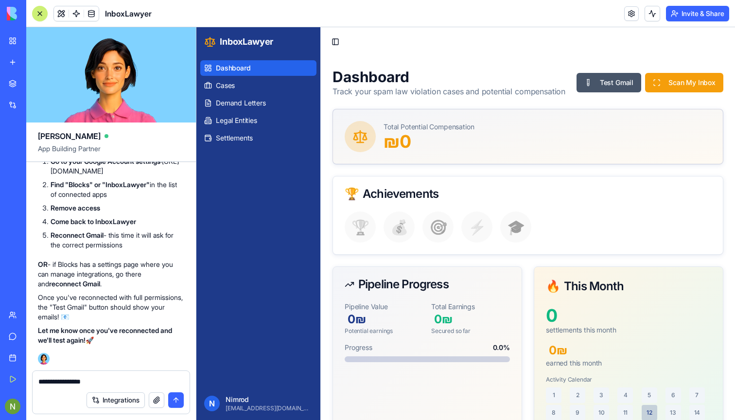
type textarea "**********"
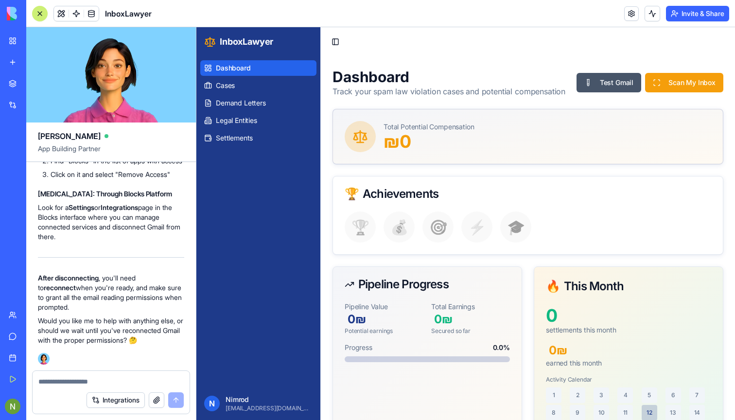
scroll to position [11881, 0]
type textarea "**********"
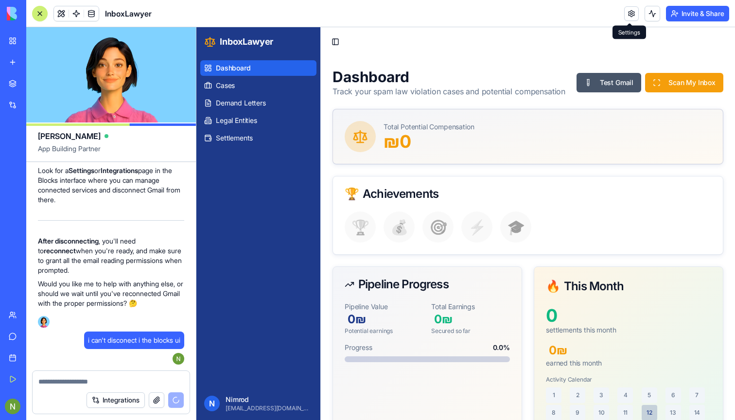
click at [630, 12] on link at bounding box center [631, 13] width 15 height 15
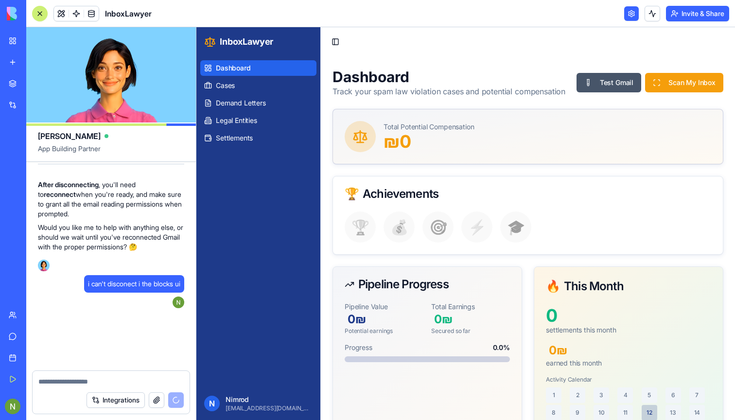
scroll to position [11974, 0]
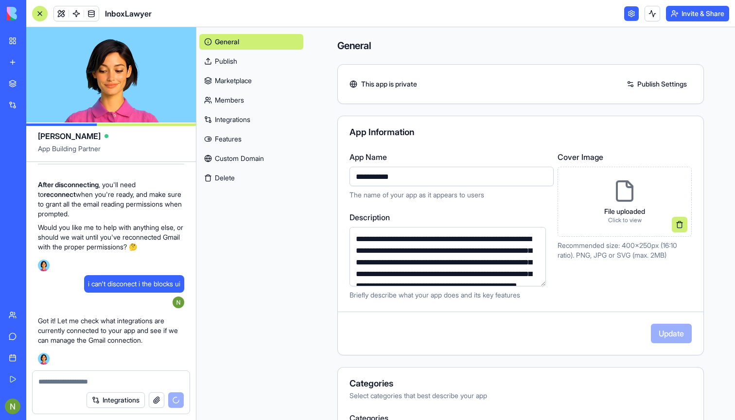
click at [630, 12] on link at bounding box center [631, 13] width 15 height 15
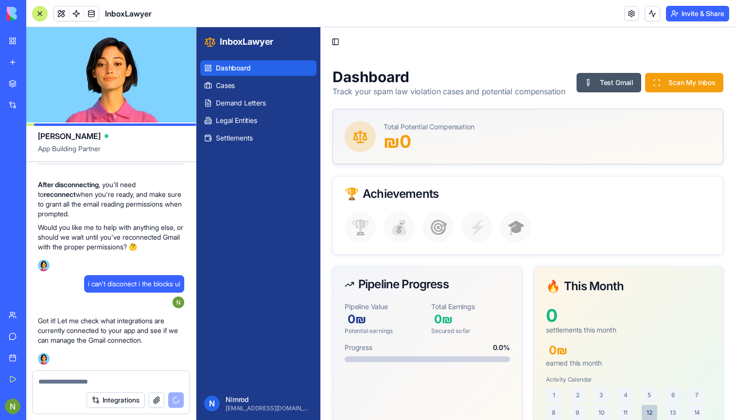
click at [226, 407] on p "[EMAIL_ADDRESS][DOMAIN_NAME]" at bounding box center [269, 409] width 87 height 8
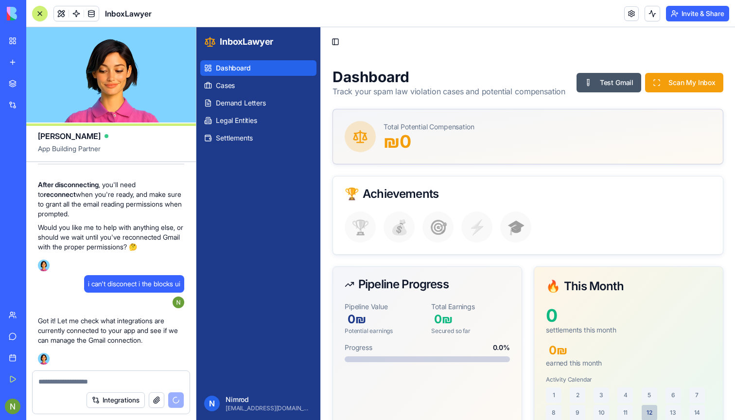
click at [214, 404] on div "N" at bounding box center [212, 404] width 16 height 16
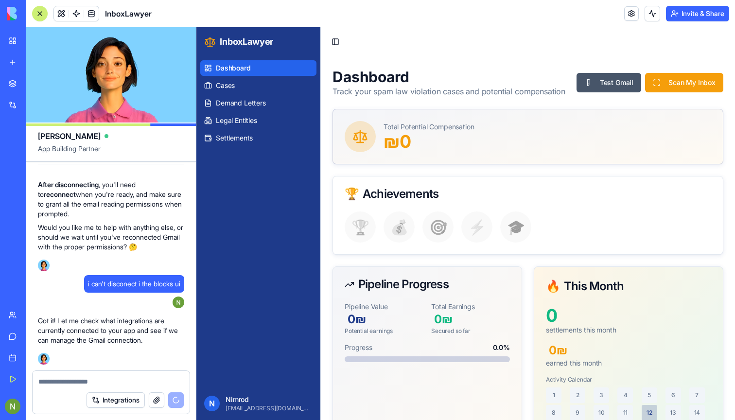
click at [242, 397] on p "Nimrod" at bounding box center [269, 400] width 87 height 10
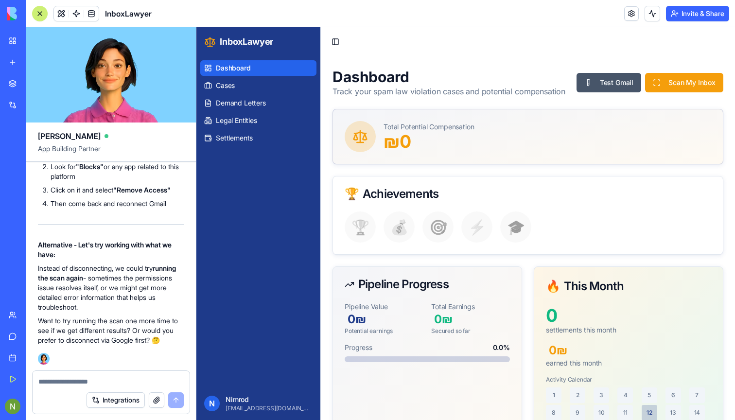
scroll to position [12305, 0]
click at [100, 385] on textarea at bounding box center [110, 382] width 145 height 10
type textarea "*"
type textarea "**********"
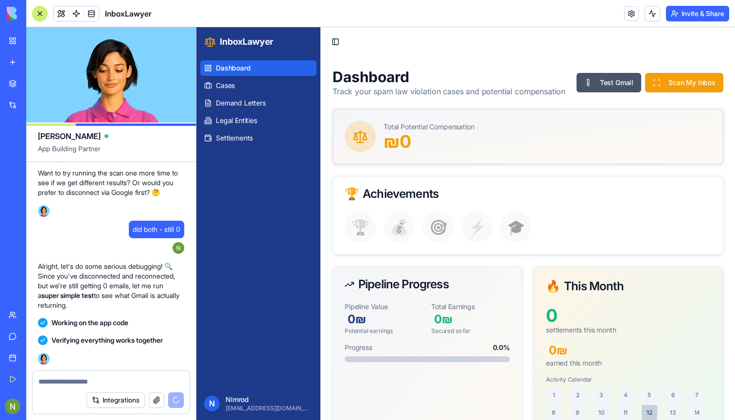
scroll to position [12739, 0]
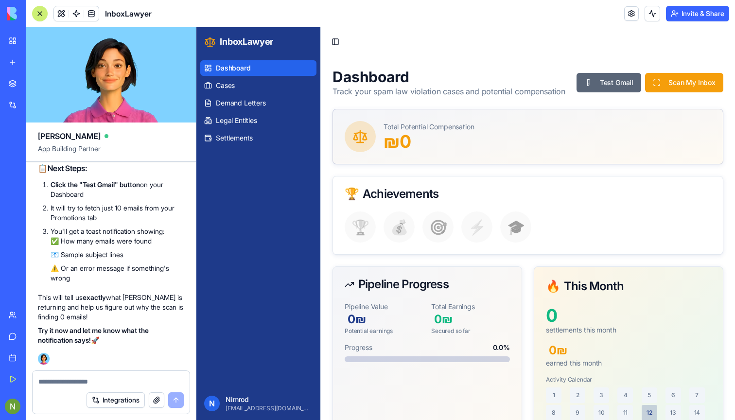
click at [591, 86] on button "Test Gmail" at bounding box center [609, 82] width 65 height 19
click at [624, 84] on button "Test Gmail" at bounding box center [609, 82] width 65 height 19
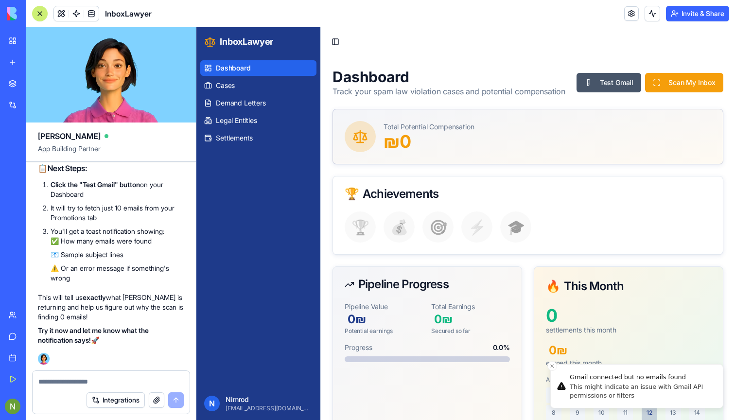
click at [608, 382] on div "Gmail connected but no emails found This might indicate an issue with Gmail API…" at bounding box center [642, 387] width 145 height 28
click at [639, 392] on div "This might indicate an issue with Gmail API permissions or filters" at bounding box center [642, 392] width 145 height 18
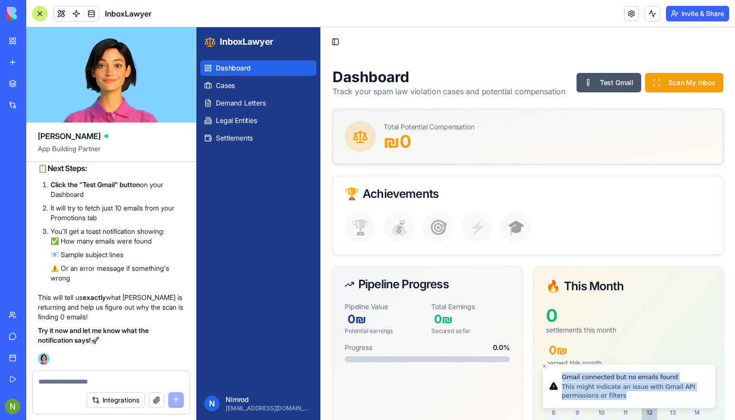
drag, startPoint x: 631, startPoint y: 395, endPoint x: 563, endPoint y: 377, distance: 69.8
click at [563, 377] on div "Gmail connected but no emails found This might indicate an issue with Gmail API…" at bounding box center [634, 387] width 145 height 28
copy div "Gmail connected but no emails found This might indicate an issue with Gmail API…"
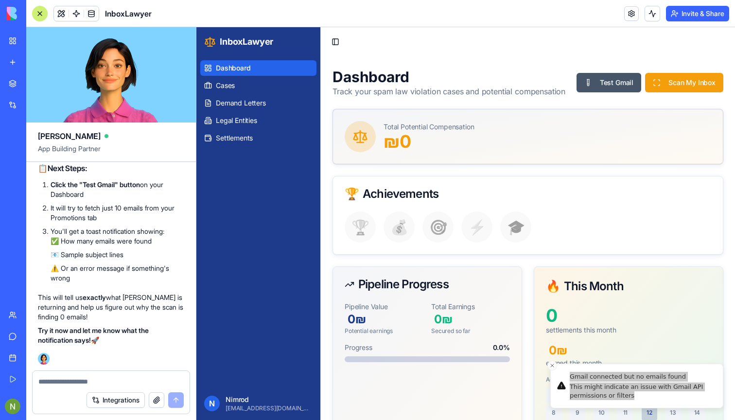
click at [53, 384] on textarea at bounding box center [110, 382] width 145 height 10
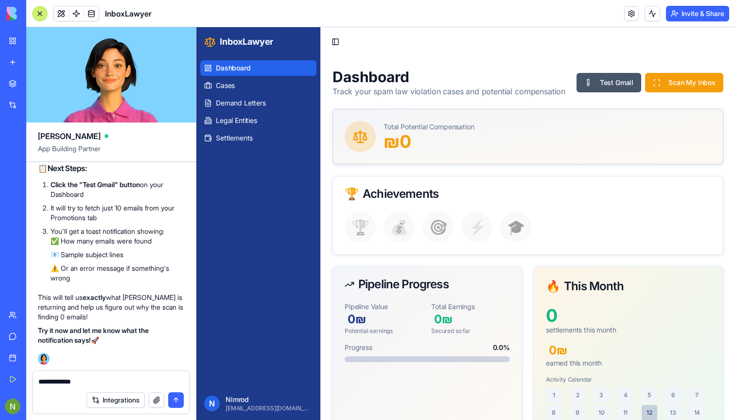
type textarea "**********"
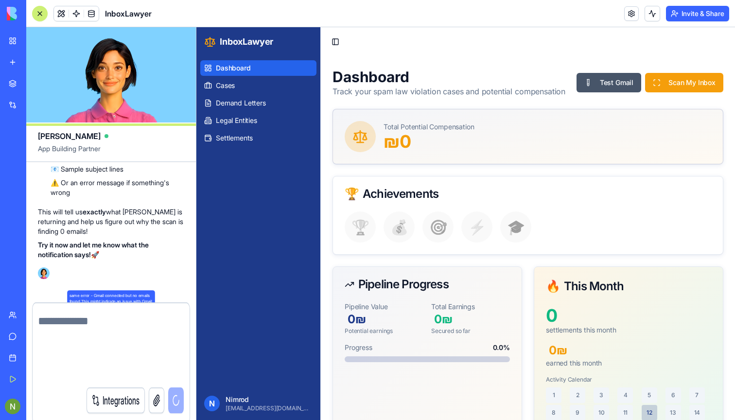
scroll to position [12795, 0]
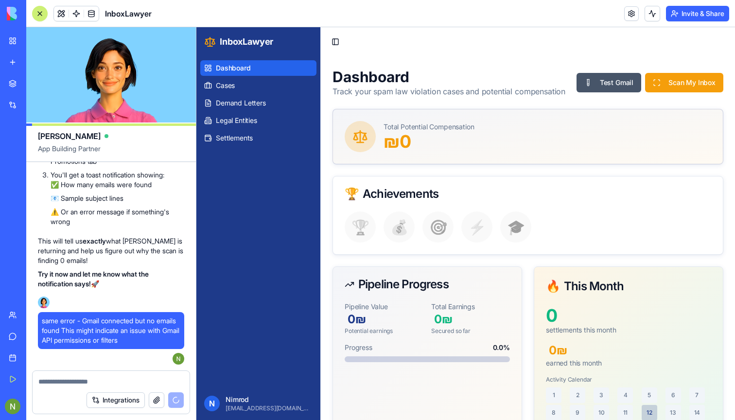
click at [77, 376] on div at bounding box center [111, 379] width 157 height 16
click at [70, 380] on textarea at bounding box center [110, 382] width 145 height 10
type textarea "*"
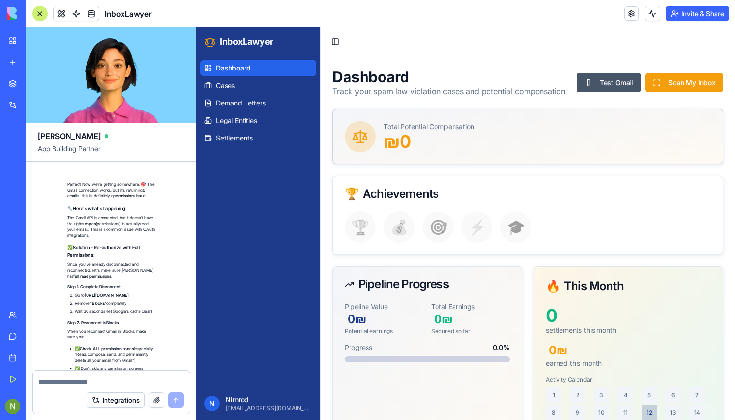
scroll to position [13411, 0]
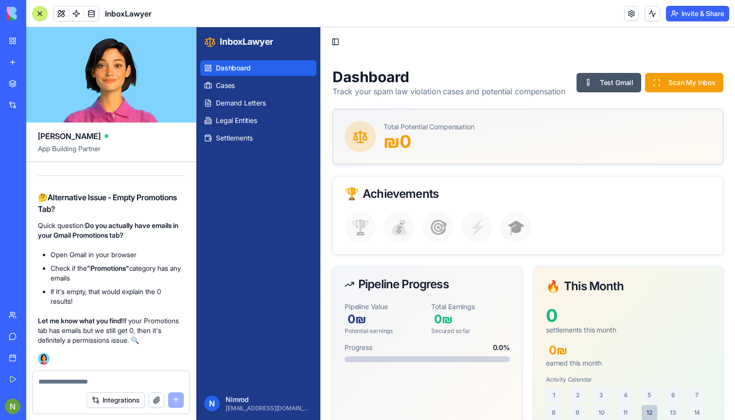
click at [71, 389] on div "Integrations" at bounding box center [111, 400] width 157 height 27
click at [64, 380] on textarea at bounding box center [110, 382] width 145 height 10
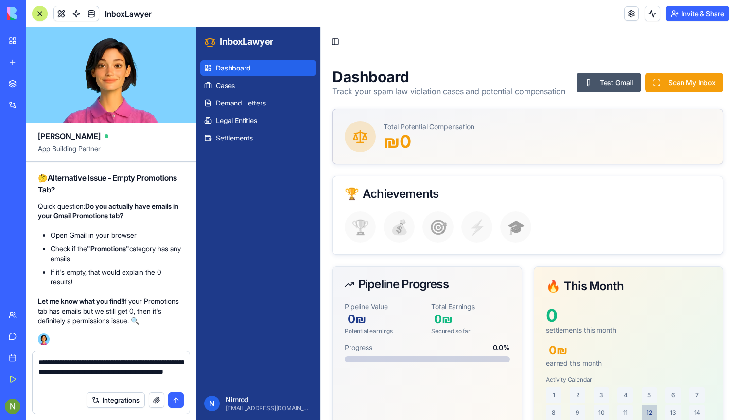
type textarea "**********"
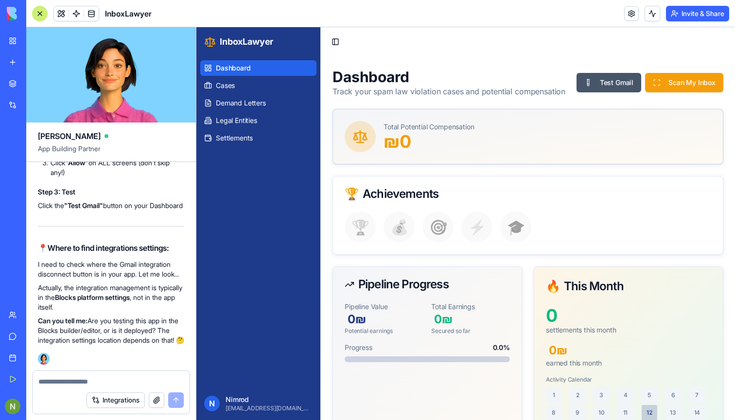
scroll to position [13999, 0]
click at [66, 381] on textarea at bounding box center [110, 382] width 145 height 10
type textarea "******"
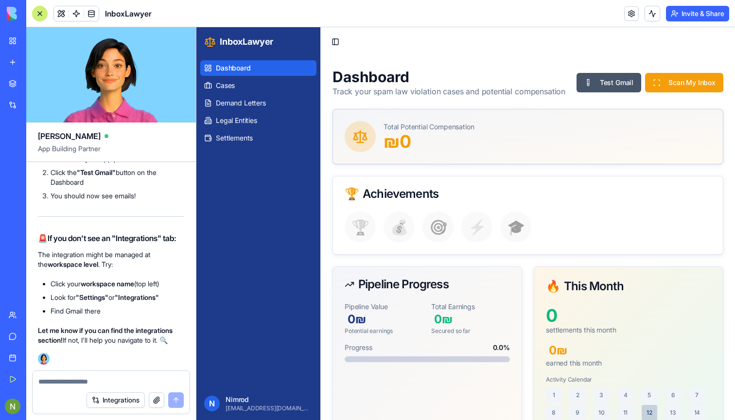
scroll to position [14216, 0]
click at [211, 329] on div "Dashboard Cases Demand Letters Legal Entities Settlements" at bounding box center [258, 221] width 124 height 331
click at [125, 396] on button "Integrations" at bounding box center [116, 400] width 58 height 16
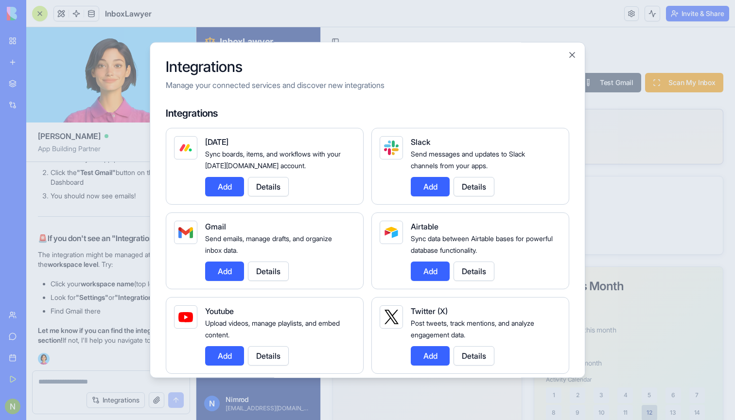
click at [214, 239] on span "Send emails, manage drafts, and organize inbox data." at bounding box center [268, 244] width 127 height 20
click at [273, 271] on button "Details" at bounding box center [268, 271] width 41 height 19
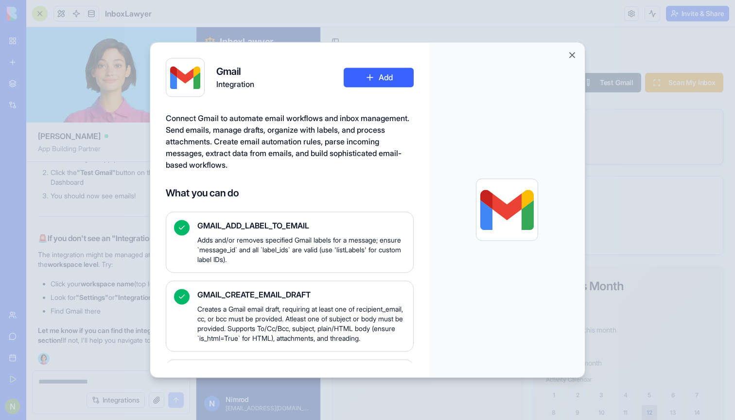
scroll to position [0, 0]
click at [570, 52] on button "Close" at bounding box center [573, 55] width 10 height 10
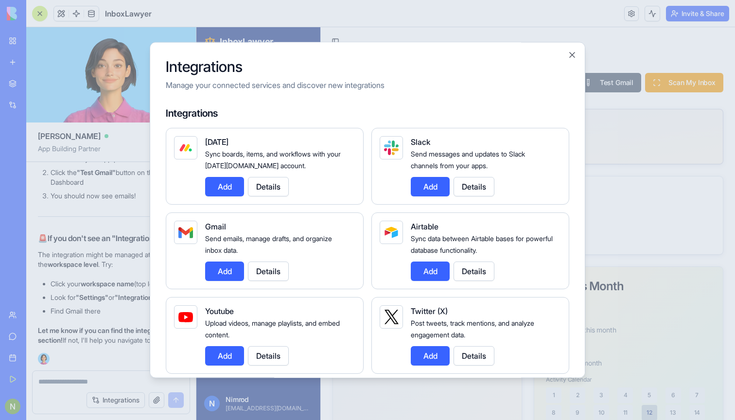
click at [572, 56] on button "Close" at bounding box center [573, 55] width 10 height 10
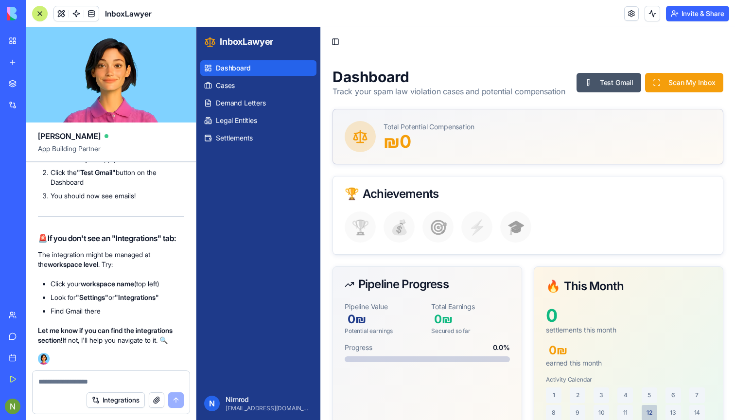
click at [36, 101] on div "Integrations" at bounding box center [29, 105] width 13 height 10
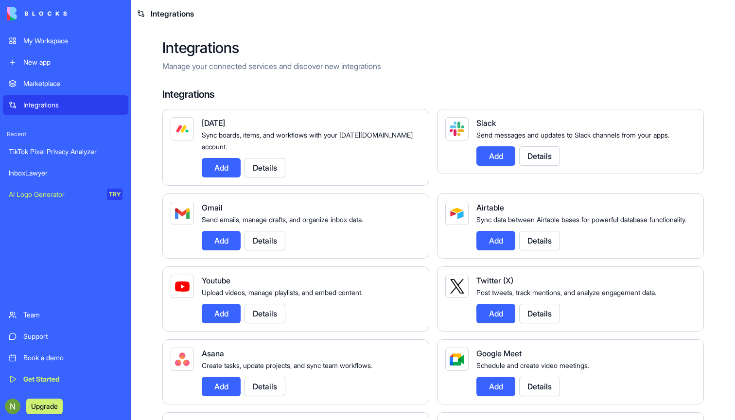
click at [271, 243] on button "Details" at bounding box center [265, 240] width 41 height 19
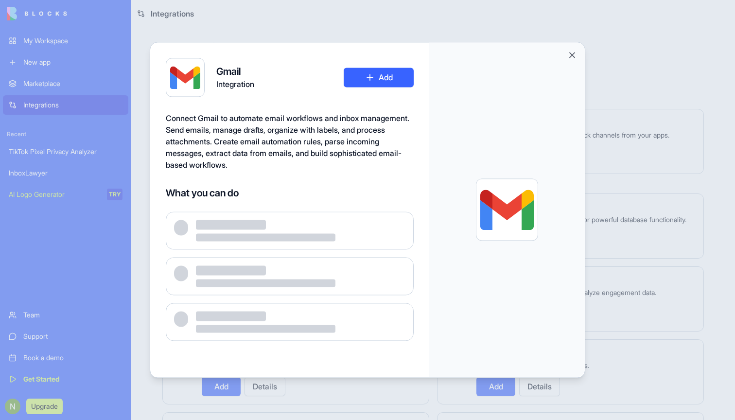
click at [568, 53] on button "Close" at bounding box center [573, 55] width 10 height 10
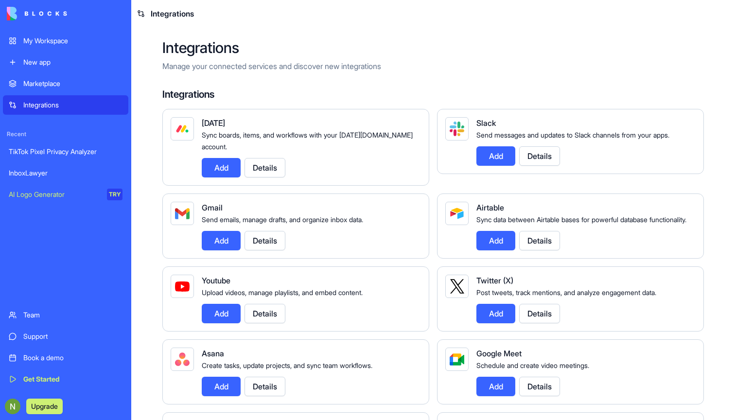
click at [216, 233] on button "Add" at bounding box center [221, 240] width 39 height 19
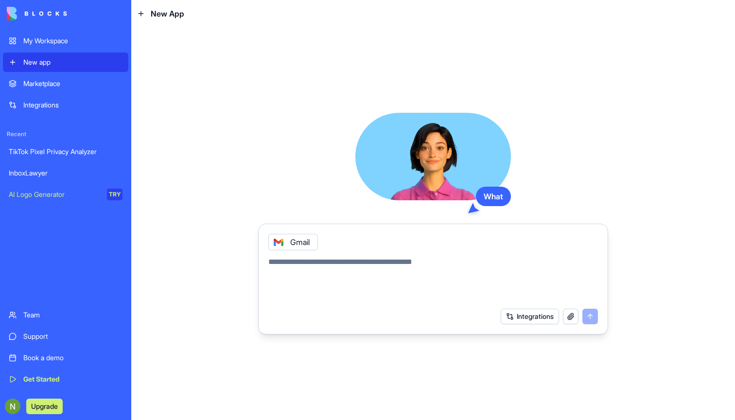
click at [218, 238] on div "What Gmail Integrations" at bounding box center [433, 223] width 604 height 393
click at [59, 40] on div "My Workspace" at bounding box center [72, 41] width 99 height 10
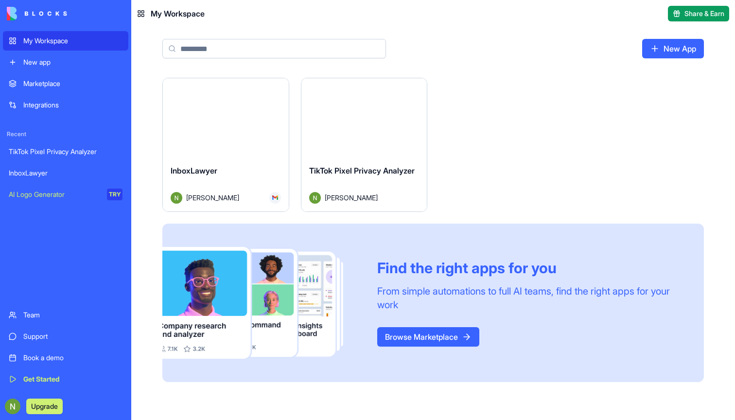
click at [58, 167] on link "InboxLawyer" at bounding box center [65, 172] width 125 height 19
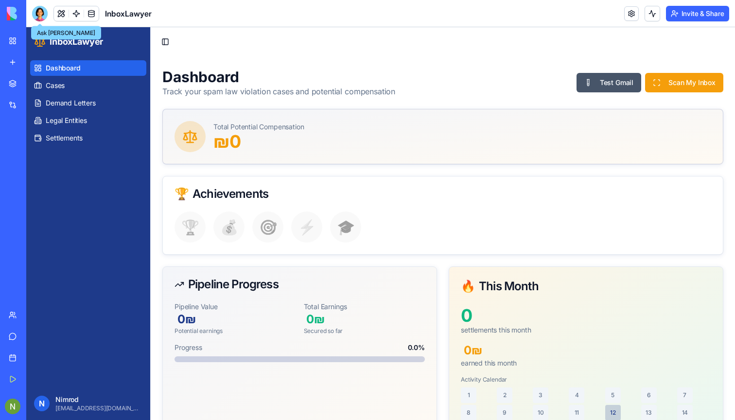
click at [36, 12] on div at bounding box center [40, 14] width 16 height 16
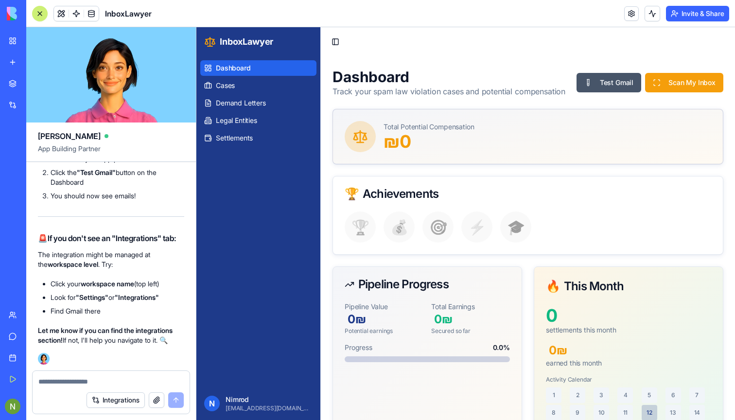
scroll to position [14225, 0]
type textarea "**********"
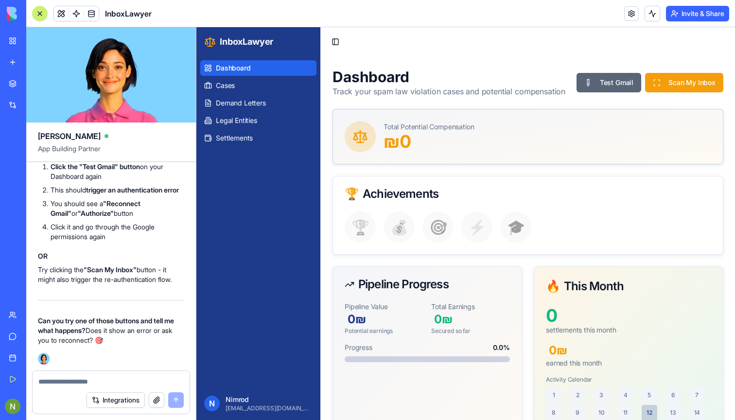
scroll to position [0, 0]
click at [606, 83] on button "Test Gmail" at bounding box center [609, 82] width 65 height 19
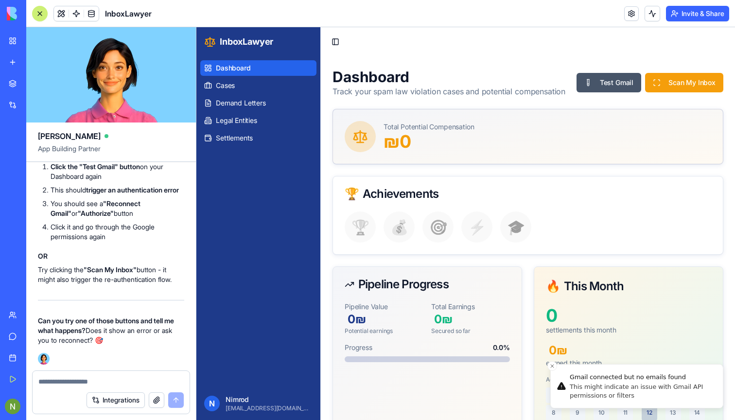
click at [621, 381] on div "Gmail connected but no emails found" at bounding box center [642, 378] width 145 height 10
click at [118, 404] on button "Integrations" at bounding box center [116, 400] width 58 height 16
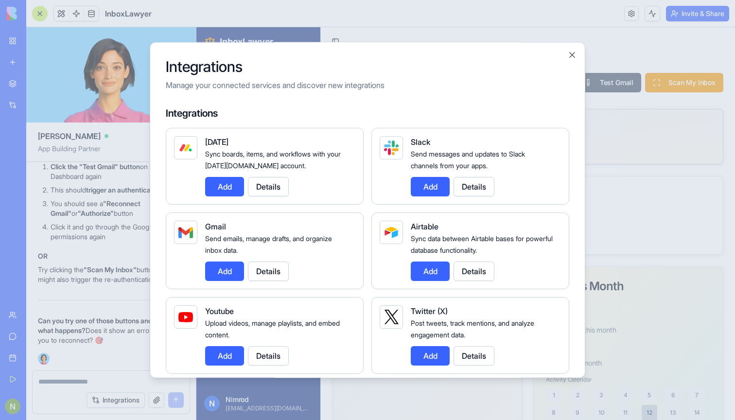
click at [218, 267] on button "Add" at bounding box center [224, 271] width 39 height 19
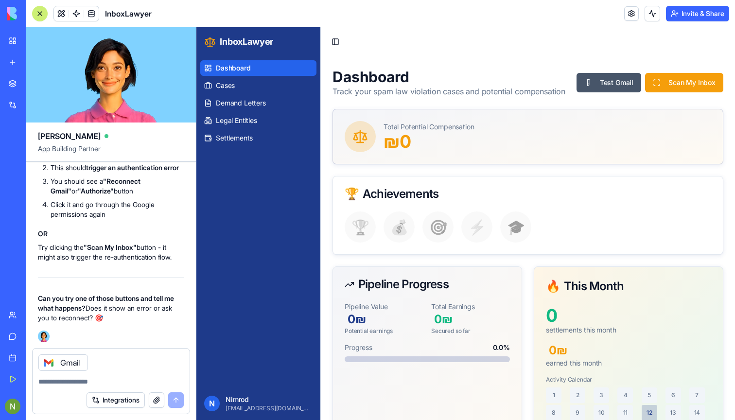
click at [78, 377] on textarea at bounding box center [110, 382] width 145 height 10
click at [120, 366] on div "Gmail" at bounding box center [111, 360] width 157 height 22
click at [125, 349] on div "Gmail" at bounding box center [111, 360] width 157 height 22
click at [81, 350] on div "Gmail" at bounding box center [111, 360] width 157 height 22
click at [63, 357] on div "Gmail" at bounding box center [63, 363] width 50 height 17
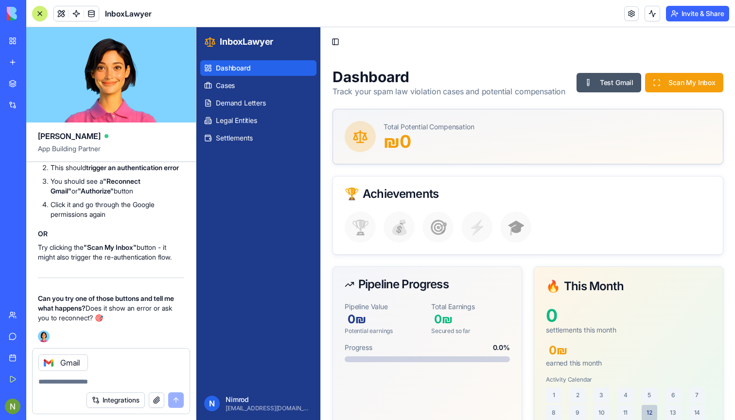
click at [43, 358] on div at bounding box center [49, 363] width 16 height 16
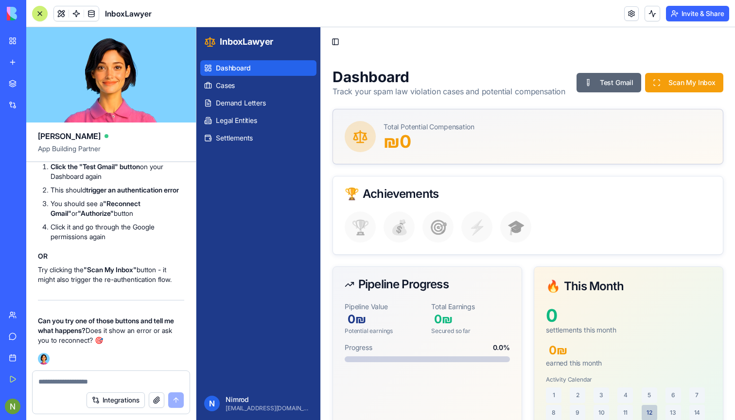
scroll to position [15290, 0]
click at [607, 86] on button "Test Gmail" at bounding box center [609, 82] width 65 height 19
click at [335, 38] on button "Toggle Sidebar" at bounding box center [336, 42] width 14 height 14
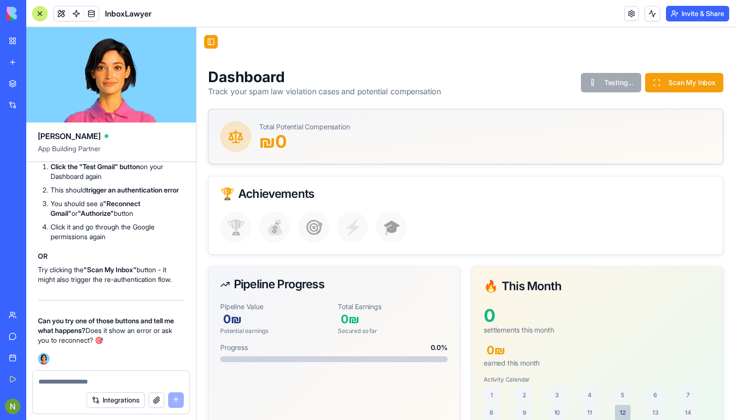
click at [214, 41] on button "Toggle Sidebar" at bounding box center [211, 42] width 14 height 14
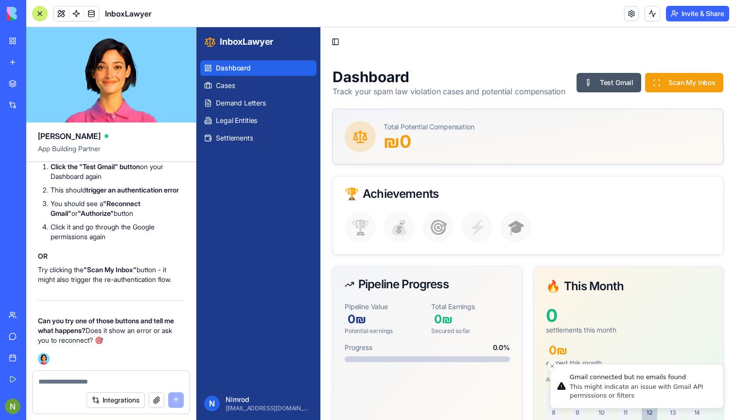
click at [625, 395] on div "This might indicate an issue with Gmail API permissions or filters" at bounding box center [642, 392] width 145 height 18
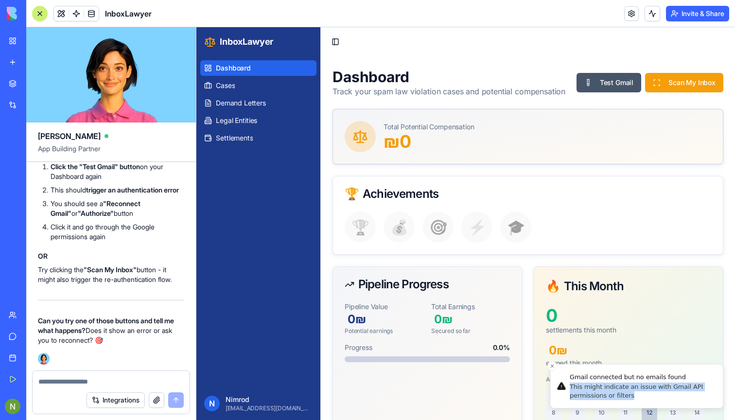
click at [625, 395] on div "This might indicate an issue with Gmail API permissions or filters" at bounding box center [642, 392] width 145 height 18
click at [572, 377] on div "Gmail connected but no emails found" at bounding box center [642, 378] width 145 height 10
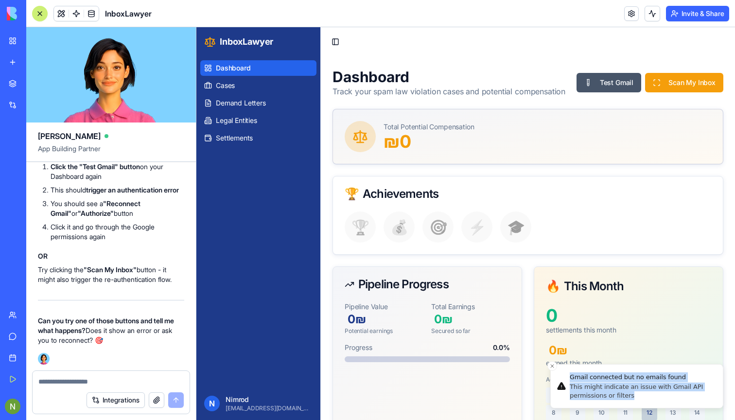
copy div "Gmail connected but no emails found This might indicate an issue with Gmail API…"
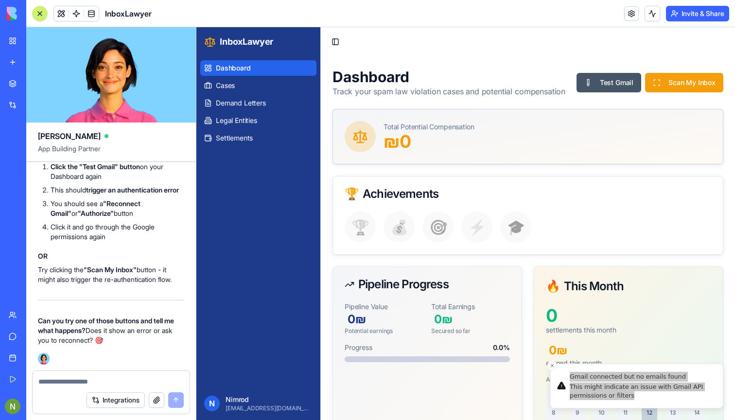
click at [138, 382] on textarea at bounding box center [110, 382] width 145 height 10
type textarea "*"
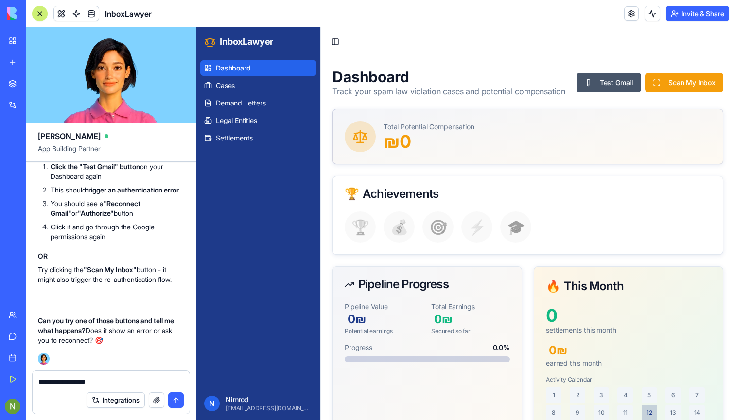
type textarea "**********"
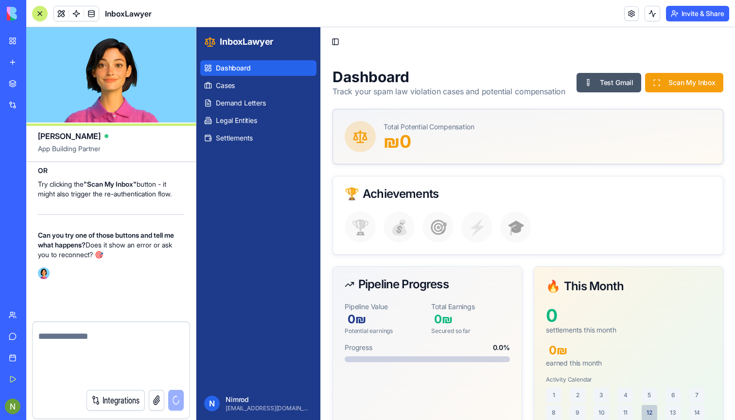
scroll to position [15346, 0]
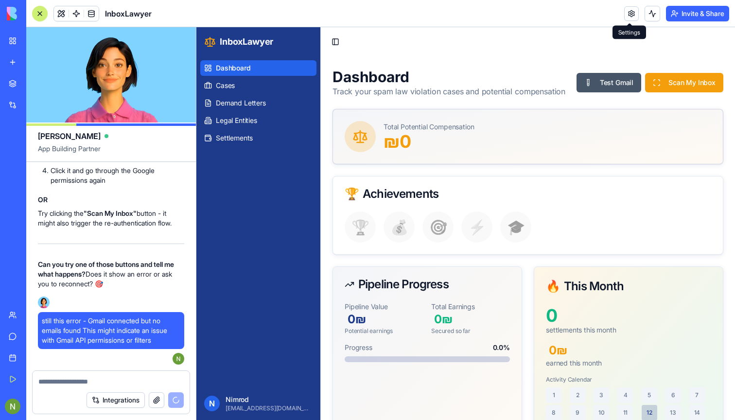
click at [631, 17] on link at bounding box center [631, 13] width 15 height 15
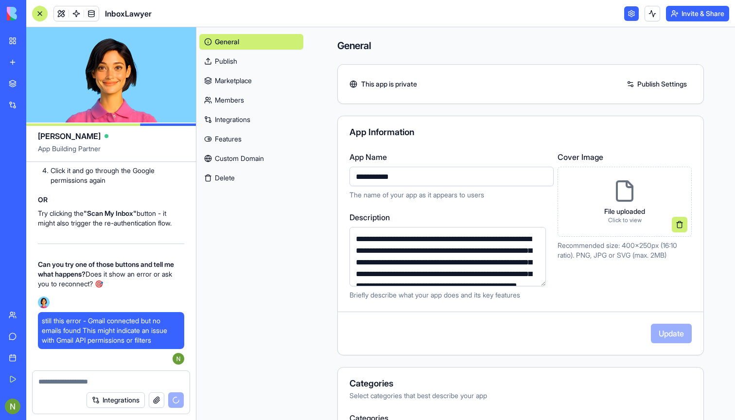
click at [239, 119] on link "Integrations" at bounding box center [251, 120] width 104 height 16
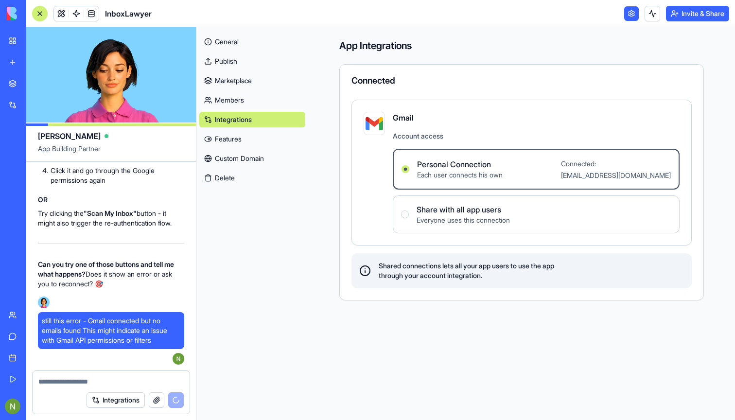
click at [230, 106] on link "Members" at bounding box center [252, 100] width 106 height 16
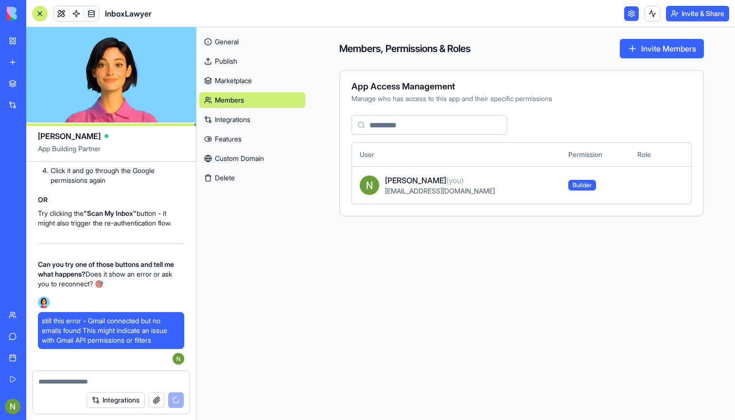
scroll to position [15412, 0]
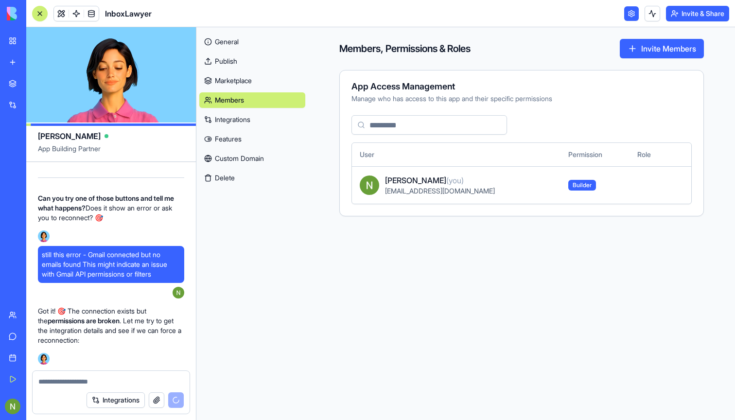
click at [254, 154] on link "Custom Domain" at bounding box center [252, 159] width 106 height 16
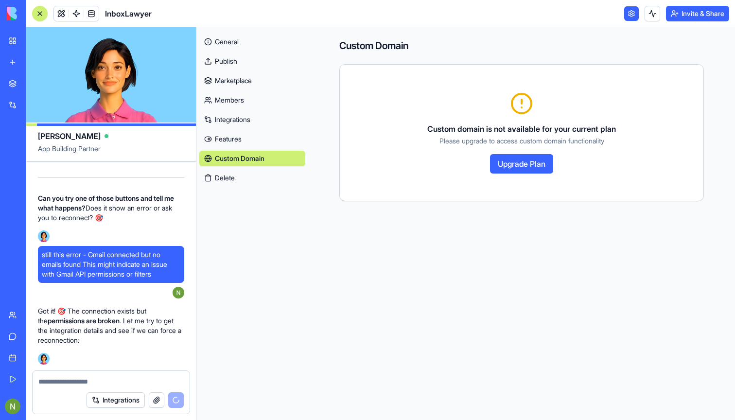
scroll to position [15829, 0]
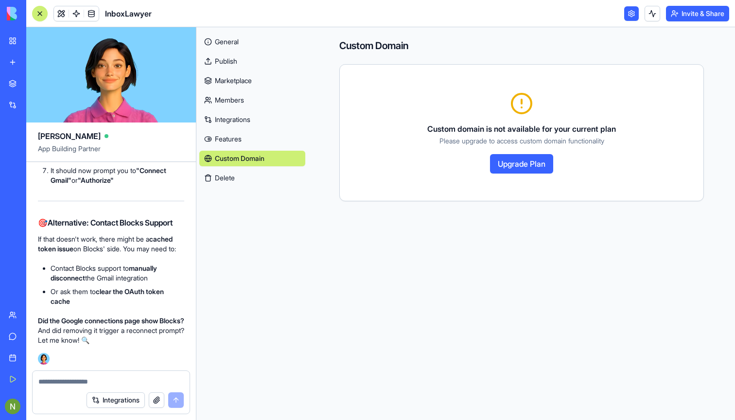
click at [627, 14] on link at bounding box center [631, 13] width 15 height 15
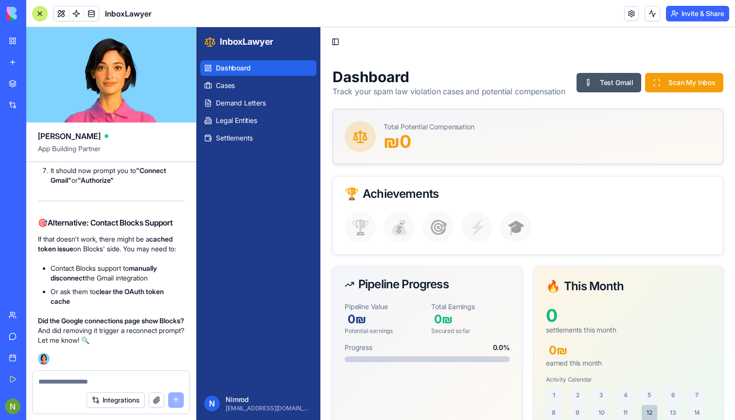
scroll to position [15592, 0]
click at [106, 107] on link "[URL][DOMAIN_NAME]" at bounding box center [105, 102] width 73 height 8
click at [600, 79] on button "Test Gmail" at bounding box center [609, 82] width 65 height 19
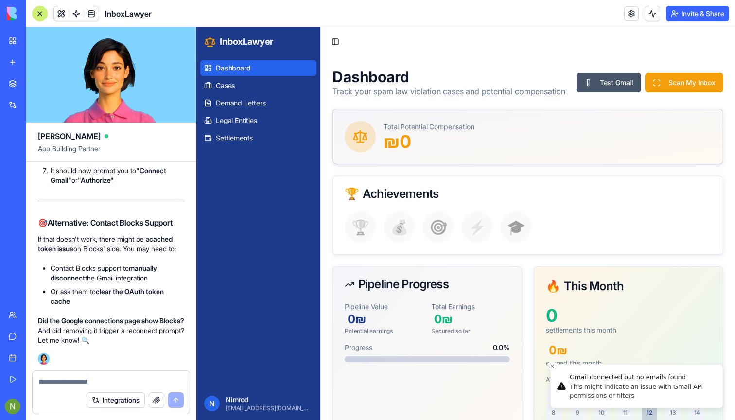
click at [588, 393] on div "This might indicate an issue with Gmail API permissions or filters" at bounding box center [642, 392] width 145 height 18
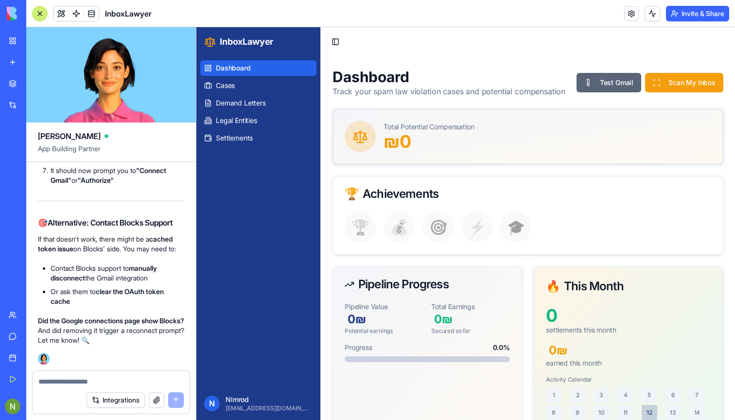
click at [614, 80] on button "Test Gmail" at bounding box center [609, 82] width 65 height 19
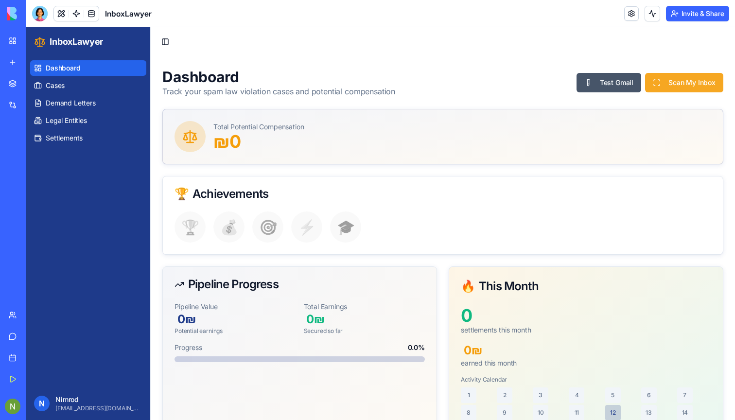
click at [681, 90] on button "Scan My Inbox" at bounding box center [684, 82] width 78 height 19
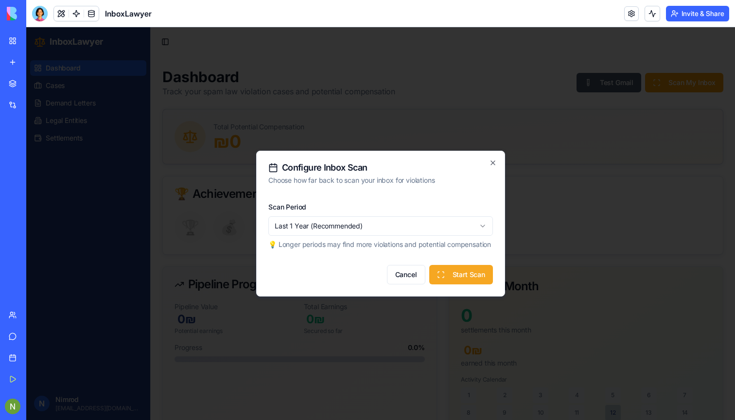
click at [467, 284] on button "Start Scan" at bounding box center [461, 274] width 64 height 19
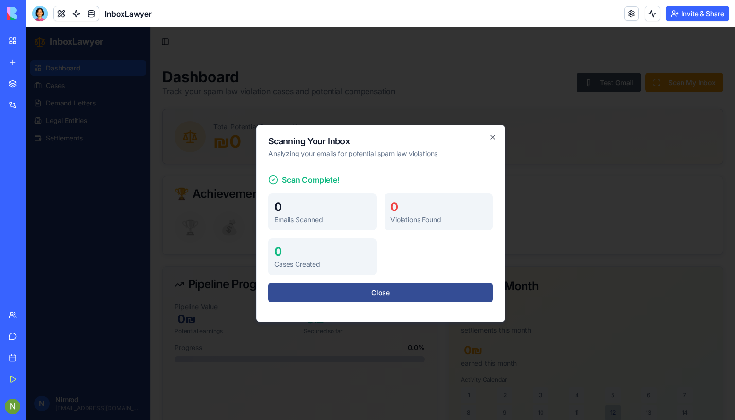
click at [420, 296] on button "Close" at bounding box center [380, 292] width 225 height 19
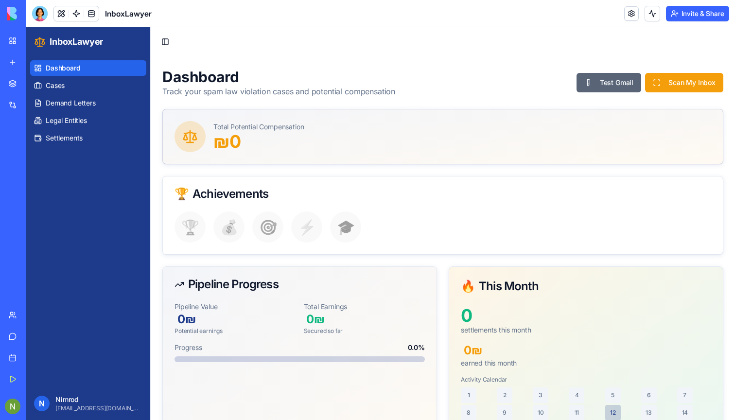
click at [606, 85] on button "Test Gmail" at bounding box center [609, 82] width 65 height 19
click at [36, 9] on div at bounding box center [40, 14] width 16 height 16
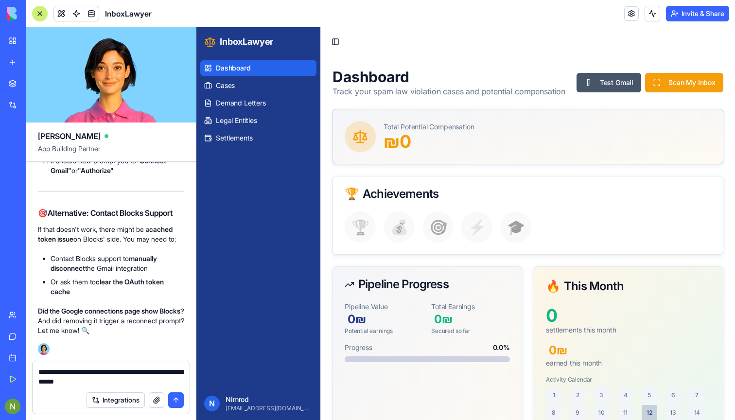
type textarea "**********"
click at [129, 397] on button "Integrations" at bounding box center [116, 400] width 58 height 16
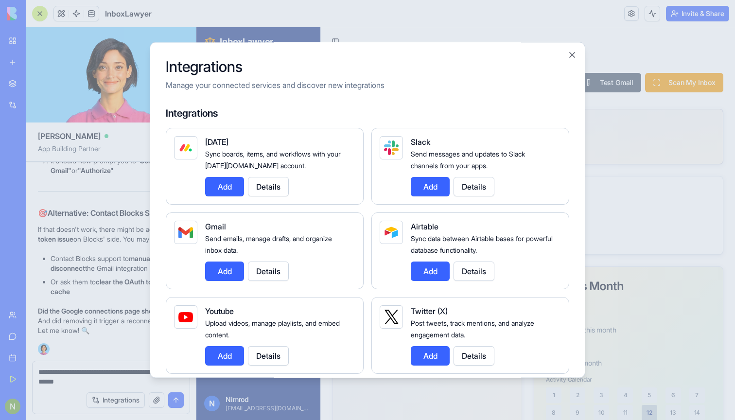
click at [224, 270] on button "Add" at bounding box center [224, 271] width 39 height 19
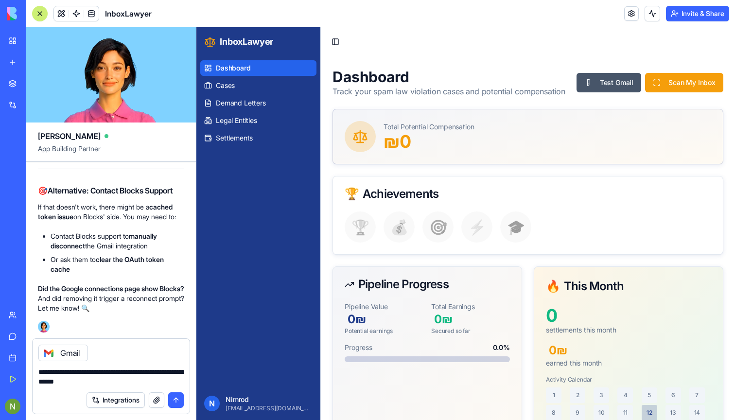
click at [176, 399] on button "submit" at bounding box center [176, 400] width 16 height 16
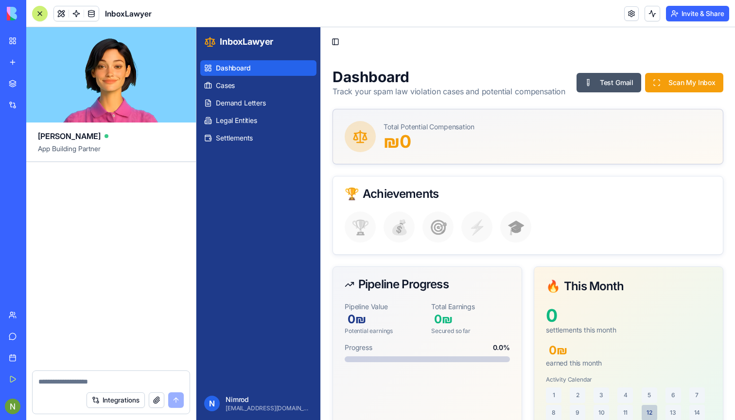
scroll to position [16680, 0]
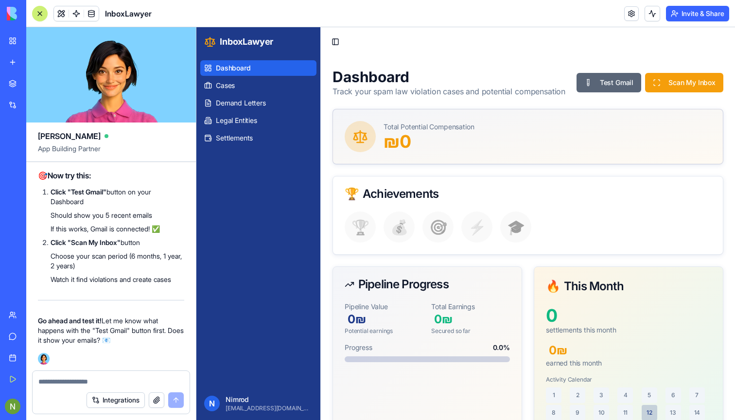
click at [596, 79] on button "Test Gmail" at bounding box center [609, 82] width 65 height 19
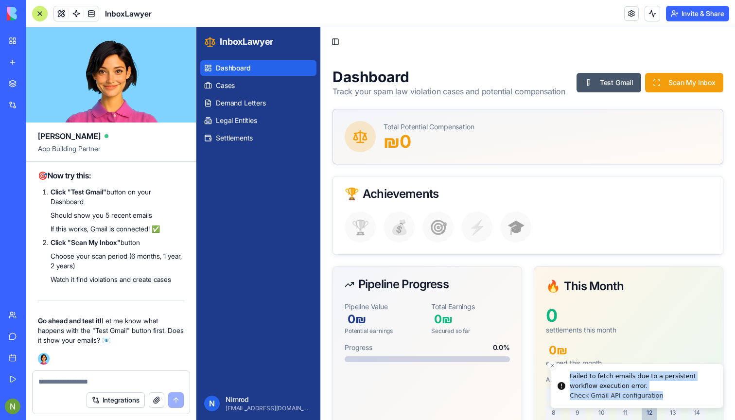
drag, startPoint x: 570, startPoint y: 375, endPoint x: 680, endPoint y: 398, distance: 112.3
copy div "Failed to fetch emails due to a persistent workflow execution error. Check Gmai…"
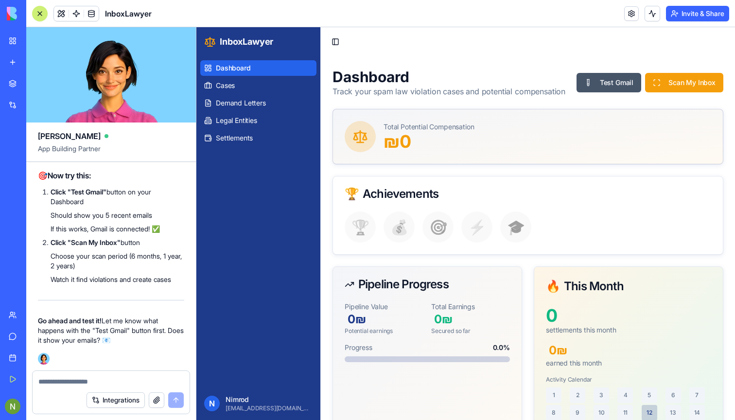
click at [96, 379] on textarea at bounding box center [110, 382] width 145 height 10
paste textarea "**********"
type textarea "**********"
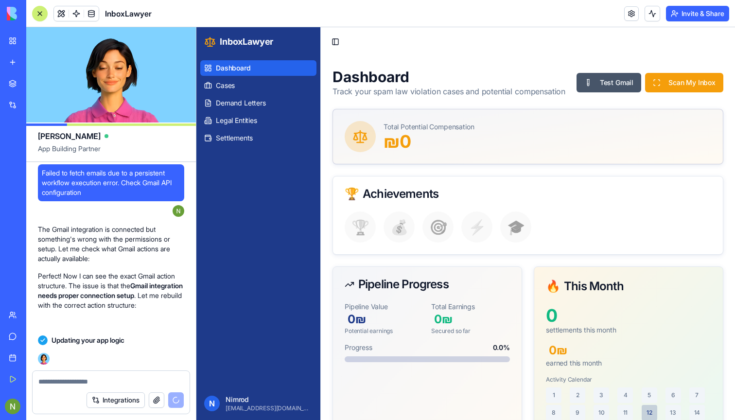
scroll to position [16894, 0]
